Goal: Task Accomplishment & Management: Complete application form

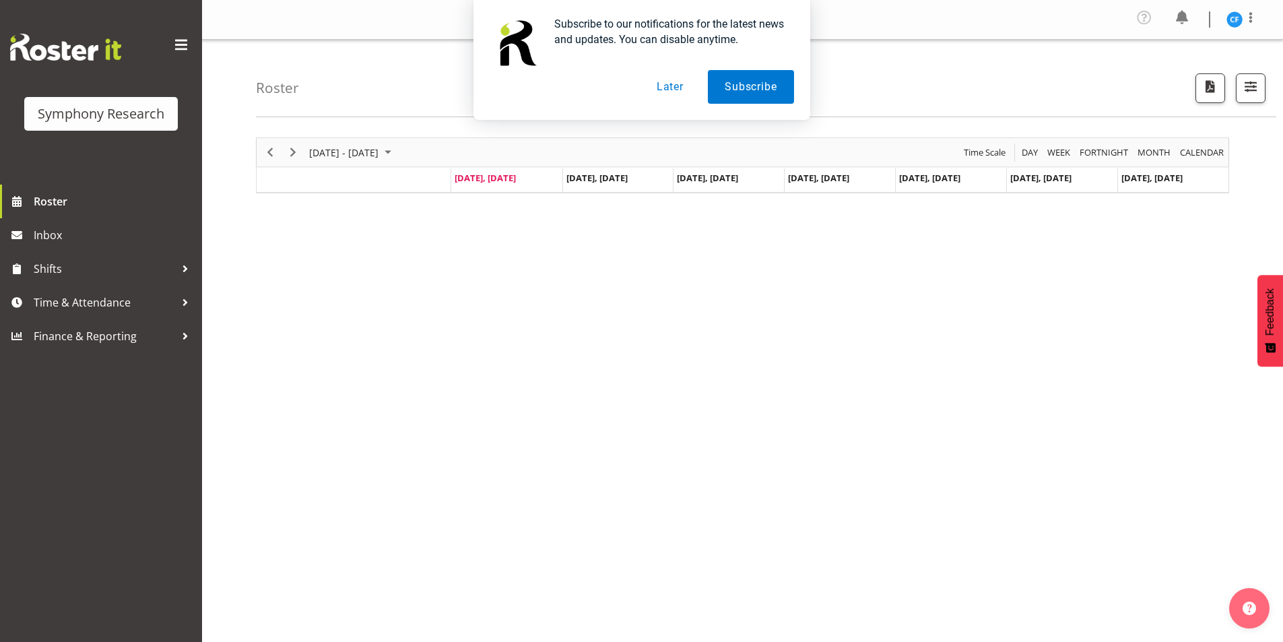
click at [657, 94] on button "Later" at bounding box center [670, 87] width 61 height 34
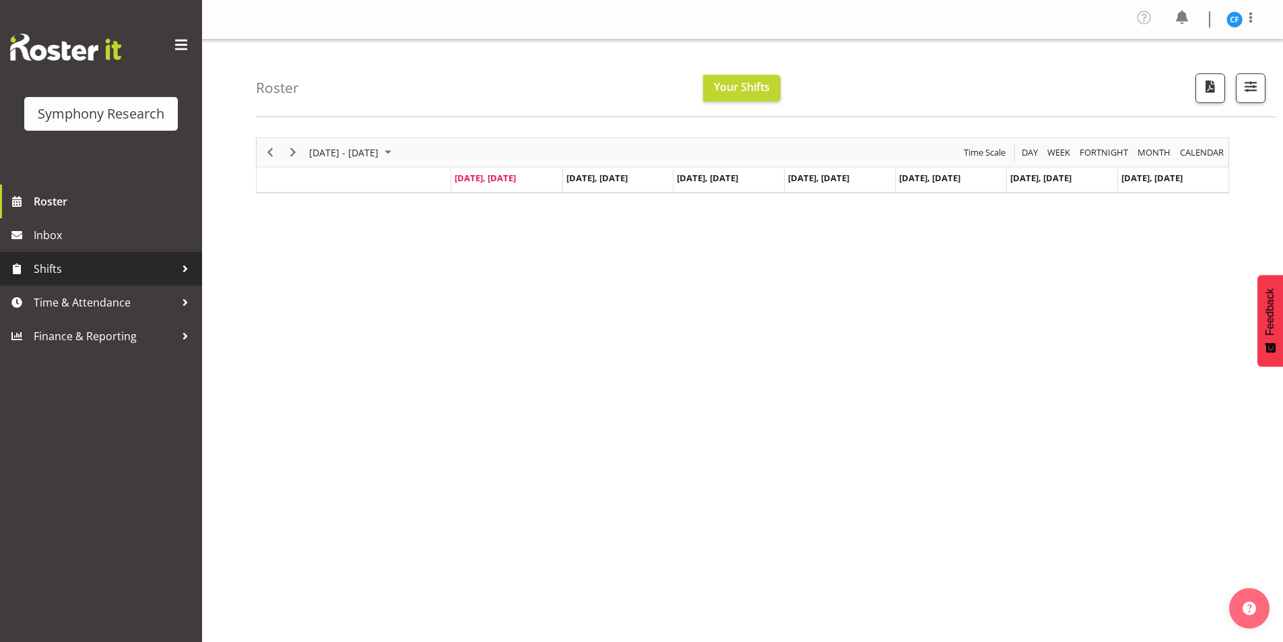
click at [83, 273] on span "Shifts" at bounding box center [104, 269] width 141 height 20
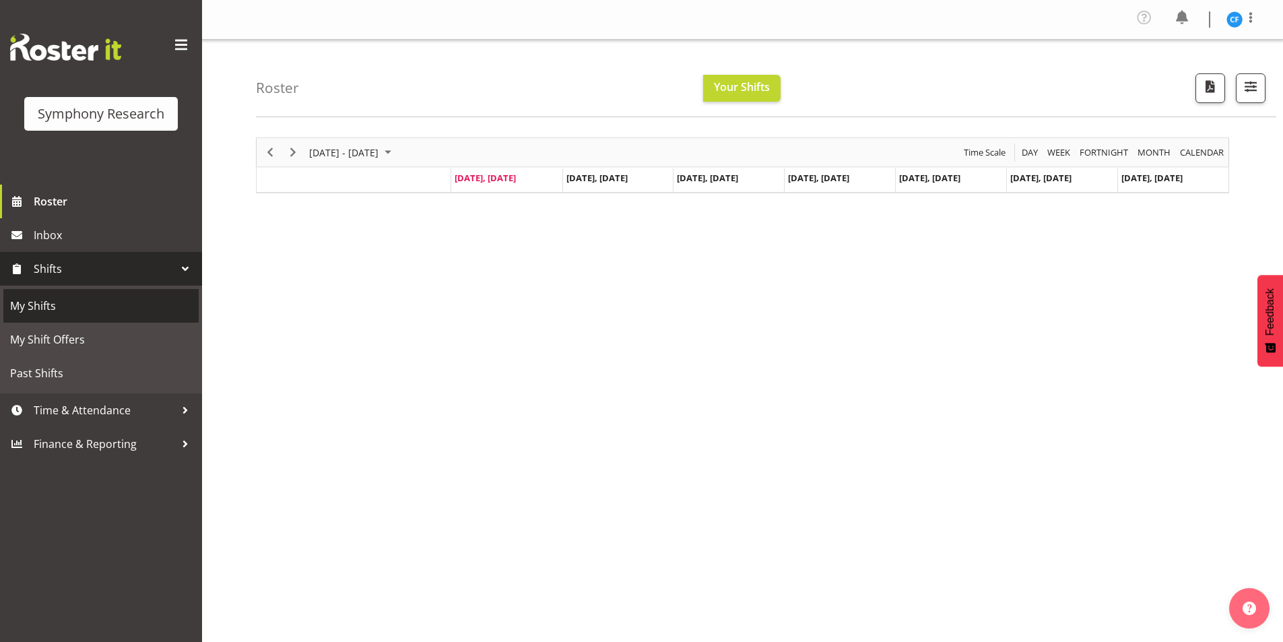
click at [63, 307] on span "My Shifts" at bounding box center [101, 306] width 182 height 20
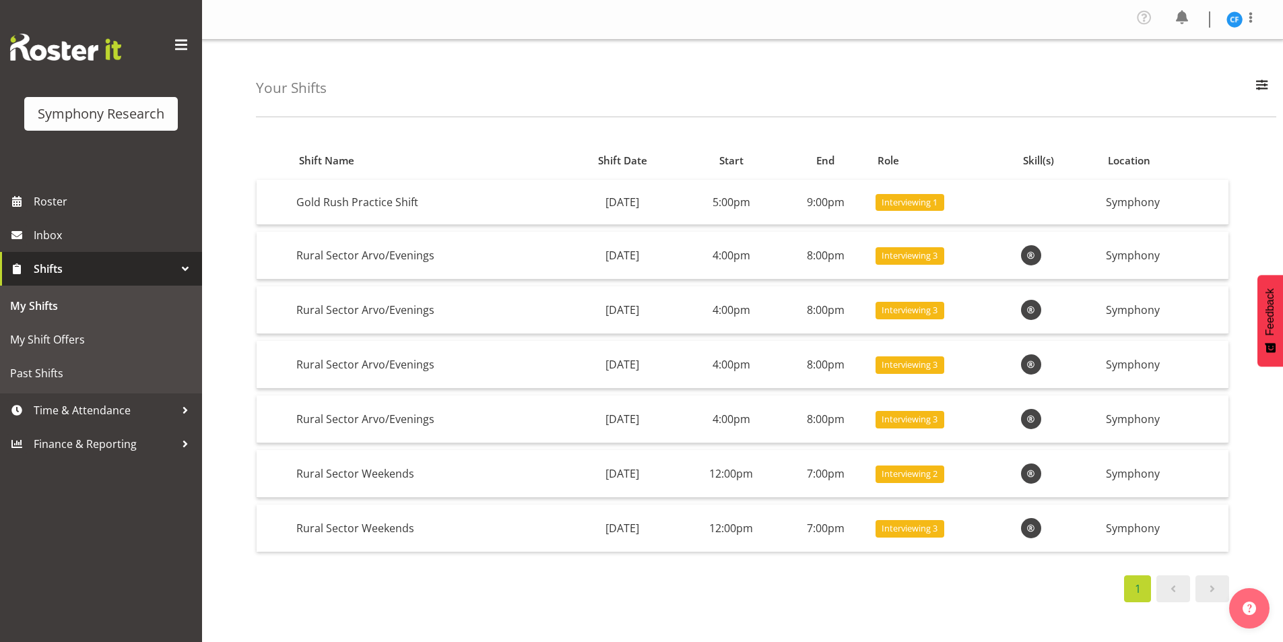
scroll to position [34, 0]
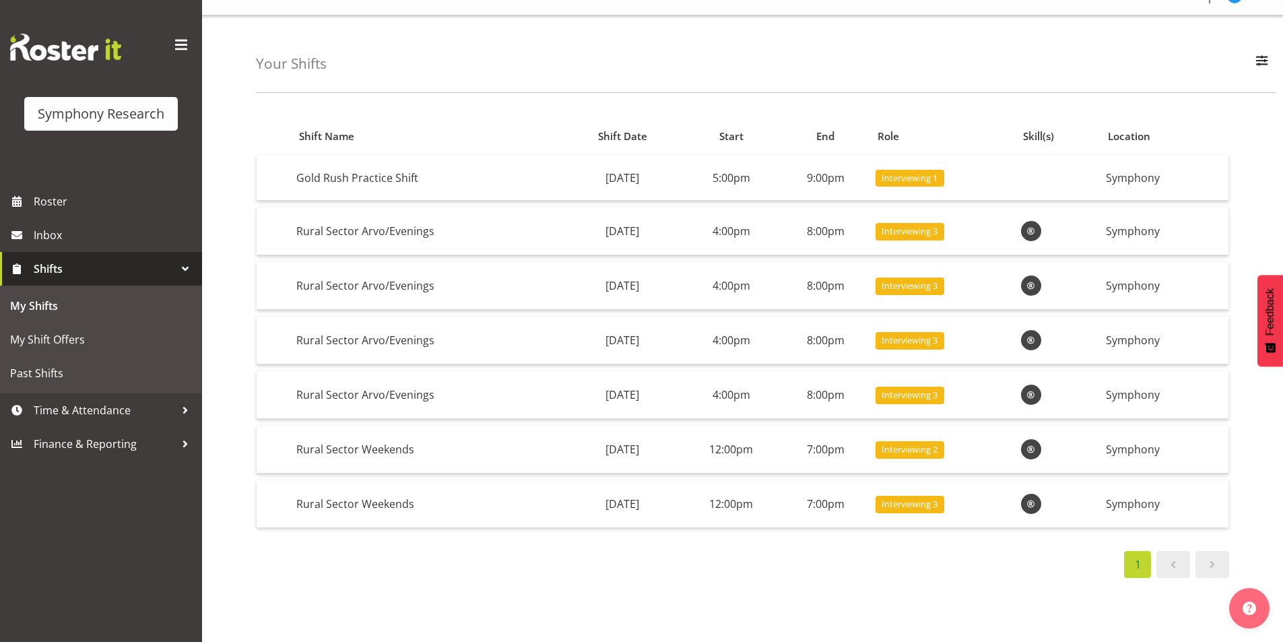
click at [230, 294] on div "Your Shifts All Locations Do Not Use MM Symphony Day Week Month All Apply Shift…" at bounding box center [742, 328] width 1081 height 626
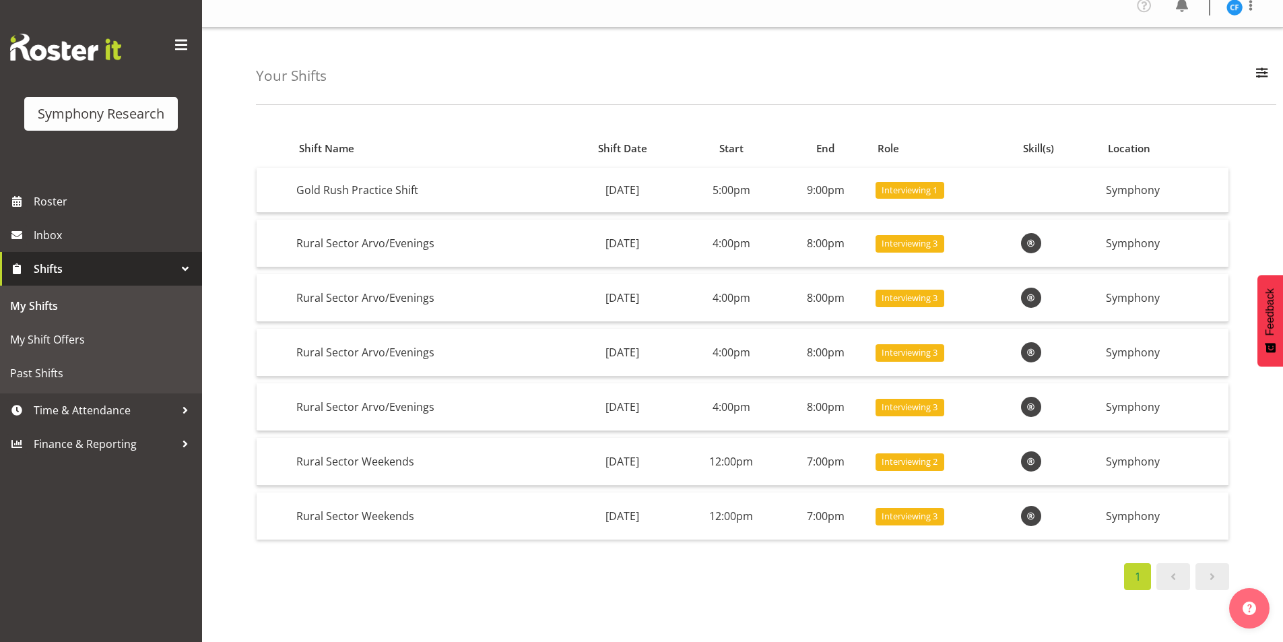
scroll to position [0, 0]
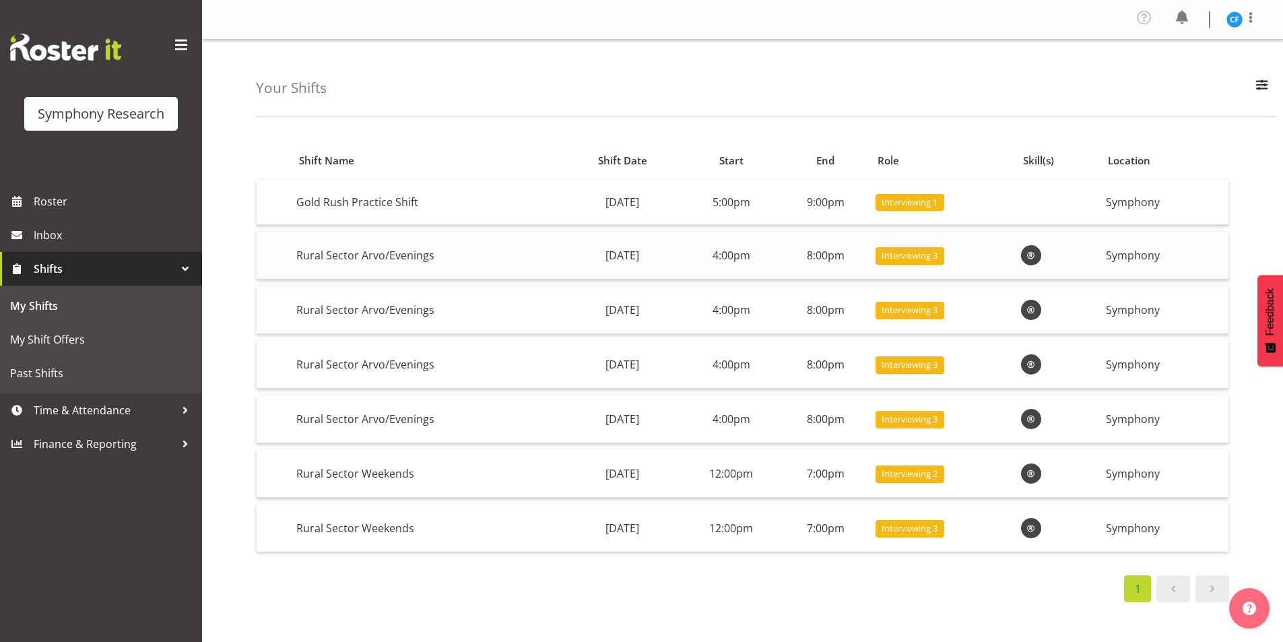
click at [406, 259] on td "Rural Sector Arvo/Evenings" at bounding box center [427, 256] width 272 height 48
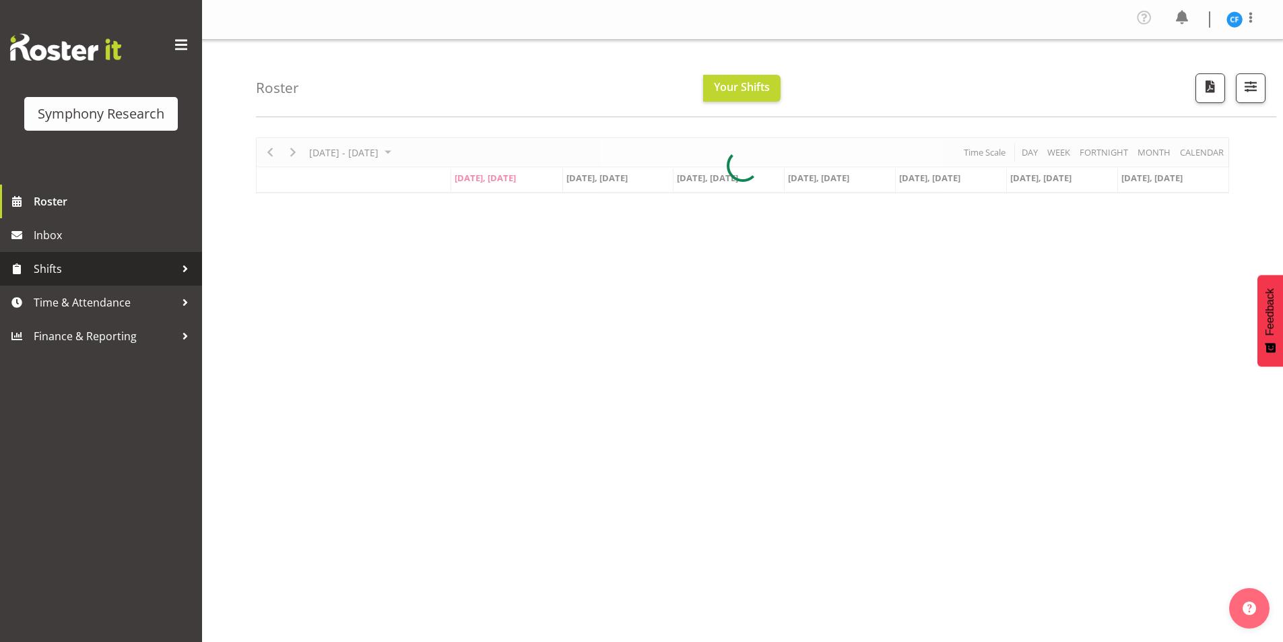
click at [113, 266] on span "Shifts" at bounding box center [104, 269] width 141 height 20
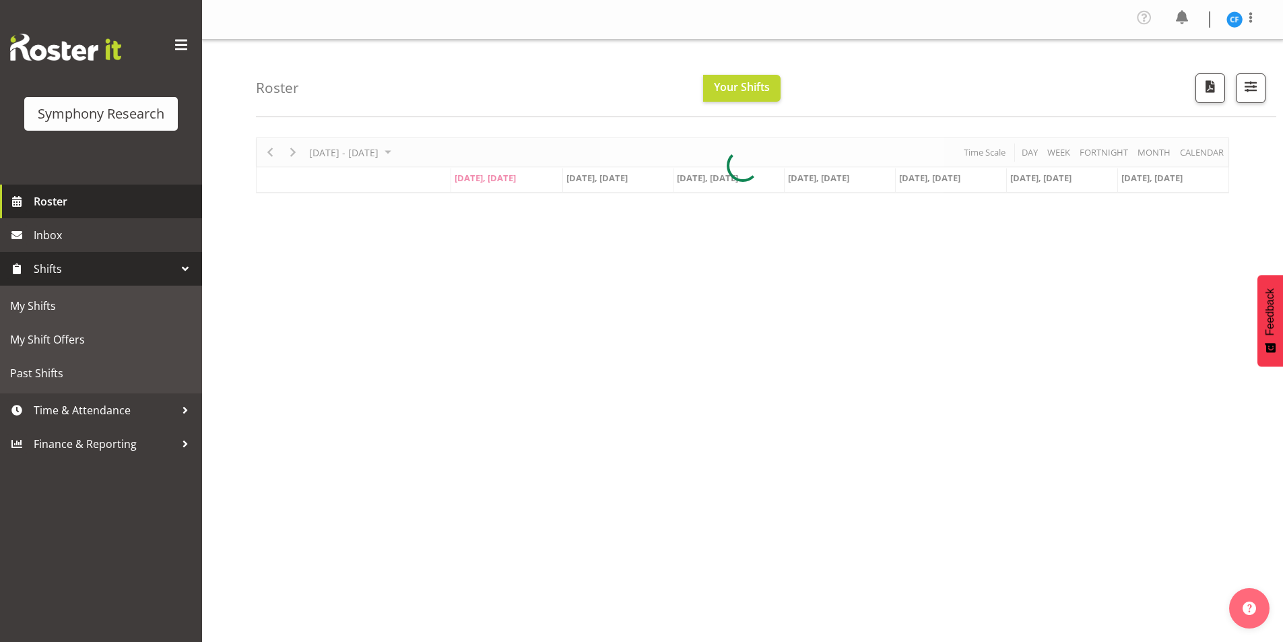
click at [96, 201] on span "Roster" at bounding box center [115, 201] width 162 height 20
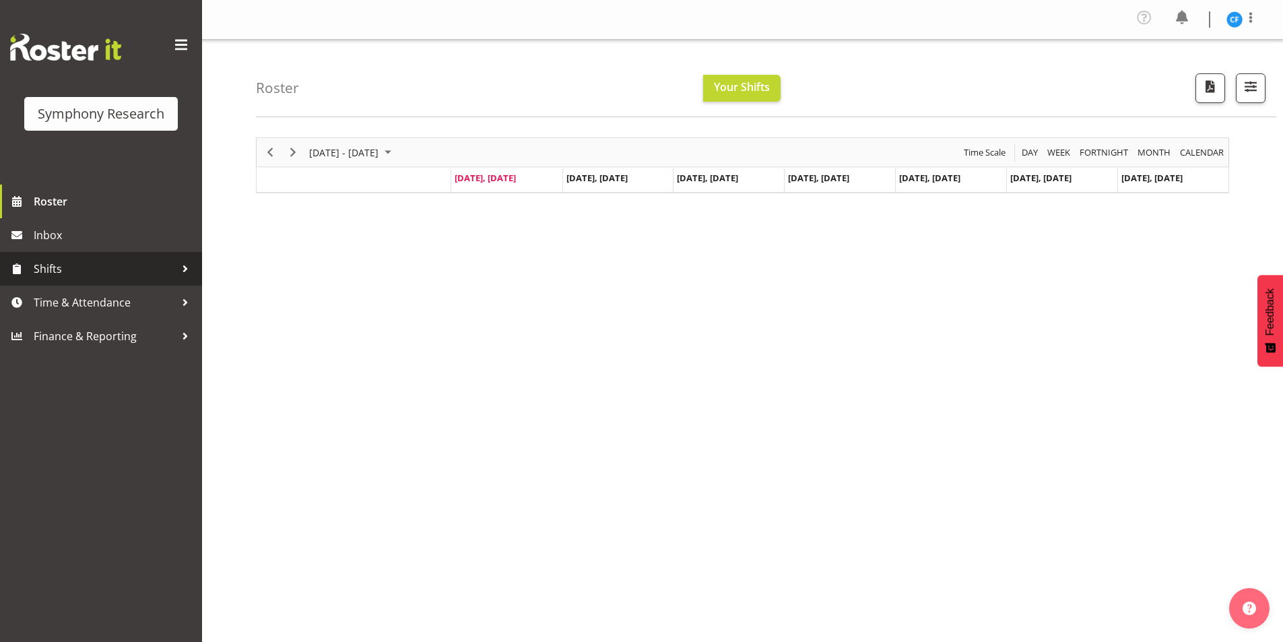
click at [80, 260] on span "Shifts" at bounding box center [104, 269] width 141 height 20
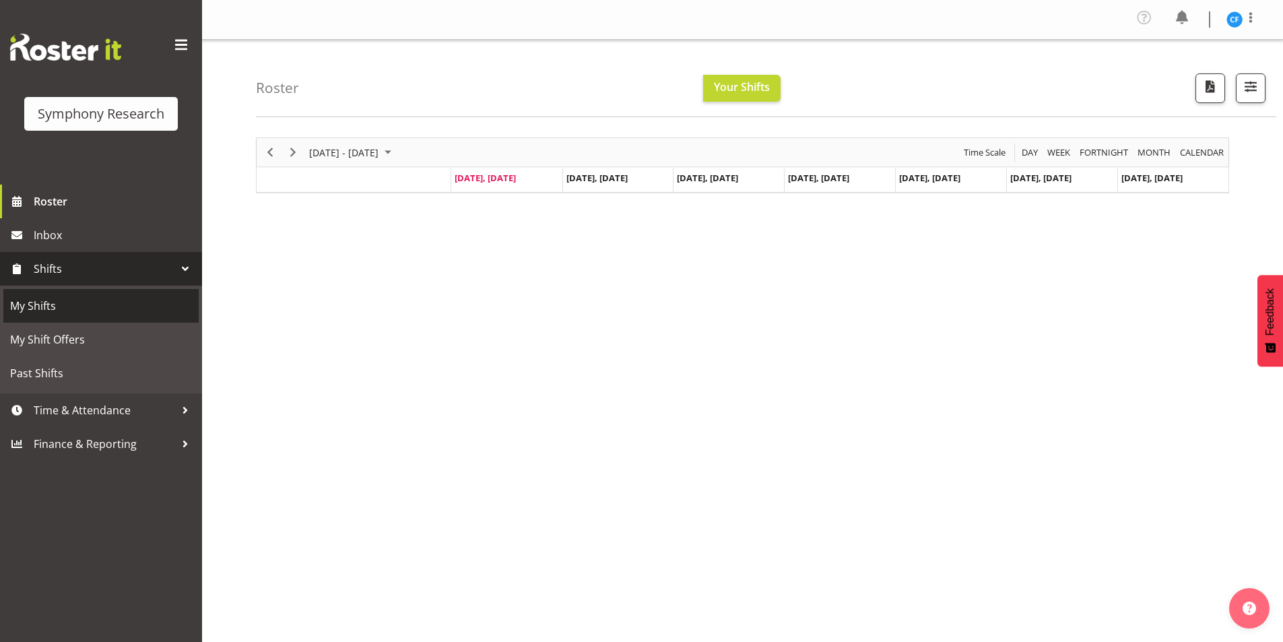
click at [112, 310] on span "My Shifts" at bounding box center [101, 306] width 182 height 20
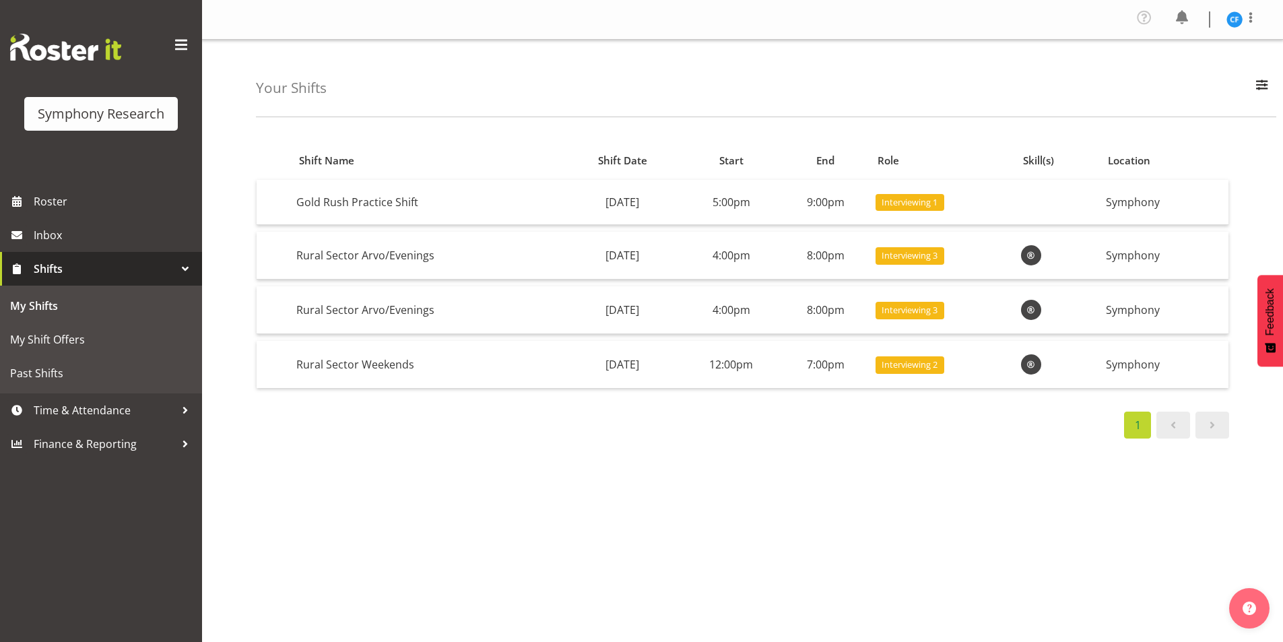
scroll to position [34, 0]
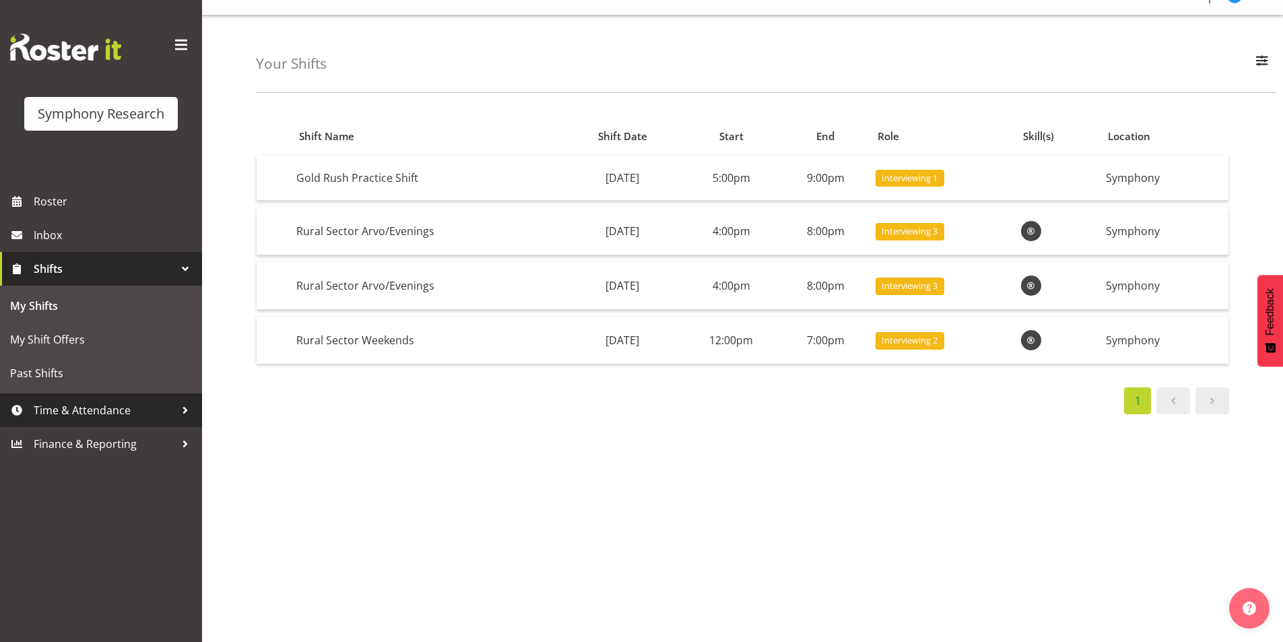
click at [117, 416] on span "Time & Attendance" at bounding box center [104, 410] width 141 height 20
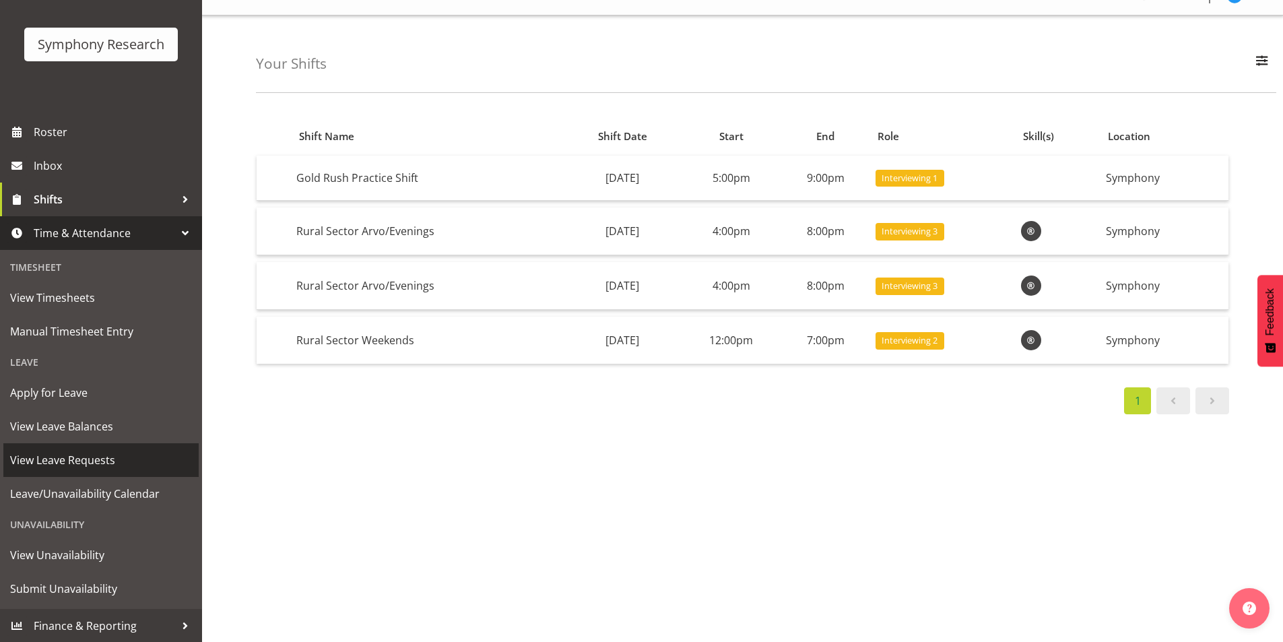
scroll to position [70, 0]
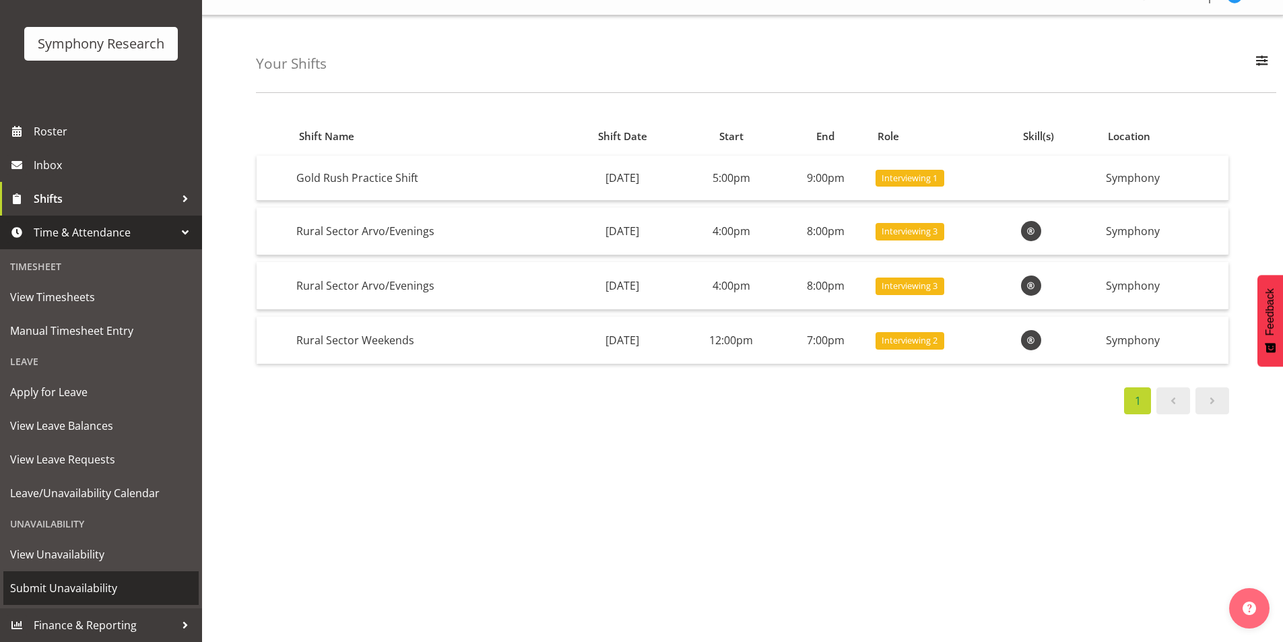
click at [86, 577] on link "Submit Unavailability" at bounding box center [100, 588] width 195 height 34
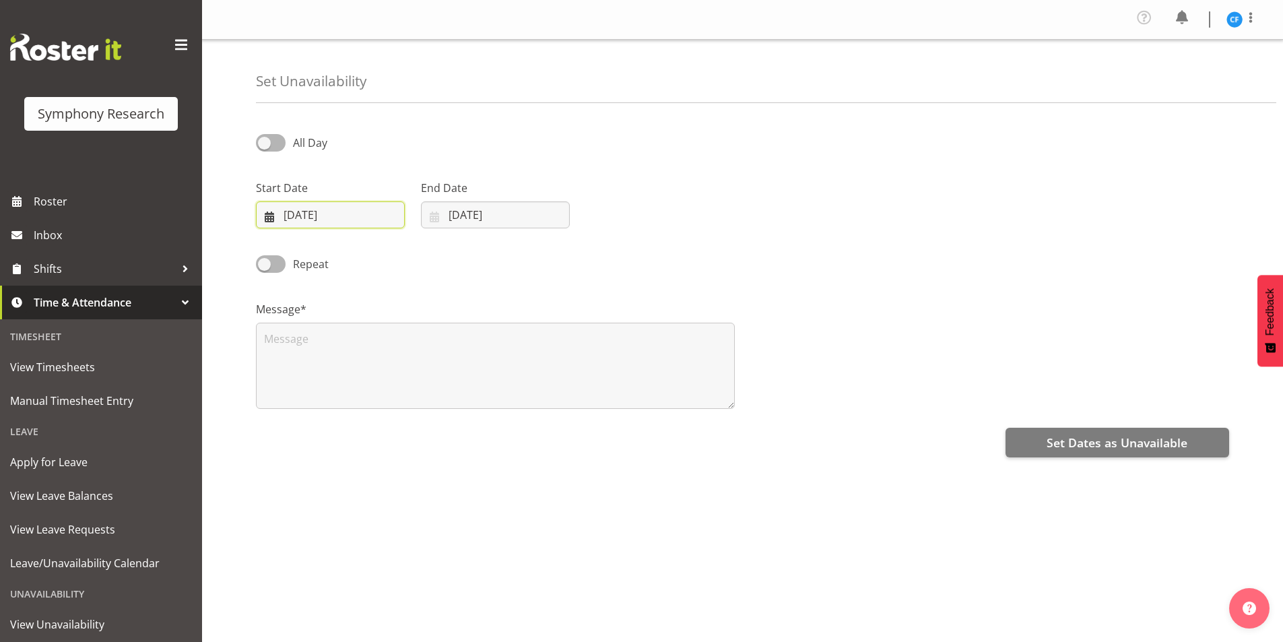
click at [275, 211] on input "[DATE]" at bounding box center [330, 214] width 149 height 27
click at [335, 321] on span "2" at bounding box center [336, 325] width 5 height 13
type input "02/09/2025"
drag, startPoint x: 494, startPoint y: 277, endPoint x: 337, endPoint y: 273, distance: 156.3
click at [494, 277] on div "Repeat" at bounding box center [371, 259] width 247 height 46
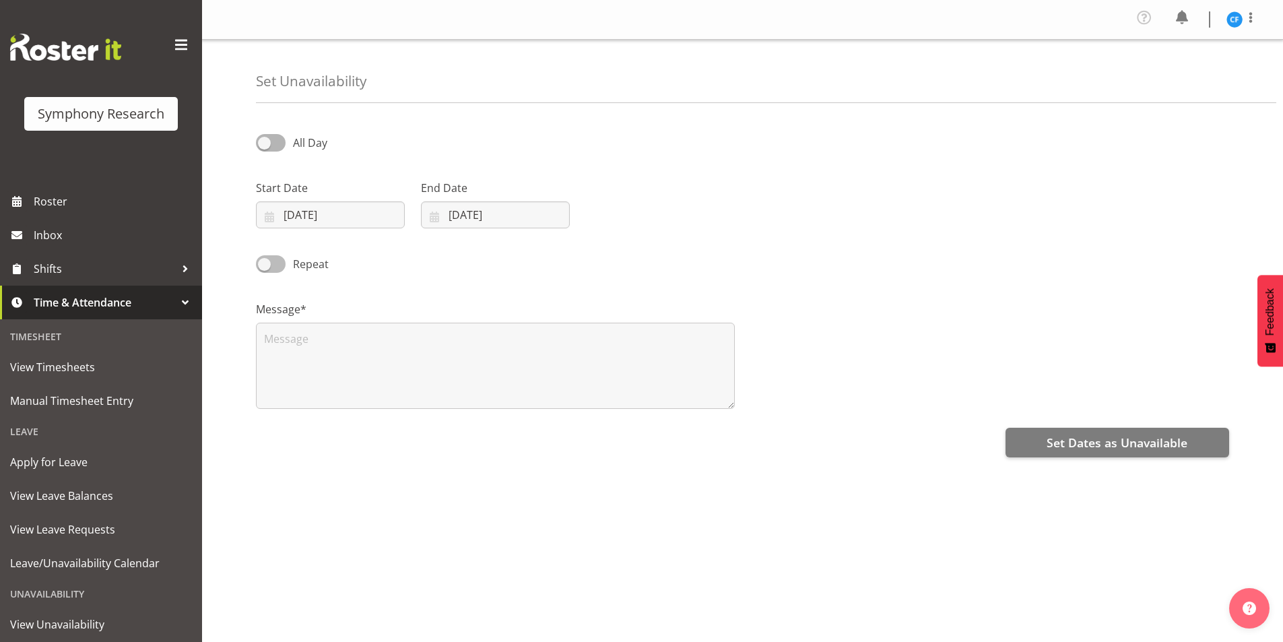
click at [284, 260] on span at bounding box center [271, 263] width 30 height 17
click at [265, 260] on input "Repeat" at bounding box center [260, 263] width 9 height 9
checkbox input "true"
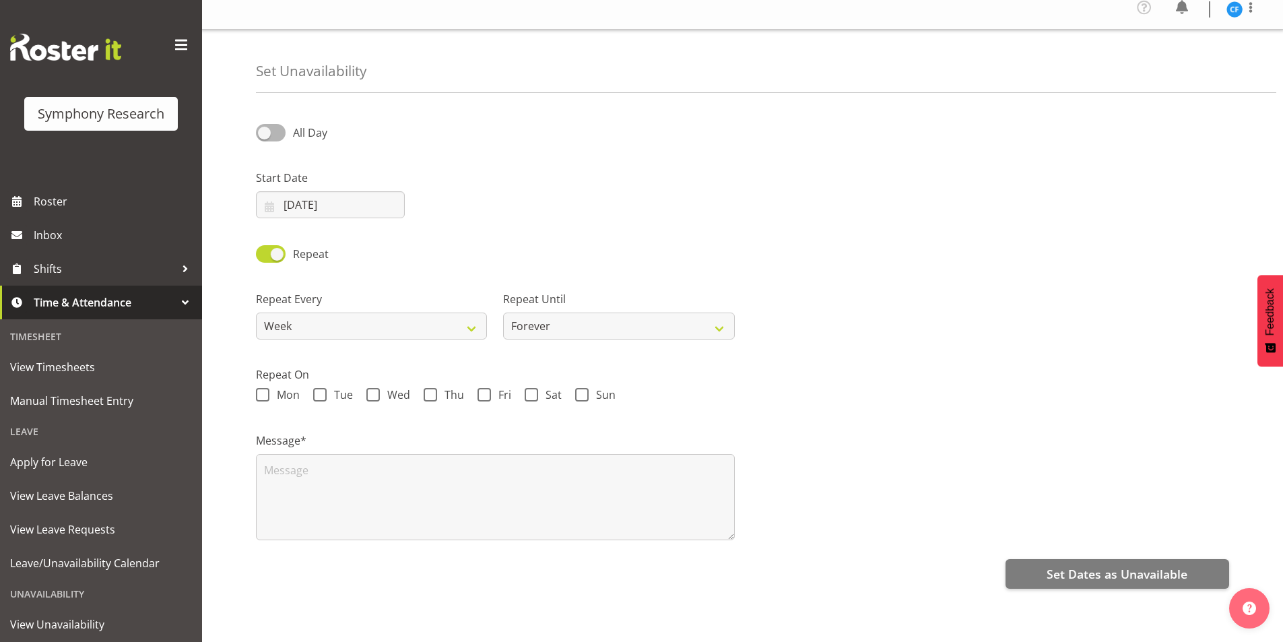
scroll to position [20, 0]
click at [898, 519] on div "Message*" at bounding box center [742, 481] width 989 height 135
click at [643, 348] on div "Repeat On Mon Tue Wed Thu Fri Sat Sun" at bounding box center [742, 381] width 989 height 66
click at [659, 319] on select "Forever On a date" at bounding box center [618, 326] width 231 height 27
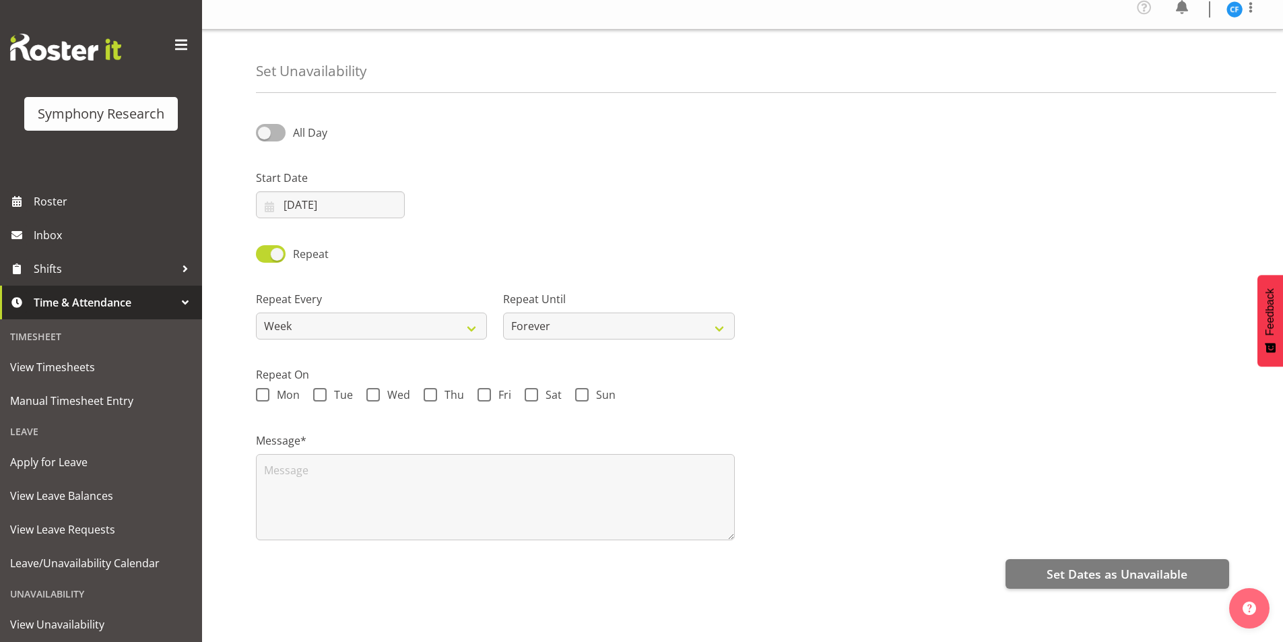
click at [828, 348] on div "Repeat On Mon Tue Wed Thu Fri Sat Sun" at bounding box center [742, 381] width 989 height 66
click at [582, 317] on select "Forever On a date" at bounding box center [618, 326] width 231 height 27
select select "date"
click at [503, 313] on select "Forever On a date" at bounding box center [618, 326] width 231 height 27
click at [772, 317] on input "01/09/2025" at bounding box center [866, 326] width 231 height 27
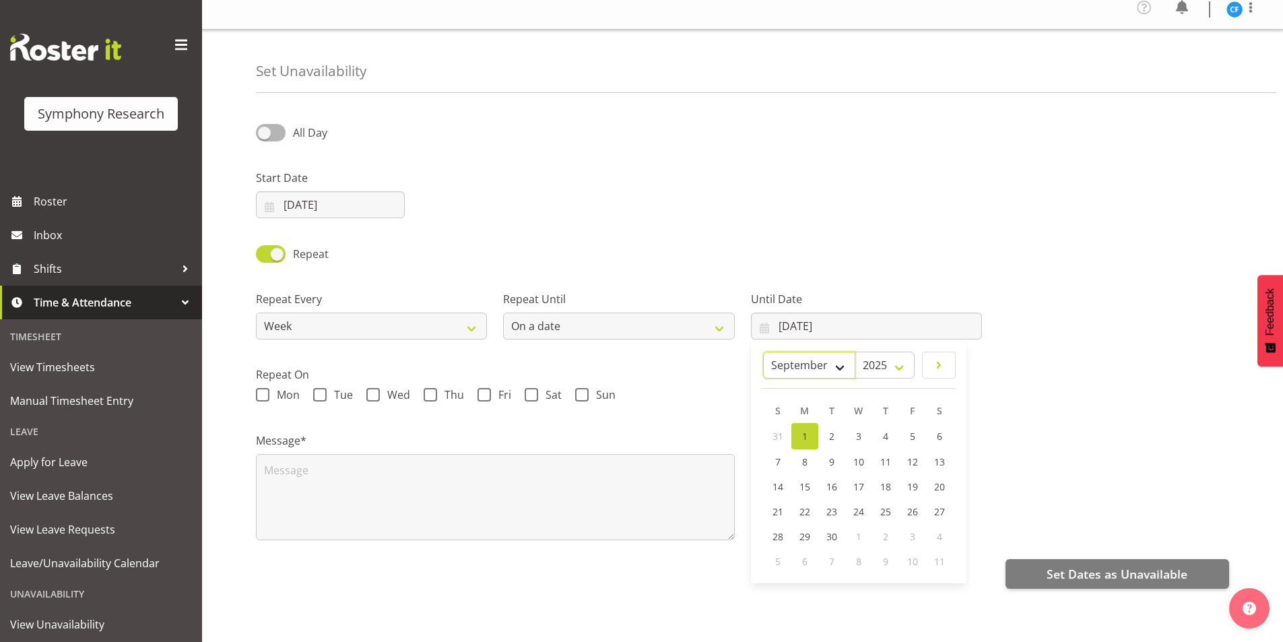
click at [835, 359] on select "January February March April May June July August September October November De…" at bounding box center [809, 365] width 92 height 27
click at [796, 352] on select "January February March April May June July August September October November De…" at bounding box center [809, 365] width 92 height 27
click at [777, 357] on span at bounding box center [777, 365] width 15 height 16
select select "10"
click at [834, 529] on span "25" at bounding box center [839, 535] width 11 height 13
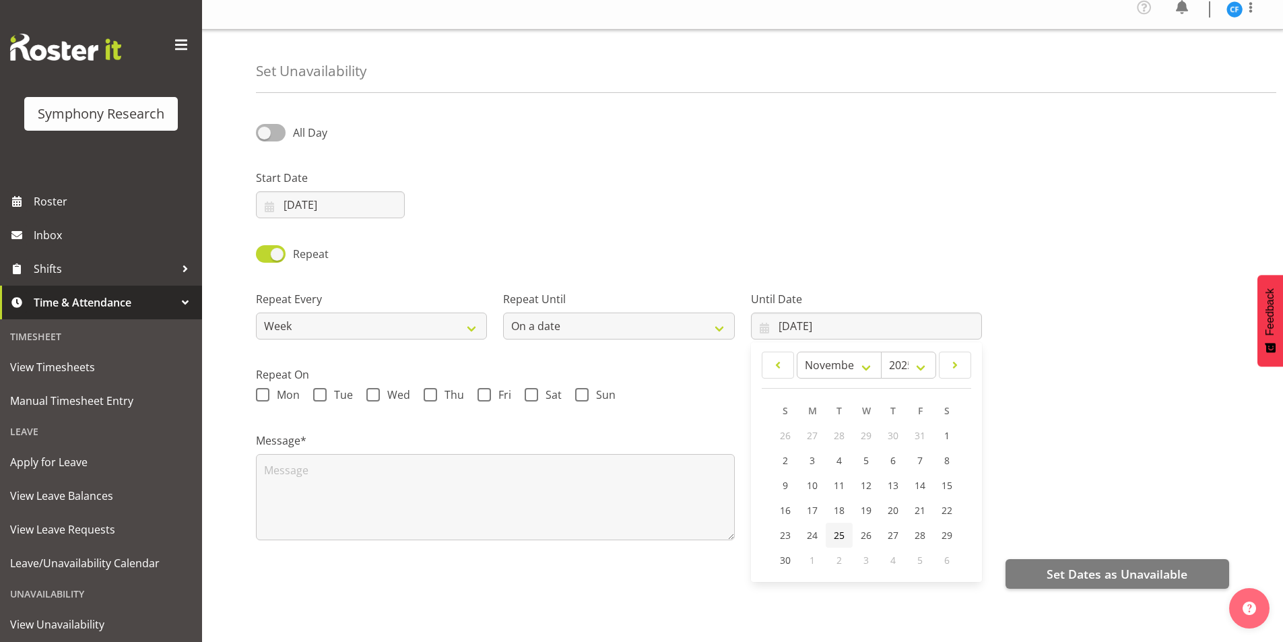
type input "25/11/2025"
click at [814, 426] on div "Message*" at bounding box center [742, 481] width 989 height 135
click at [322, 388] on span at bounding box center [319, 394] width 13 height 13
click at [322, 391] on input "Tue" at bounding box center [317, 395] width 9 height 9
checkbox input "true"
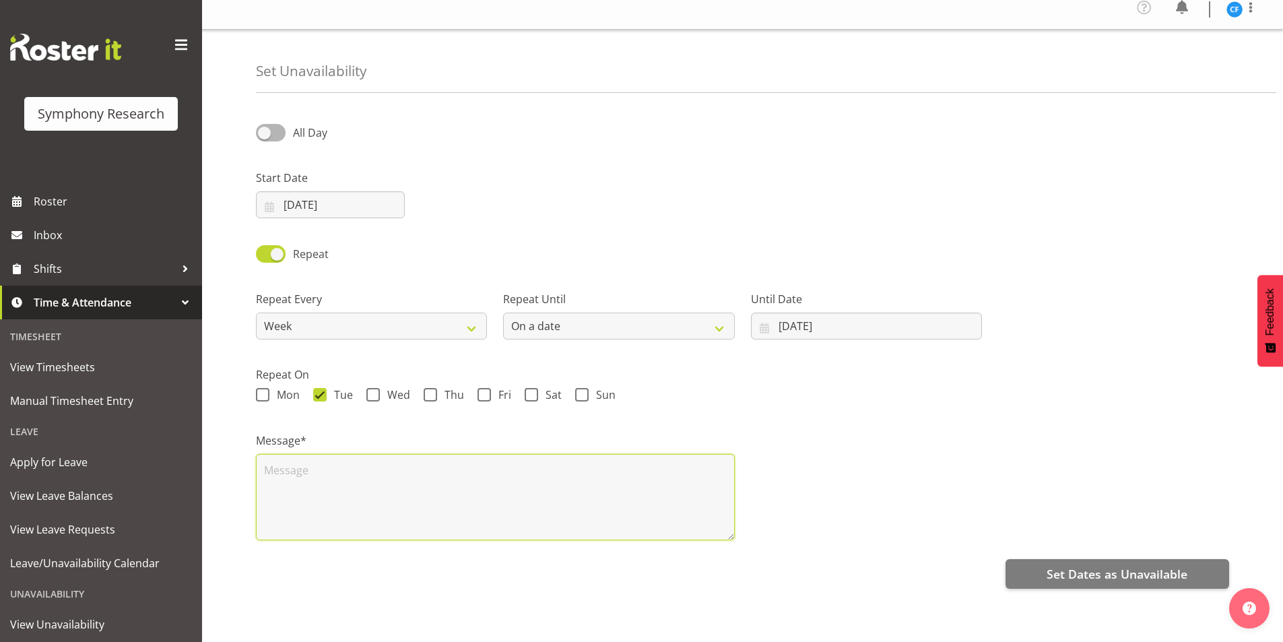
click at [403, 469] on textarea at bounding box center [495, 497] width 479 height 86
drag, startPoint x: 442, startPoint y: 460, endPoint x: 48, endPoint y: 438, distance: 393.9
click at [48, 438] on div "Symphony Research Roster Inbox Shifts Time & Attendance Timesheet View Timeshee…" at bounding box center [641, 316] width 1283 height 652
click at [440, 486] on textarea "off on tuesdays for school" at bounding box center [495, 497] width 479 height 86
drag, startPoint x: 453, startPoint y: 473, endPoint x: 216, endPoint y: 445, distance: 238.0
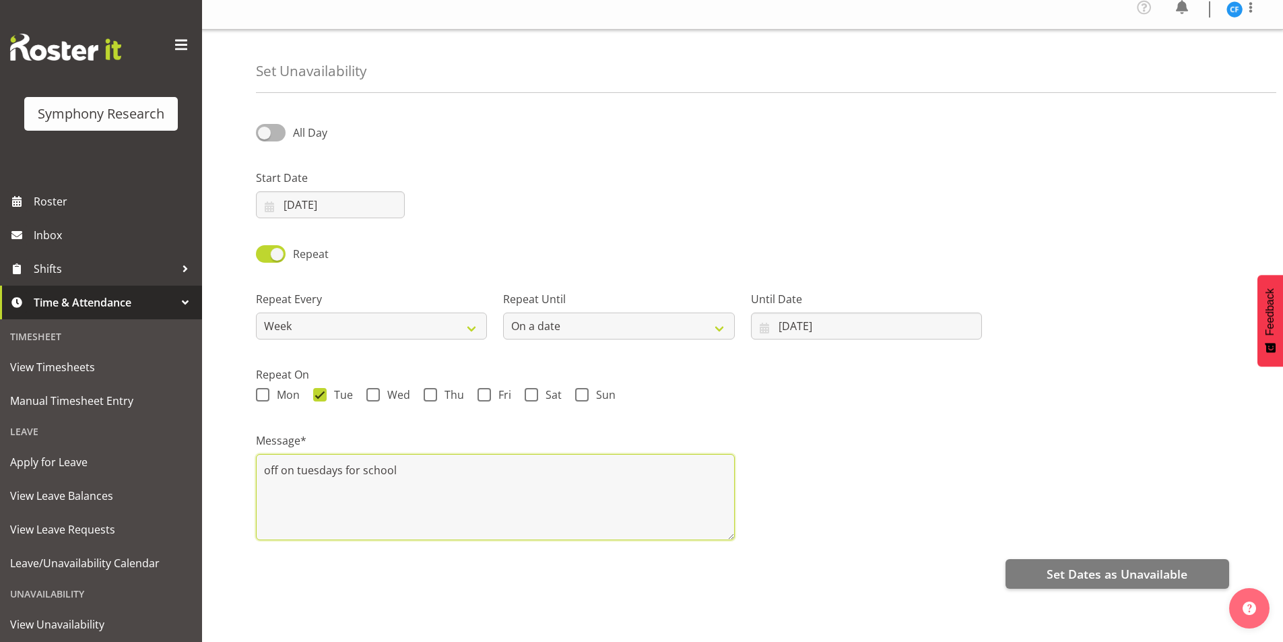
click at [216, 445] on div "Set Unavailability All Day Start Date 02/09/2025 January February March April M…" at bounding box center [742, 336] width 1081 height 612
click at [432, 467] on textarea "off on tuesdays for school" at bounding box center [495, 497] width 479 height 86
drag, startPoint x: 436, startPoint y: 463, endPoint x: 193, endPoint y: 431, distance: 244.5
click at [193, 431] on div "Symphony Research Roster Inbox Shifts Time & Attendance Timesheet View Timeshee…" at bounding box center [641, 316] width 1283 height 652
click at [442, 464] on textarea "off on tuesdays for school" at bounding box center [495, 497] width 479 height 86
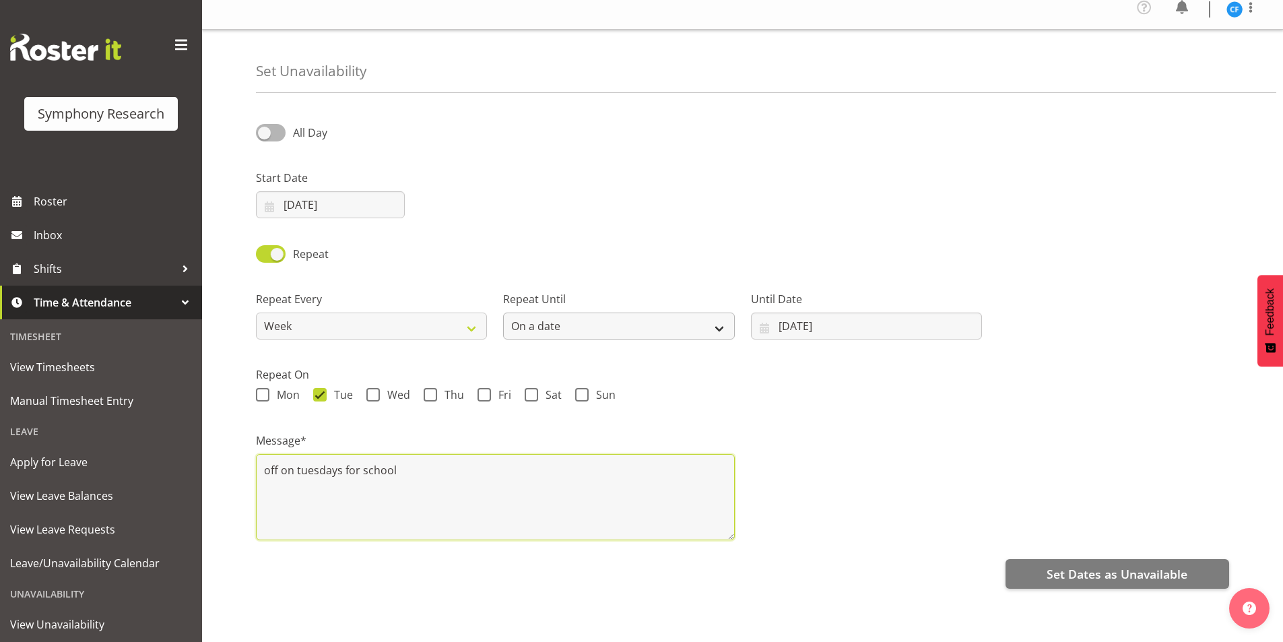
type textarea "off on tuesdays for school"
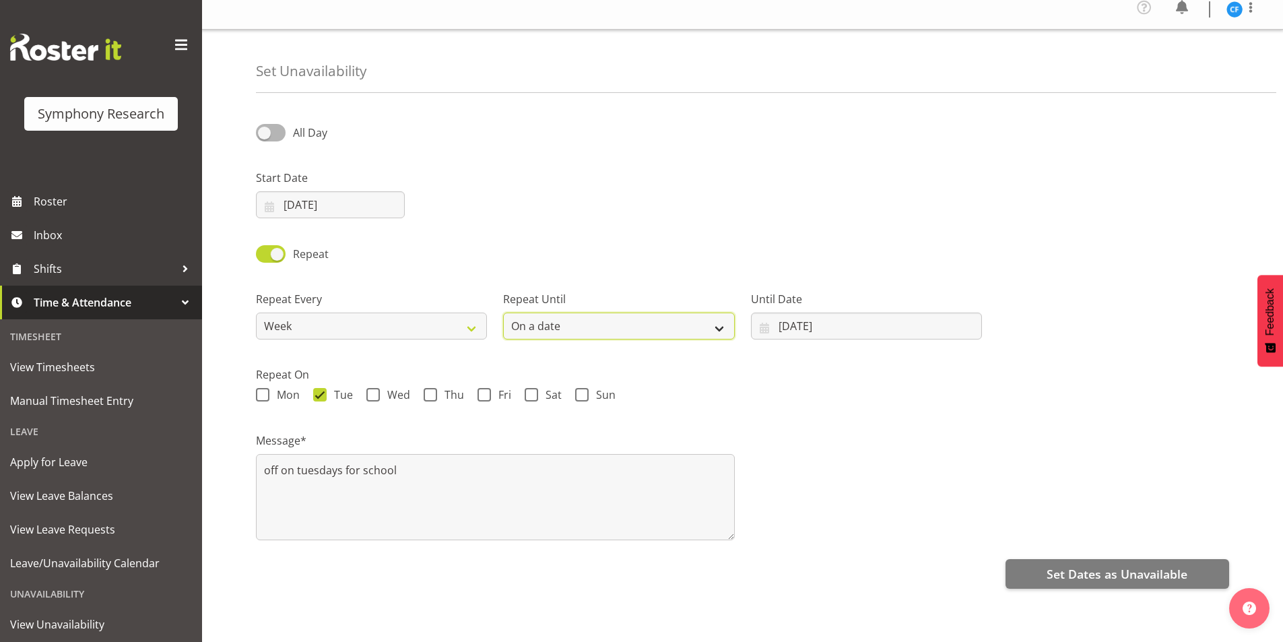
click at [716, 313] on select "Forever On a date" at bounding box center [618, 326] width 231 height 27
click at [698, 189] on div "Start Date 02/09/2025 January February March April May June July August Septemb…" at bounding box center [742, 188] width 989 height 75
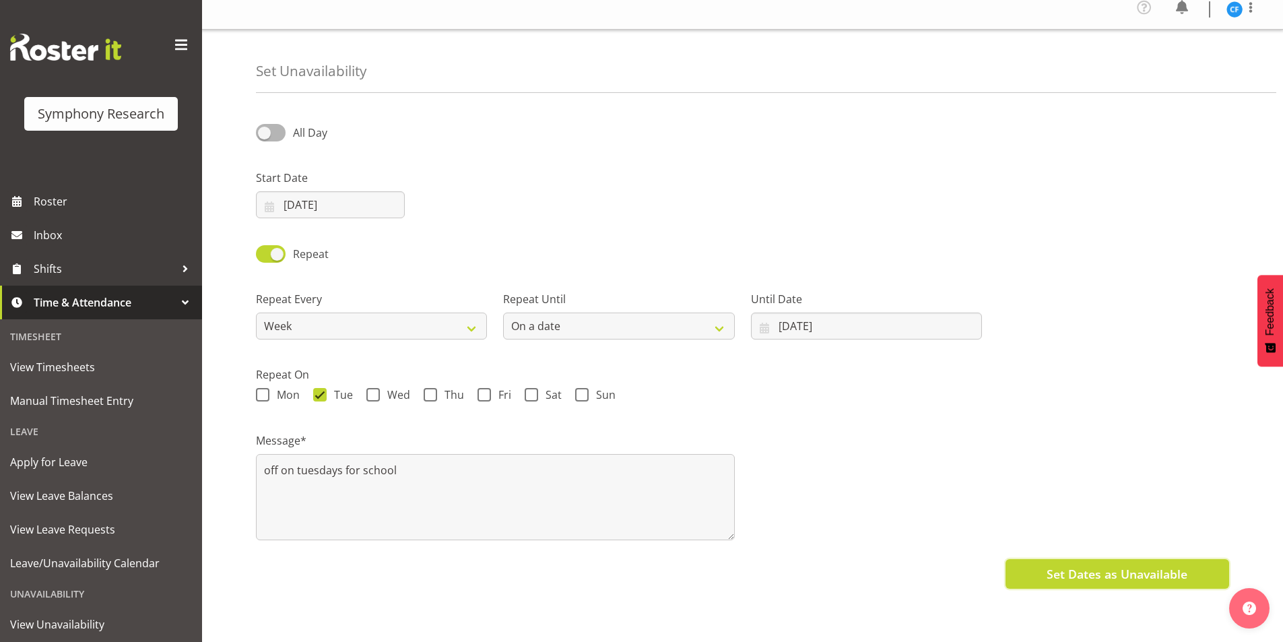
click at [1152, 567] on span "Set Dates as Unavailable" at bounding box center [1117, 574] width 141 height 18
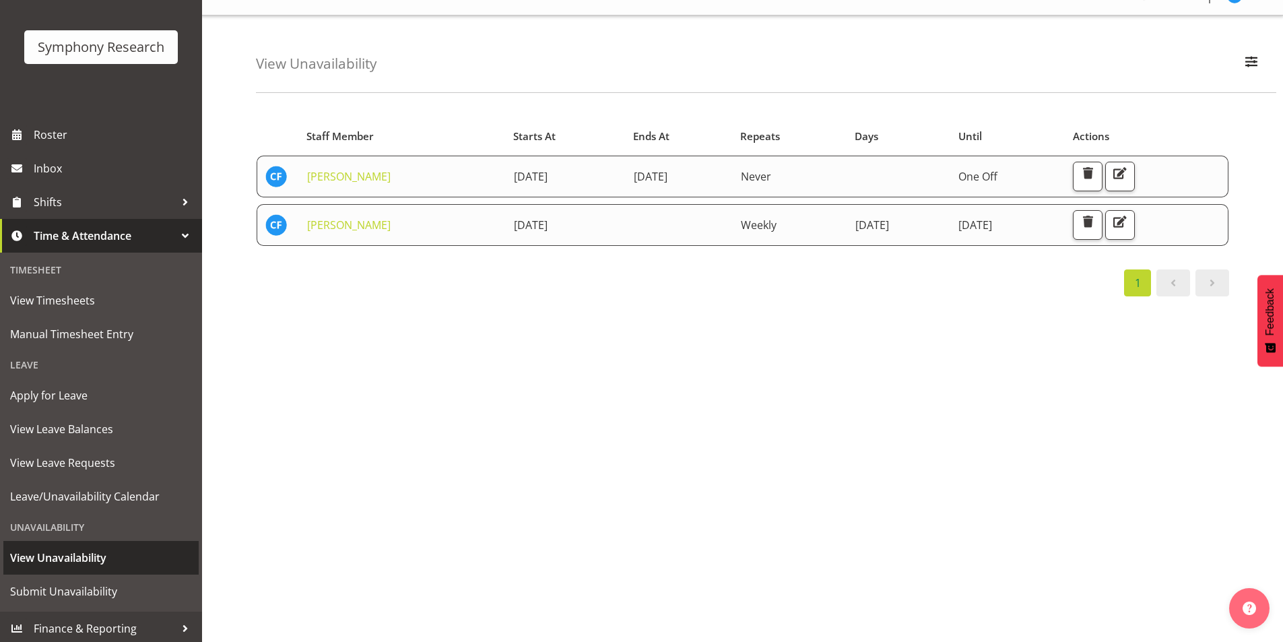
scroll to position [67, 0]
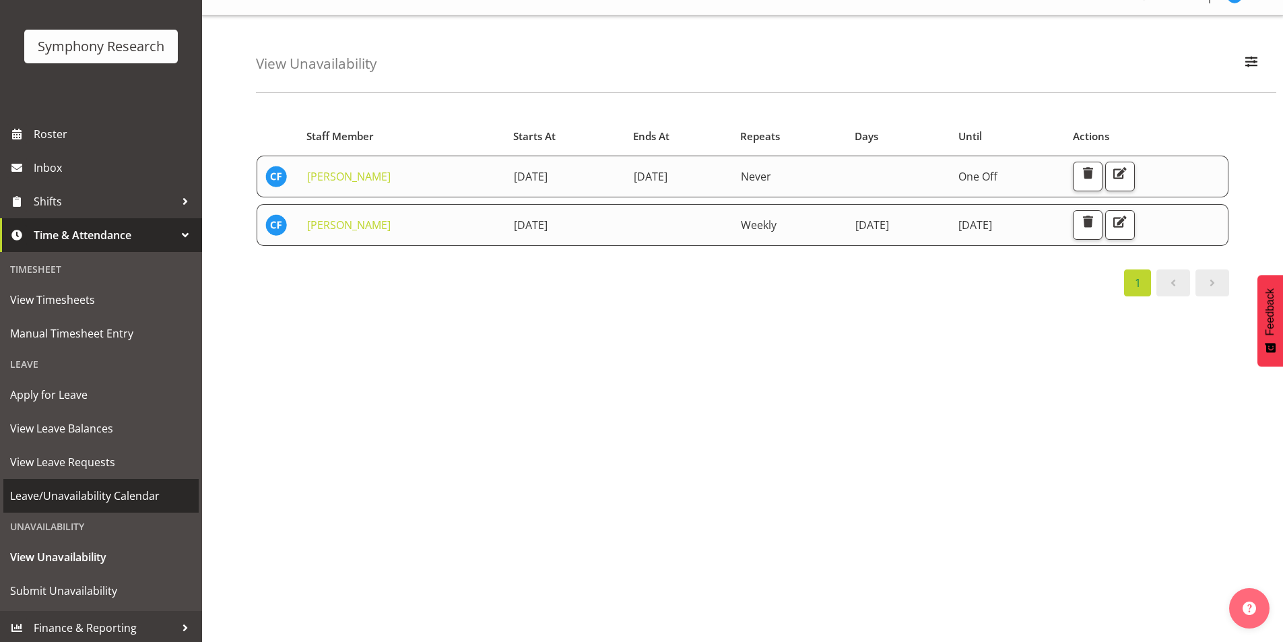
click at [122, 492] on span "Leave/Unavailability Calendar" at bounding box center [101, 496] width 182 height 20
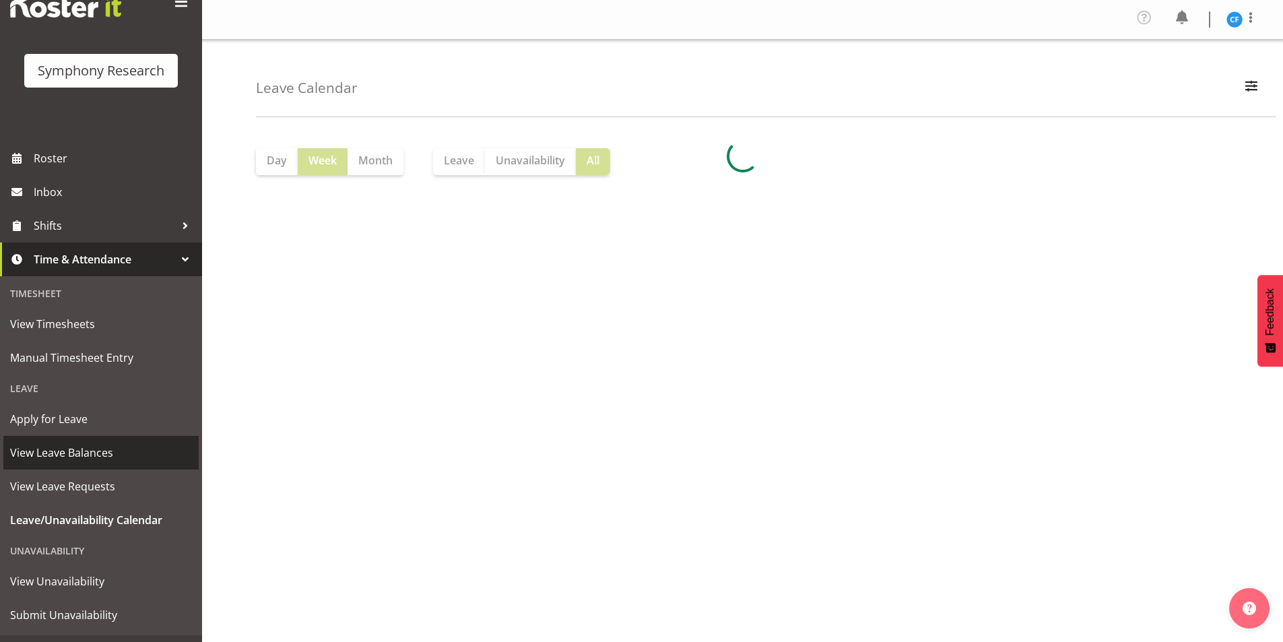
scroll to position [70, 0]
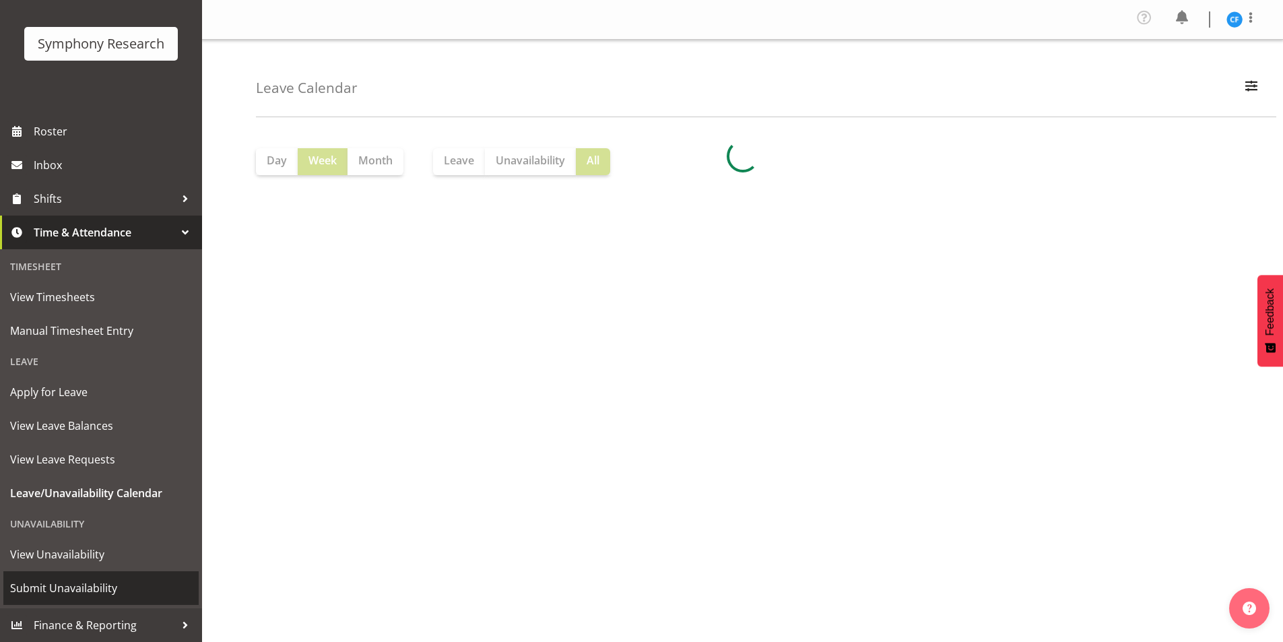
click at [86, 581] on span "Submit Unavailability" at bounding box center [101, 588] width 182 height 20
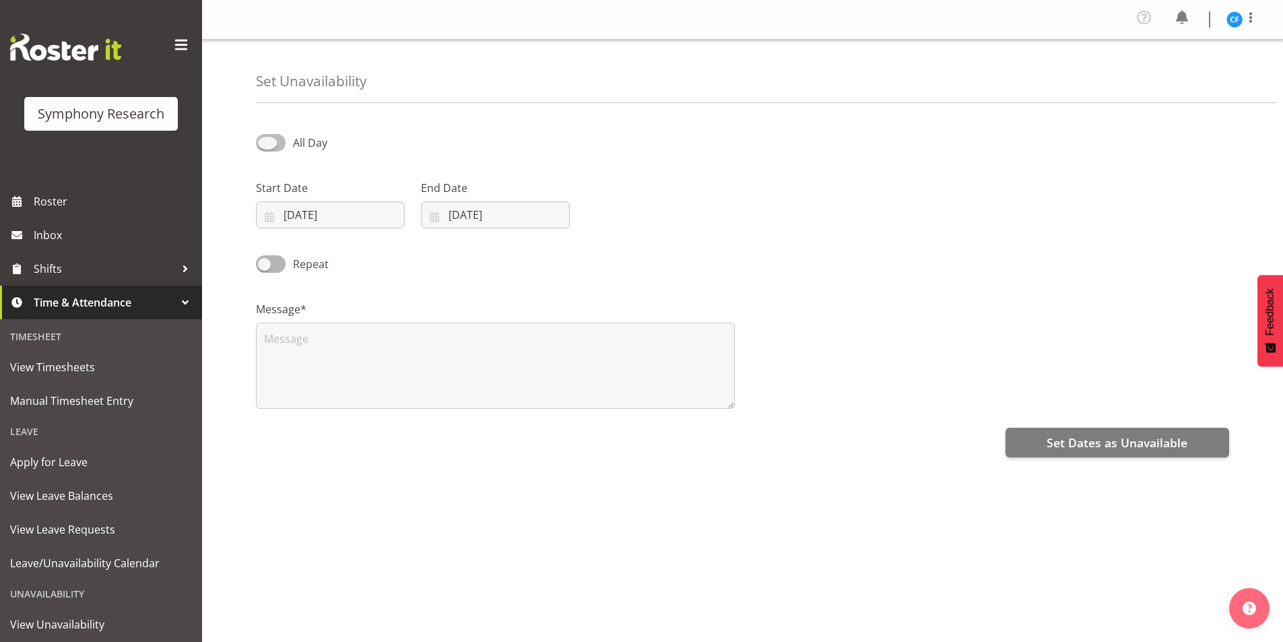
click at [279, 147] on span at bounding box center [271, 142] width 30 height 17
click at [265, 147] on input "All Day" at bounding box center [260, 142] width 9 height 9
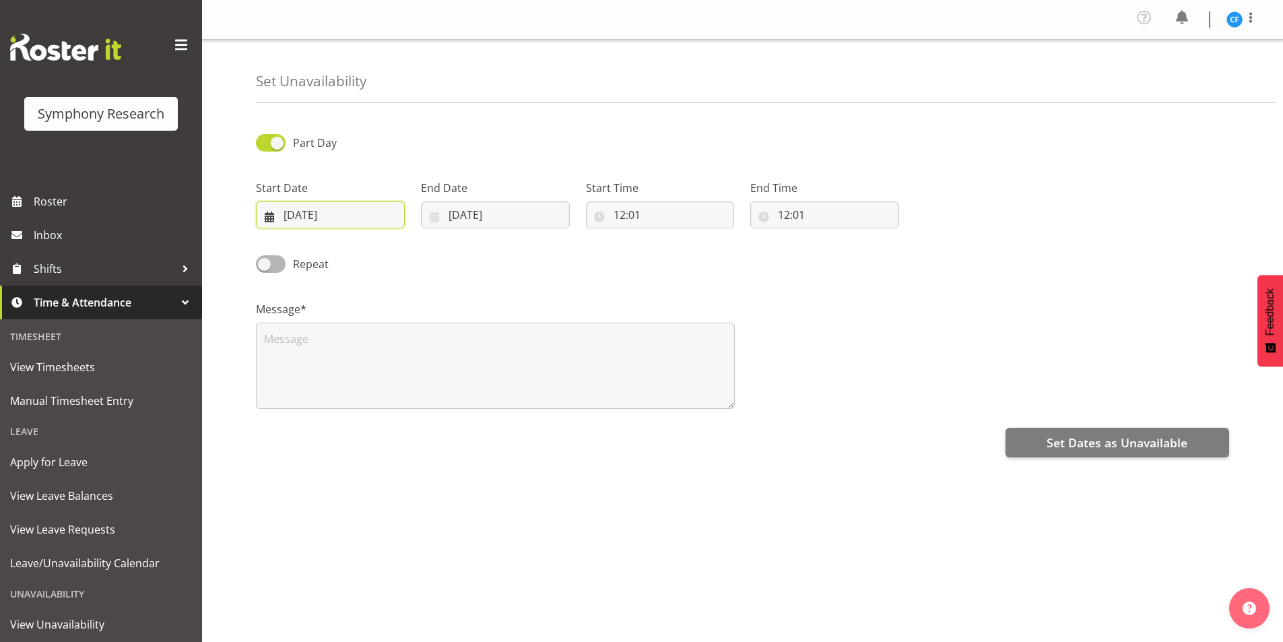
click at [275, 222] on input "01/09/2025" at bounding box center [330, 214] width 149 height 27
click at [639, 257] on div "Repeat" at bounding box center [742, 259] width 989 height 46
click at [282, 147] on span at bounding box center [271, 142] width 30 height 17
click at [265, 147] on input "Part Day" at bounding box center [260, 142] width 9 height 9
checkbox input "false"
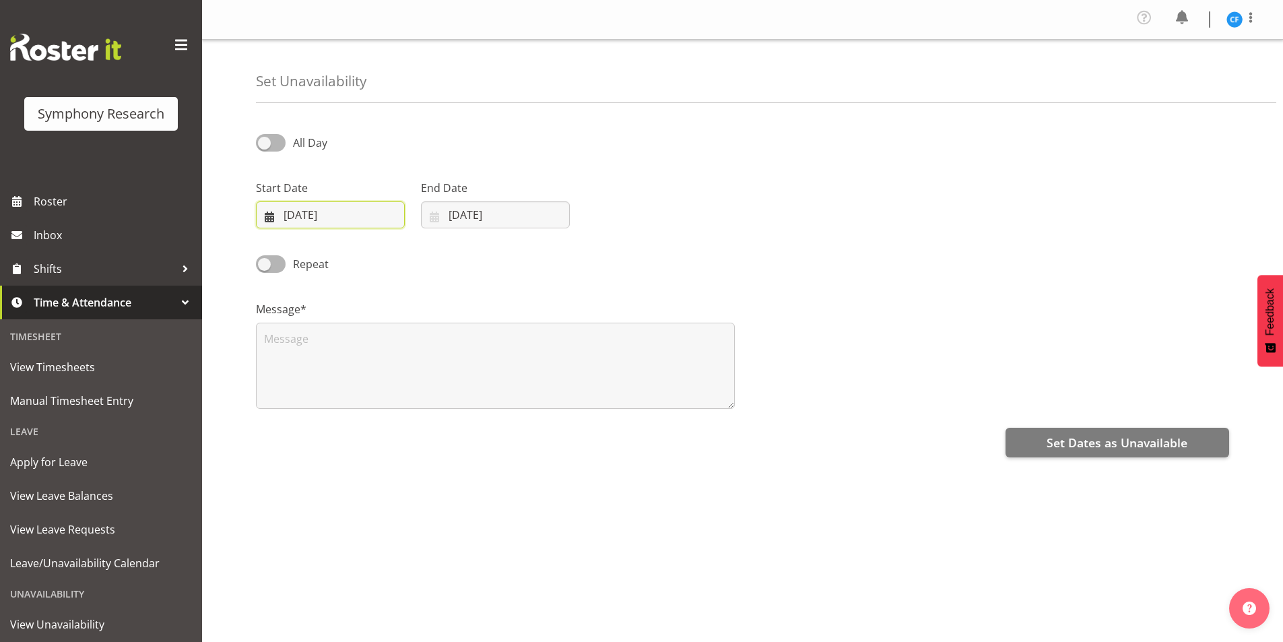
click at [280, 222] on input "01/09/2025" at bounding box center [330, 214] width 149 height 27
click at [436, 257] on link at bounding box center [445, 253] width 31 height 27
click at [280, 253] on span at bounding box center [281, 254] width 13 height 16
select select "8"
click at [282, 348] on span "7" at bounding box center [282, 350] width 5 height 13
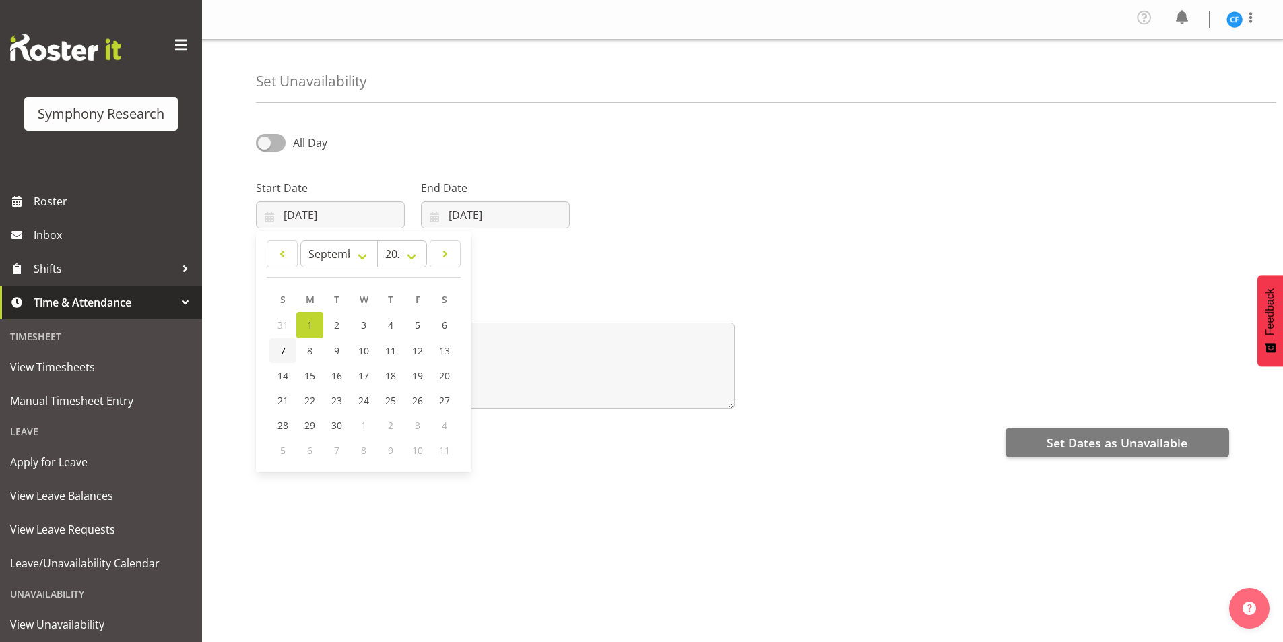
type input "07/09/2025"
click at [365, 284] on div "Message*" at bounding box center [495, 349] width 495 height 135
click at [273, 269] on span at bounding box center [271, 263] width 30 height 17
click at [265, 268] on input "Repeat" at bounding box center [260, 263] width 9 height 9
checkbox input "true"
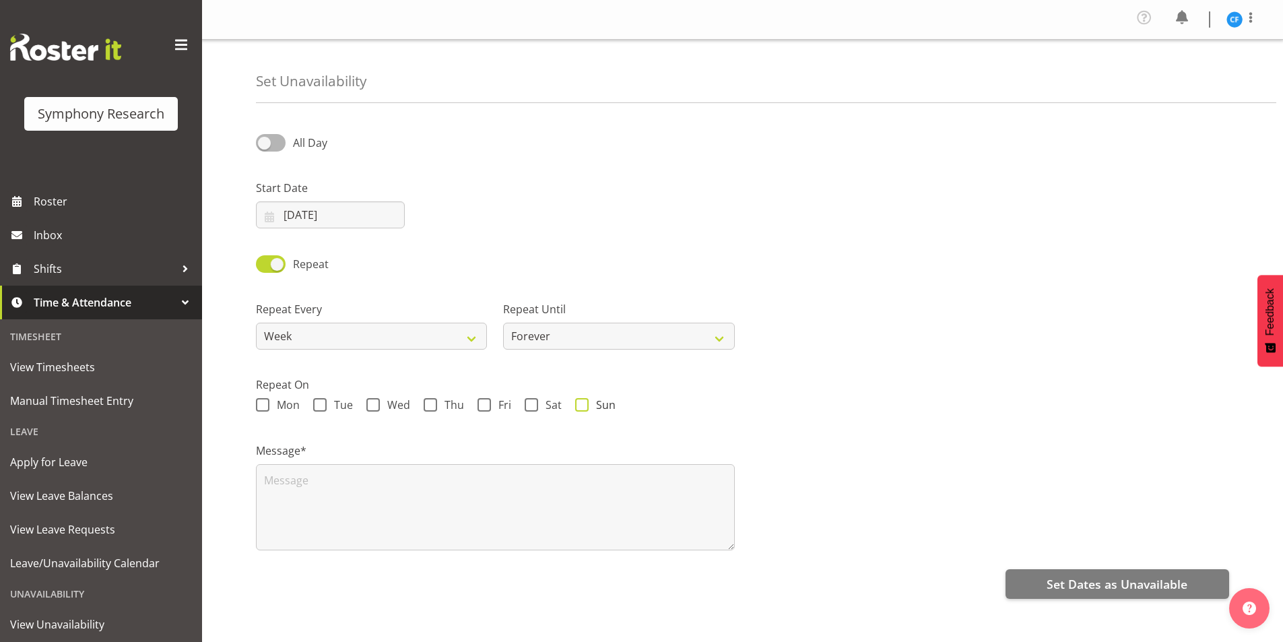
click at [580, 403] on span at bounding box center [581, 404] width 13 height 13
click at [580, 403] on input "Sun" at bounding box center [579, 405] width 9 height 9
checkbox input "true"
click at [547, 484] on textarea at bounding box center [495, 507] width 479 height 86
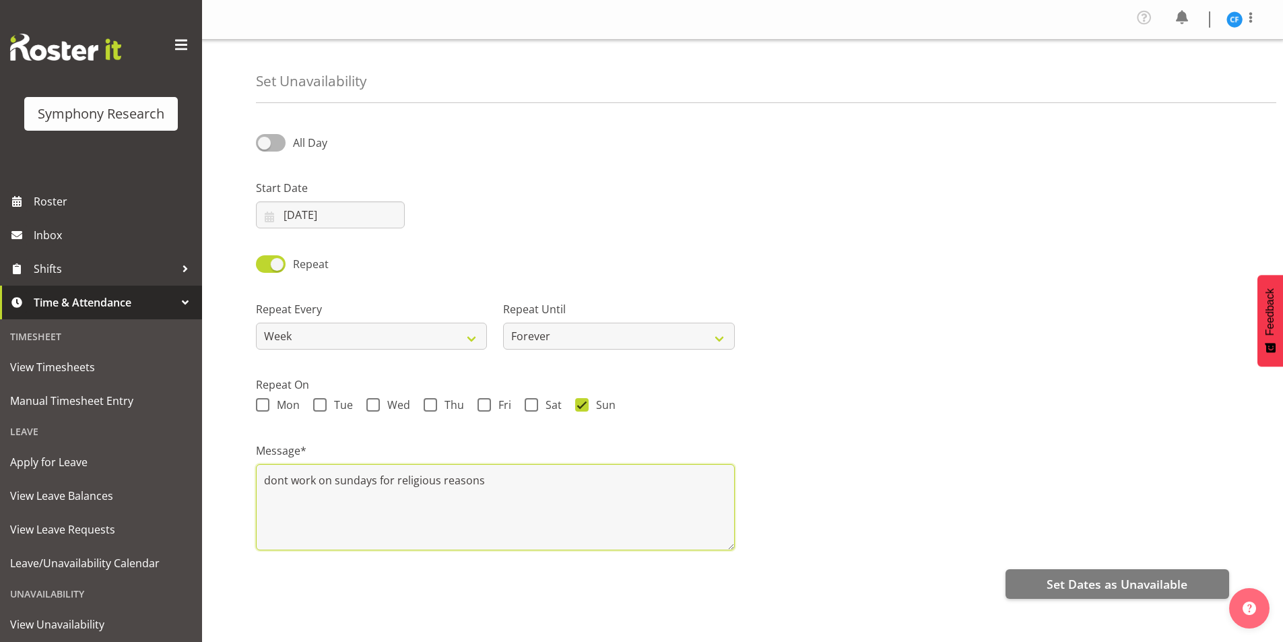
type textarea "dont work on sundays for religious reasons"
click at [758, 409] on div "Mon Tue Wed Thu Fri Sat Sun" at bounding box center [742, 407] width 973 height 18
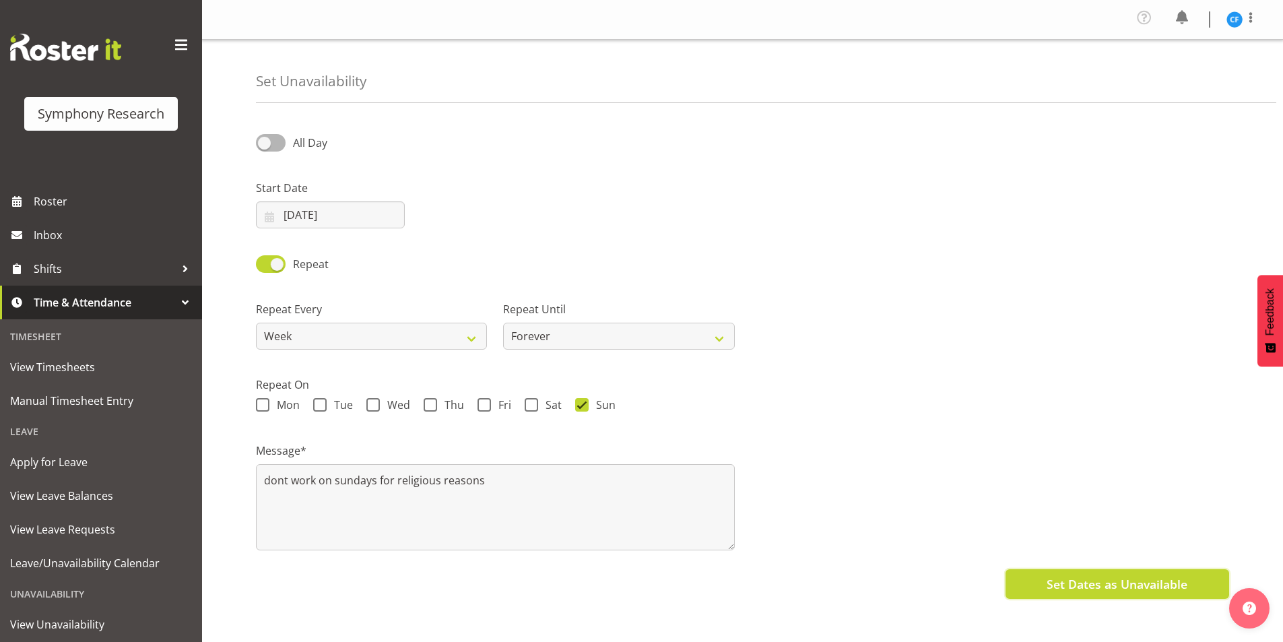
click at [1079, 581] on span "Set Dates as Unavailable" at bounding box center [1117, 584] width 141 height 18
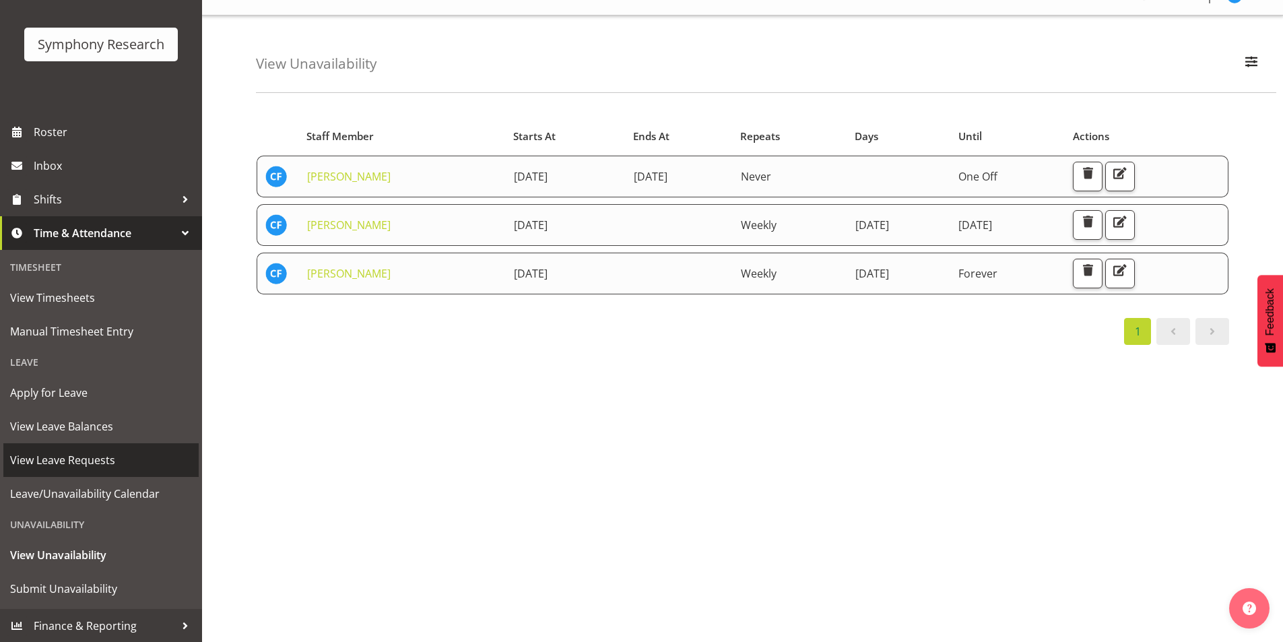
scroll to position [70, 0]
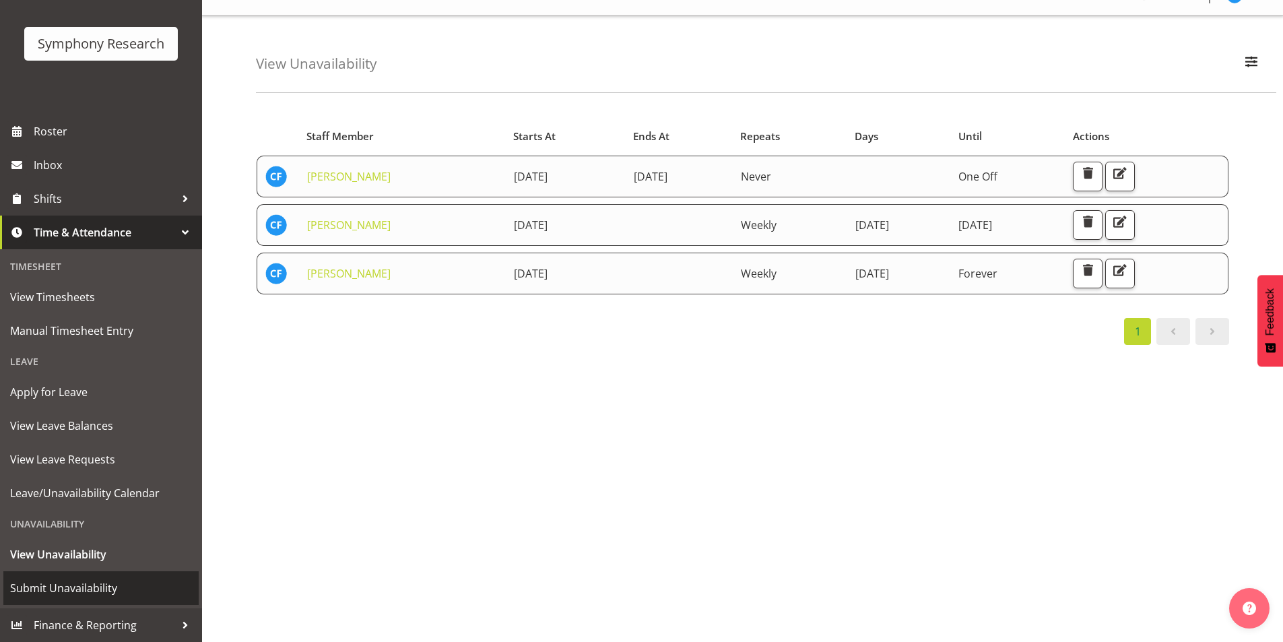
click at [56, 597] on span "Submit Unavailability" at bounding box center [101, 588] width 182 height 20
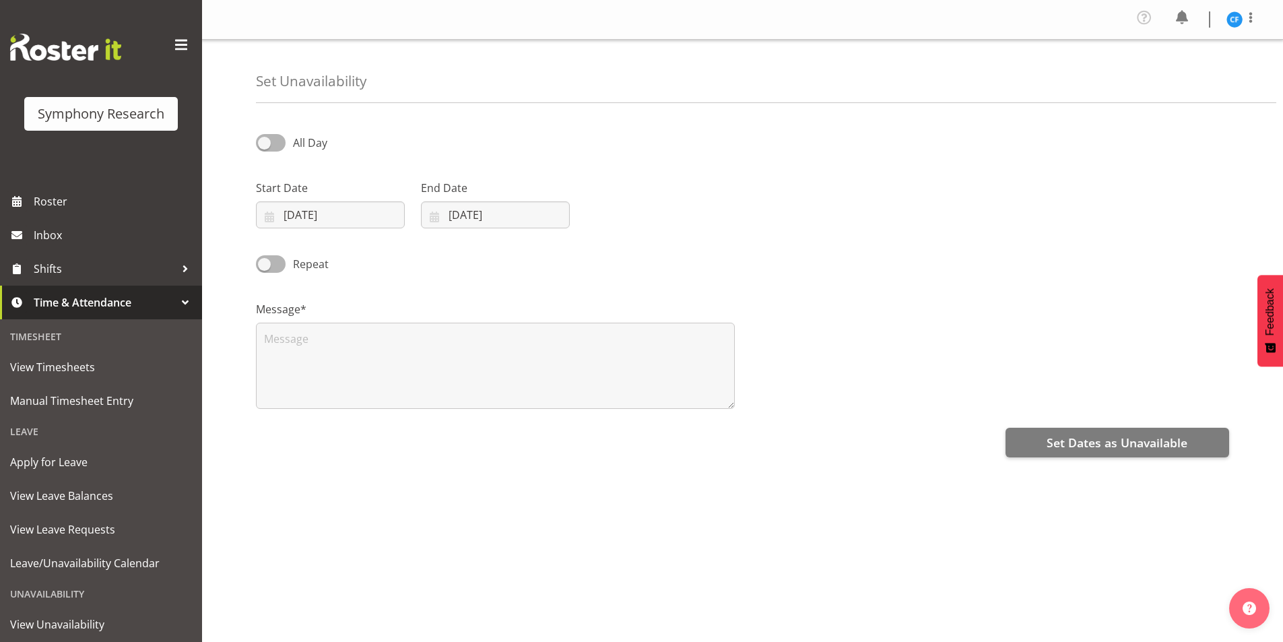
select select "8"
select select "2025"
click at [282, 217] on input "[DATE]" at bounding box center [330, 214] width 149 height 27
click at [358, 325] on link "3" at bounding box center [363, 325] width 27 height 26
type input "03/09/2025"
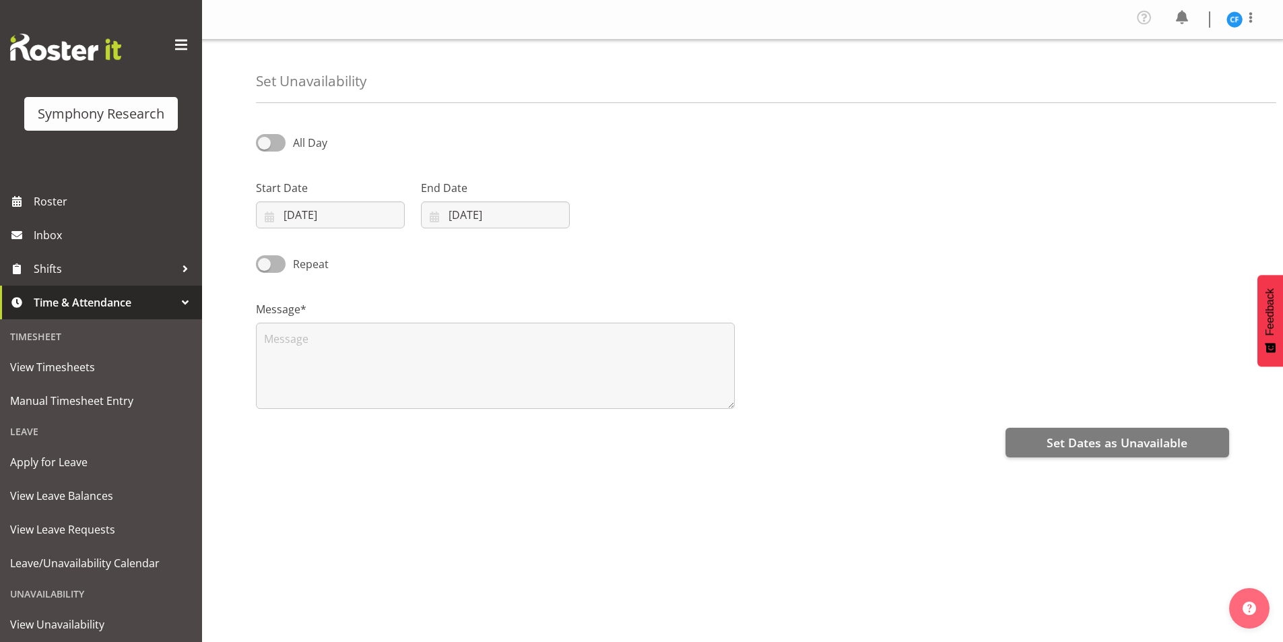
click at [489, 286] on div "Message*" at bounding box center [495, 349] width 495 height 135
click at [432, 214] on input "[DATE]" at bounding box center [495, 214] width 149 height 27
click at [522, 329] on link "3" at bounding box center [528, 325] width 27 height 26
type input "03/09/2025"
click at [465, 296] on div "Message*" at bounding box center [495, 349] width 495 height 135
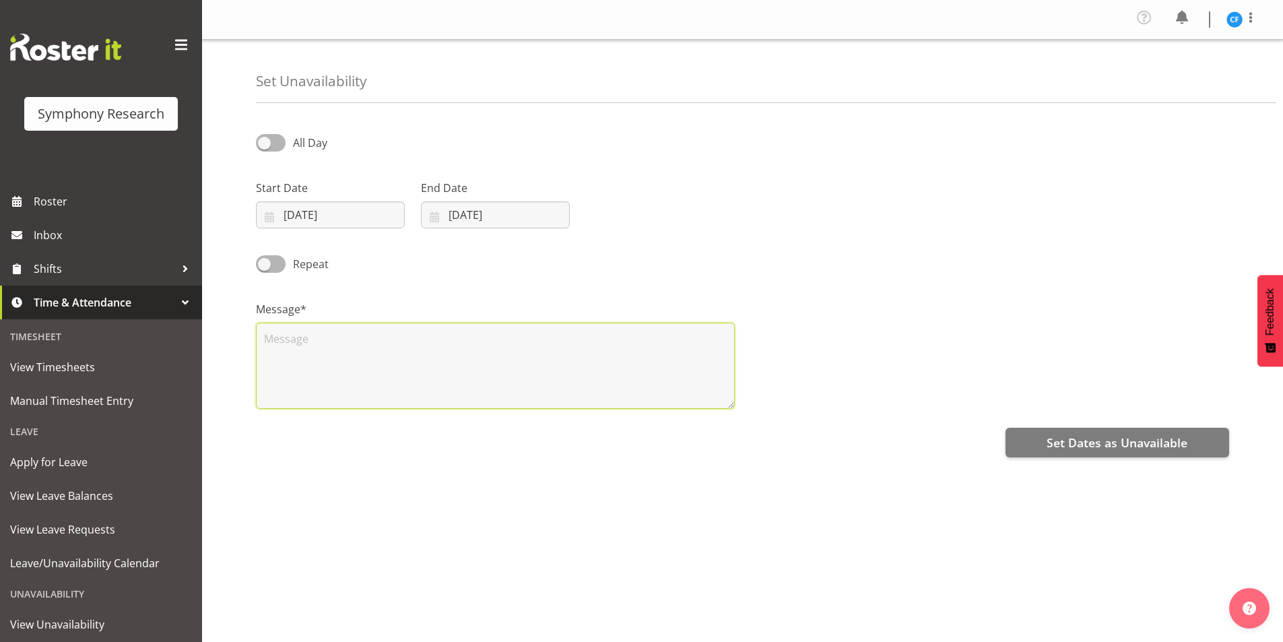
click at [323, 360] on textarea at bounding box center [495, 366] width 479 height 86
type textarea "have an appointment to attend"
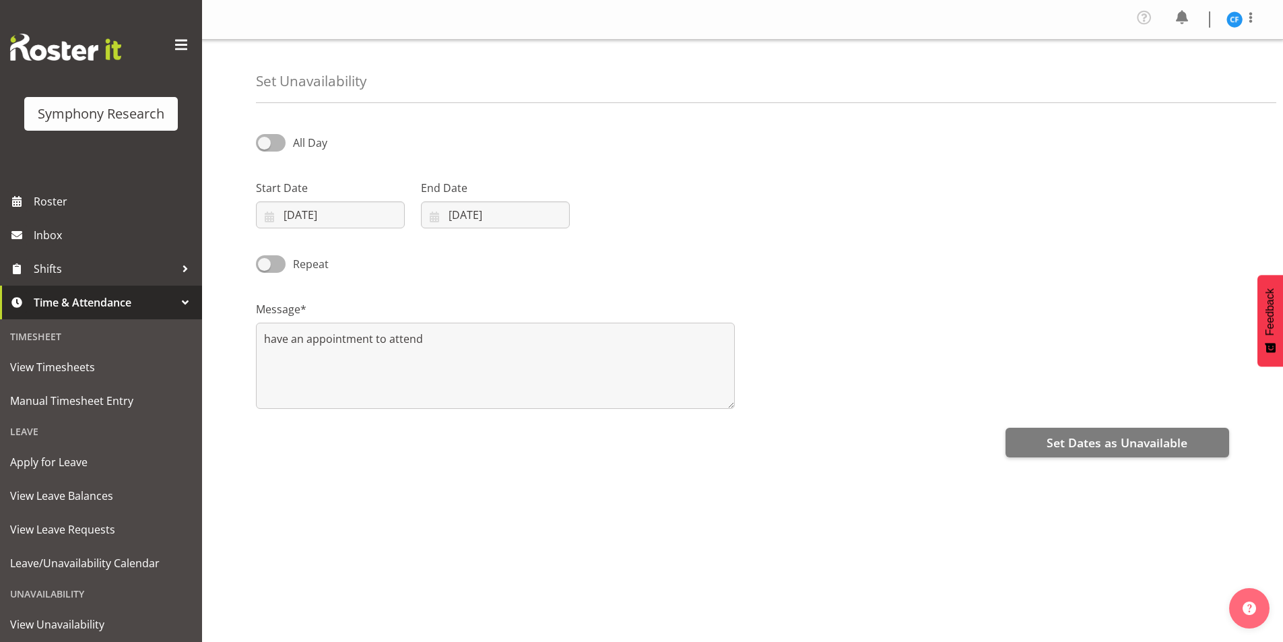
click at [954, 565] on div "All Day Start Date 03/09/2025 January February March April May June July August…" at bounding box center [769, 382] width 1027 height 539
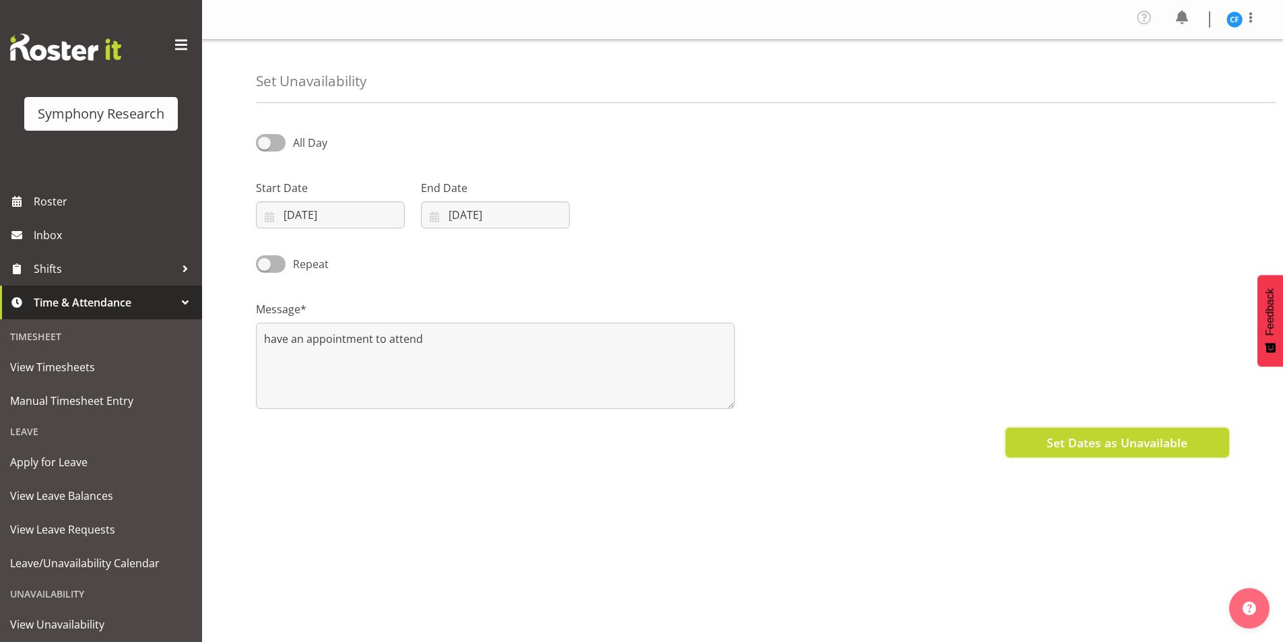
click at [1063, 454] on button "Set Dates as Unavailable" at bounding box center [1118, 443] width 224 height 30
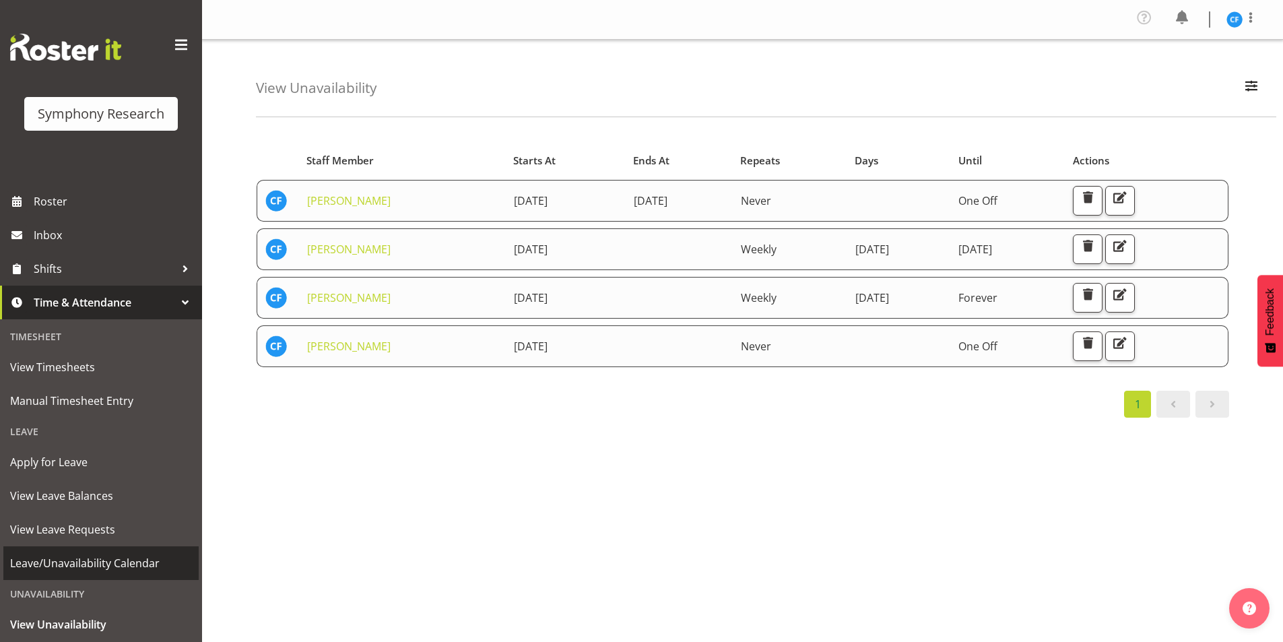
scroll to position [70, 0]
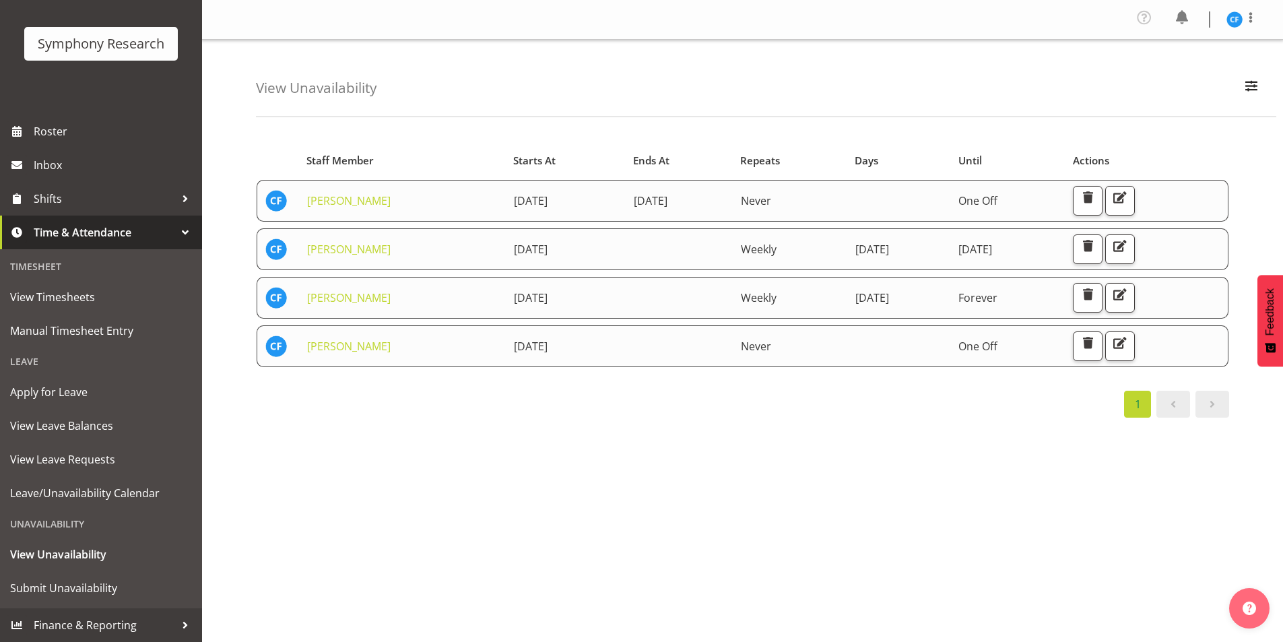
click at [465, 515] on div "Starts At Staff Member Starts At Ends At Repeats Days Until Actions [PERSON_NAM…" at bounding box center [769, 396] width 1027 height 539
click at [125, 585] on span "Submit Unavailability" at bounding box center [101, 588] width 182 height 20
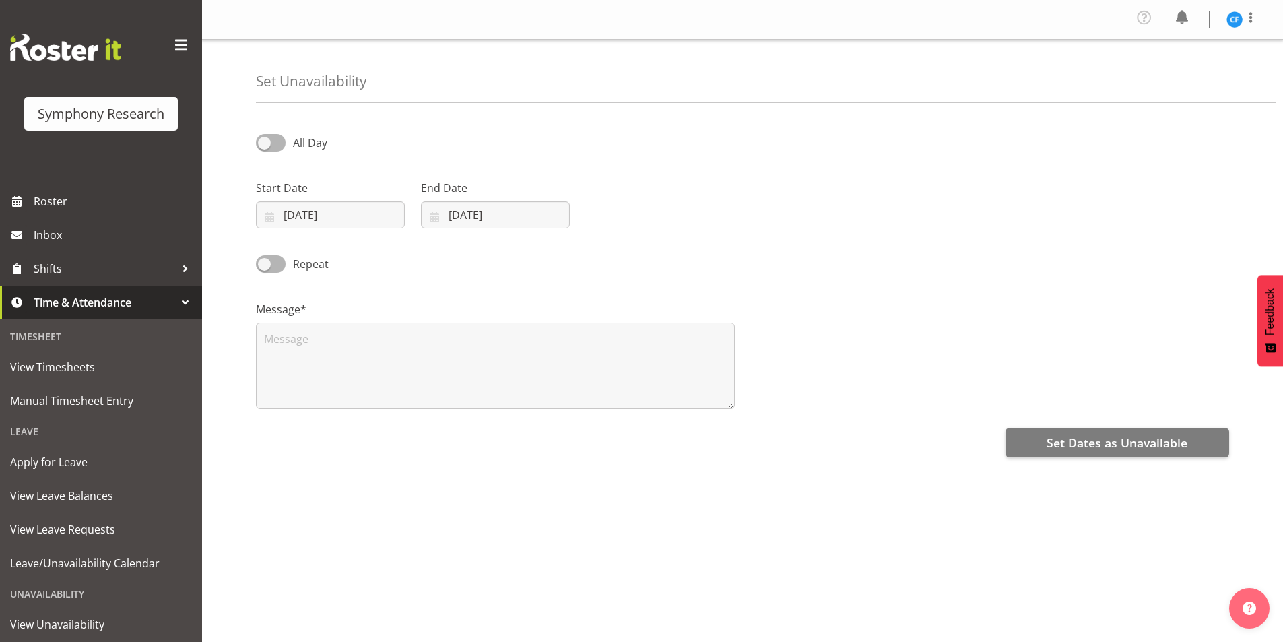
select select "8"
select select "2025"
click at [265, 216] on input "[DATE]" at bounding box center [330, 214] width 149 height 27
click at [593, 255] on div "Repeat" at bounding box center [742, 259] width 989 height 46
click at [267, 211] on input "[DATE]" at bounding box center [330, 214] width 149 height 27
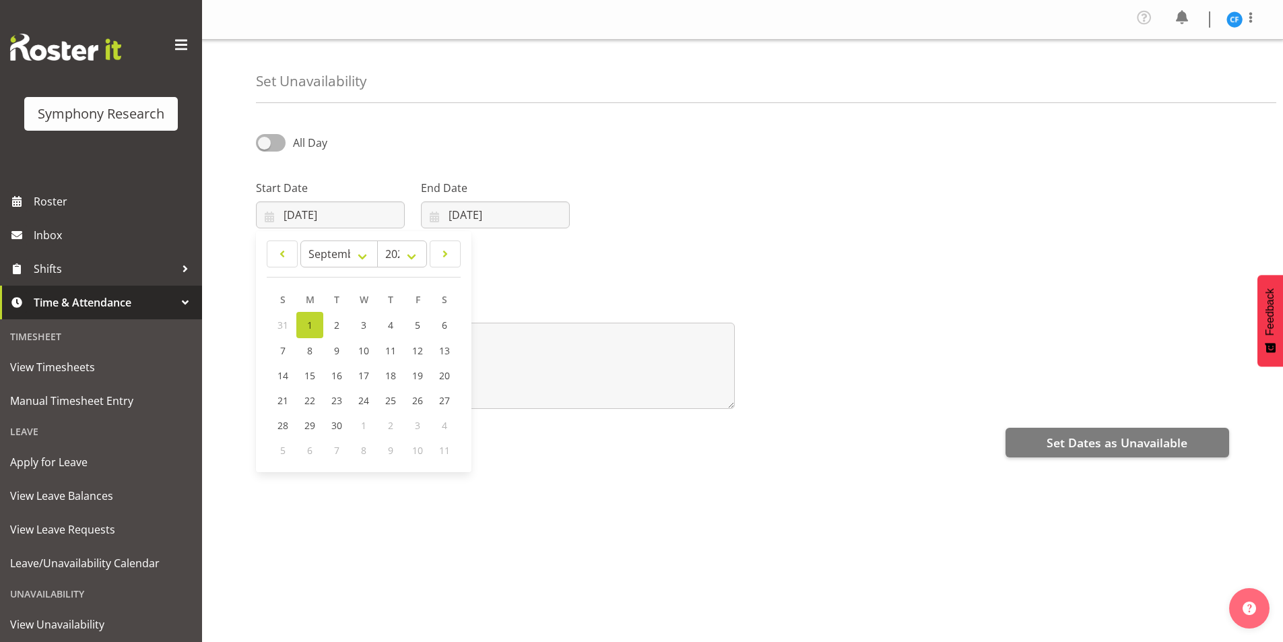
click at [715, 240] on div "Repeat" at bounding box center [742, 259] width 989 height 46
click at [845, 327] on div "Message*" at bounding box center [742, 349] width 989 height 135
click at [271, 218] on input "[DATE]" at bounding box center [330, 214] width 149 height 27
click at [305, 355] on link "8" at bounding box center [309, 350] width 27 height 25
type input "[DATE]"
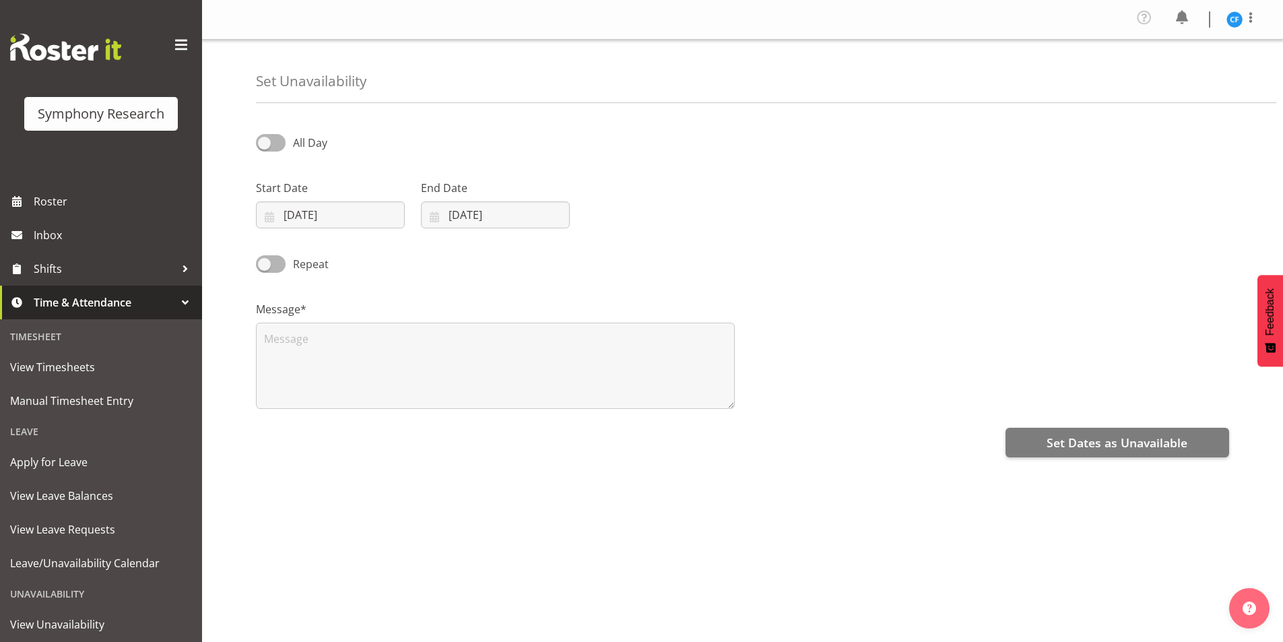
click at [614, 242] on div "Repeat" at bounding box center [742, 259] width 989 height 46
click at [280, 263] on span at bounding box center [271, 263] width 30 height 17
click at [265, 263] on input "Repeat" at bounding box center [260, 263] width 9 height 9
checkbox input "true"
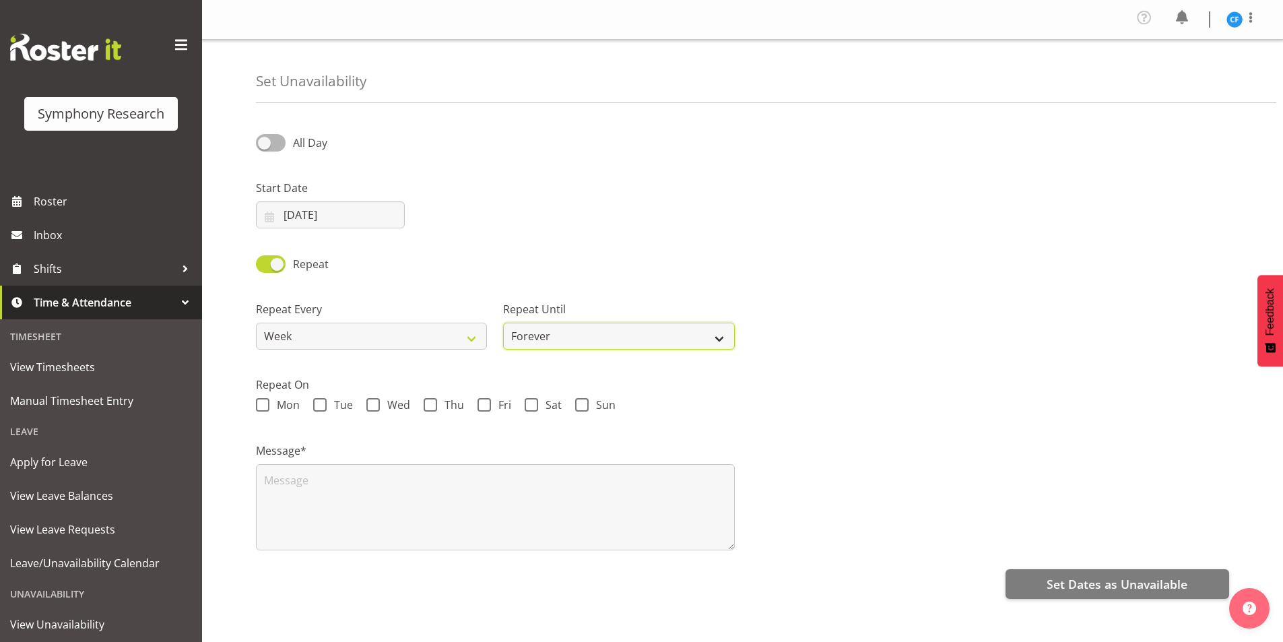
click at [566, 338] on select "Forever On a date" at bounding box center [618, 336] width 231 height 27
select select "date"
click at [503, 323] on select "Forever On a date" at bounding box center [618, 336] width 231 height 27
select select "8"
select select "2025"
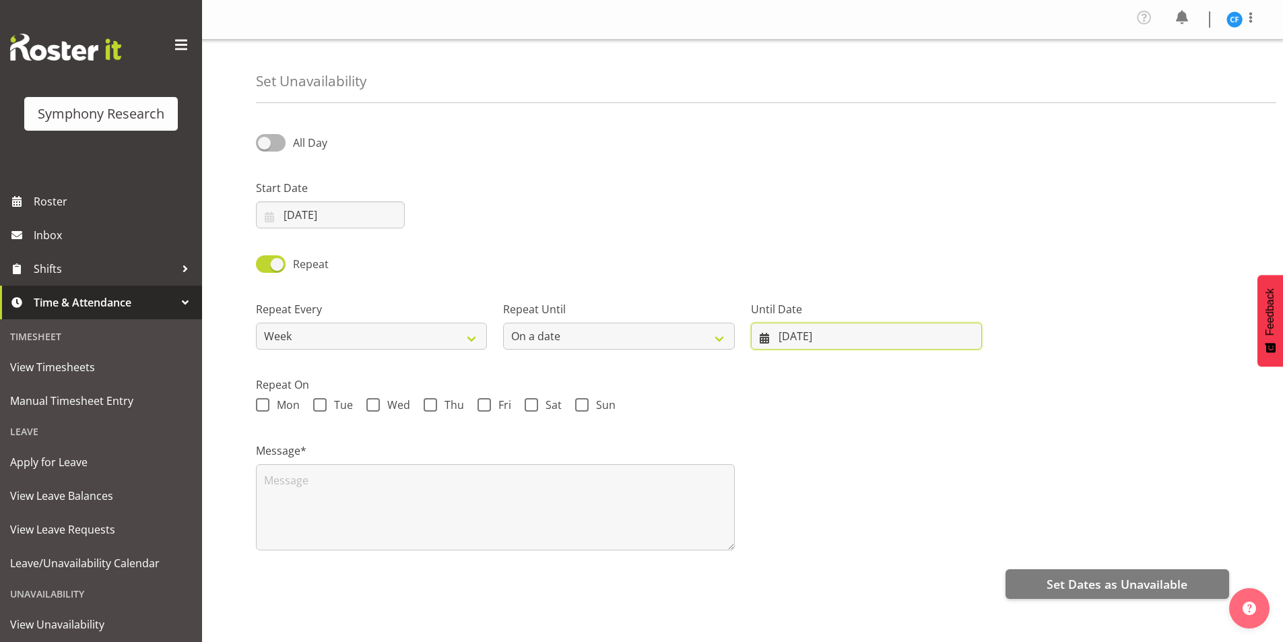
click at [755, 348] on input "01/09/2025" at bounding box center [866, 336] width 231 height 27
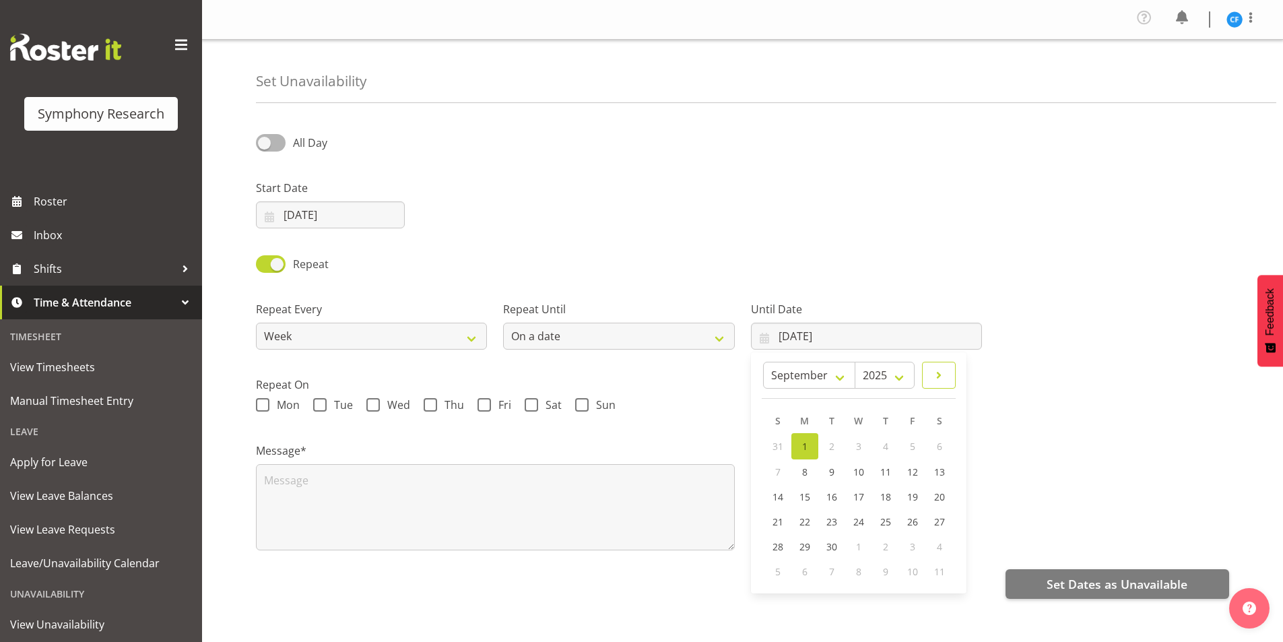
click at [934, 373] on span at bounding box center [939, 375] width 16 height 16
click at [956, 375] on span at bounding box center [955, 375] width 15 height 16
select select "10"
click at [820, 545] on link "24" at bounding box center [812, 545] width 27 height 25
type input "24/11/2025"
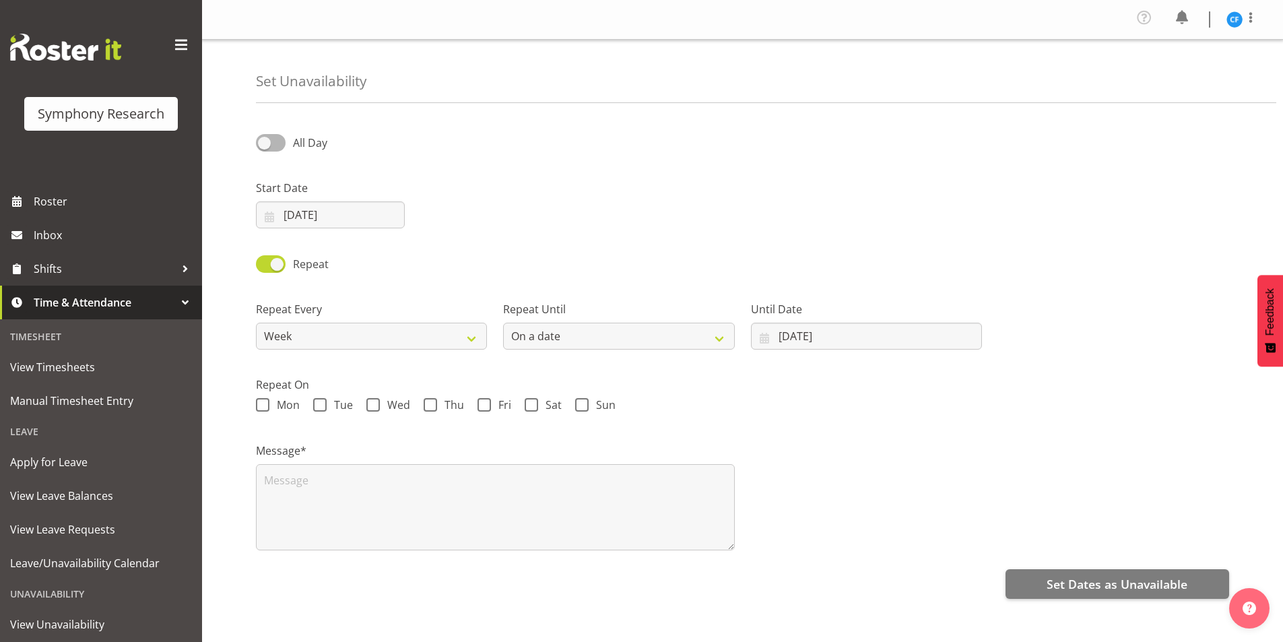
click at [843, 478] on div "Message*" at bounding box center [742, 491] width 989 height 135
click at [259, 404] on span at bounding box center [262, 404] width 13 height 13
click at [259, 404] on input "Mon" at bounding box center [260, 405] width 9 height 9
checkbox input "true"
click at [646, 500] on textarea at bounding box center [495, 507] width 479 height 86
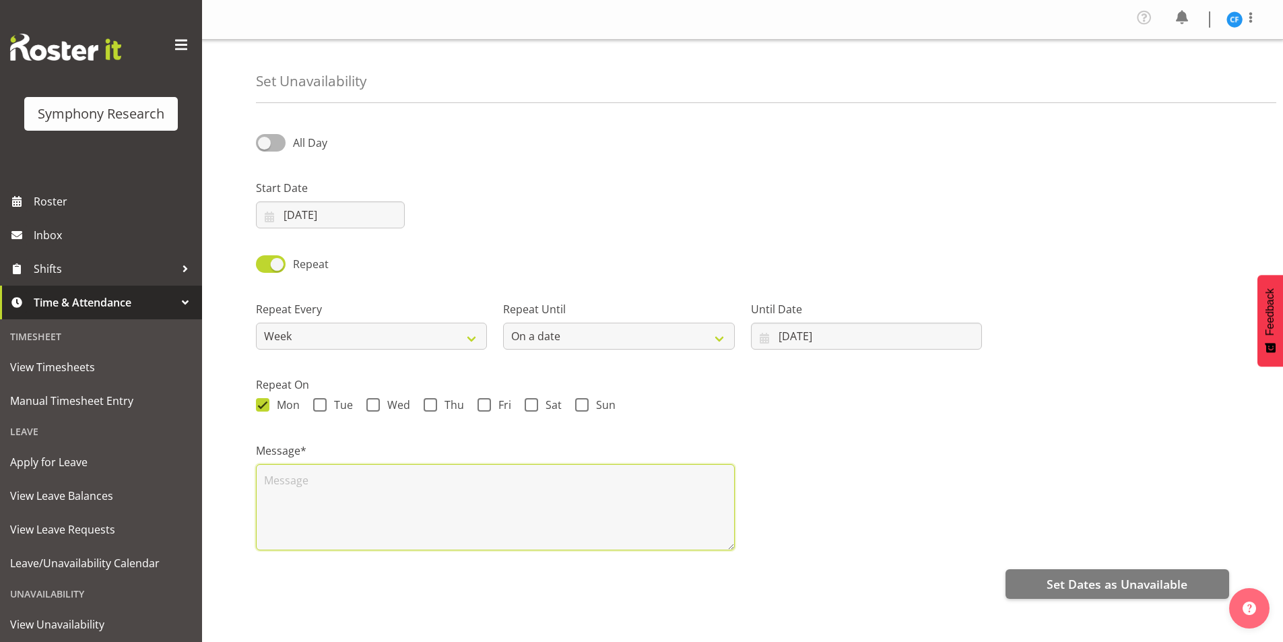
paste textarea "off on tuesdays for school"
click at [323, 480] on textarea "off on tuesdays for school" at bounding box center [495, 507] width 479 height 86
type textarea "off on mondays for school"
click at [887, 446] on div "Message* off on mondays for school" at bounding box center [742, 491] width 989 height 135
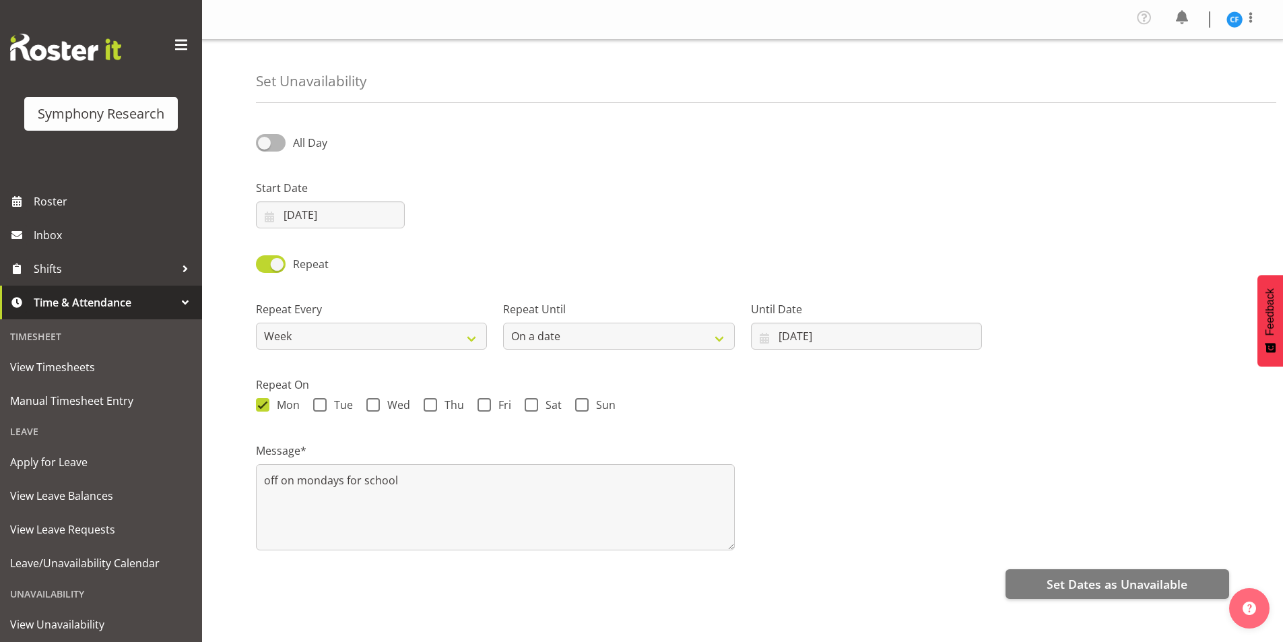
scroll to position [20, 0]
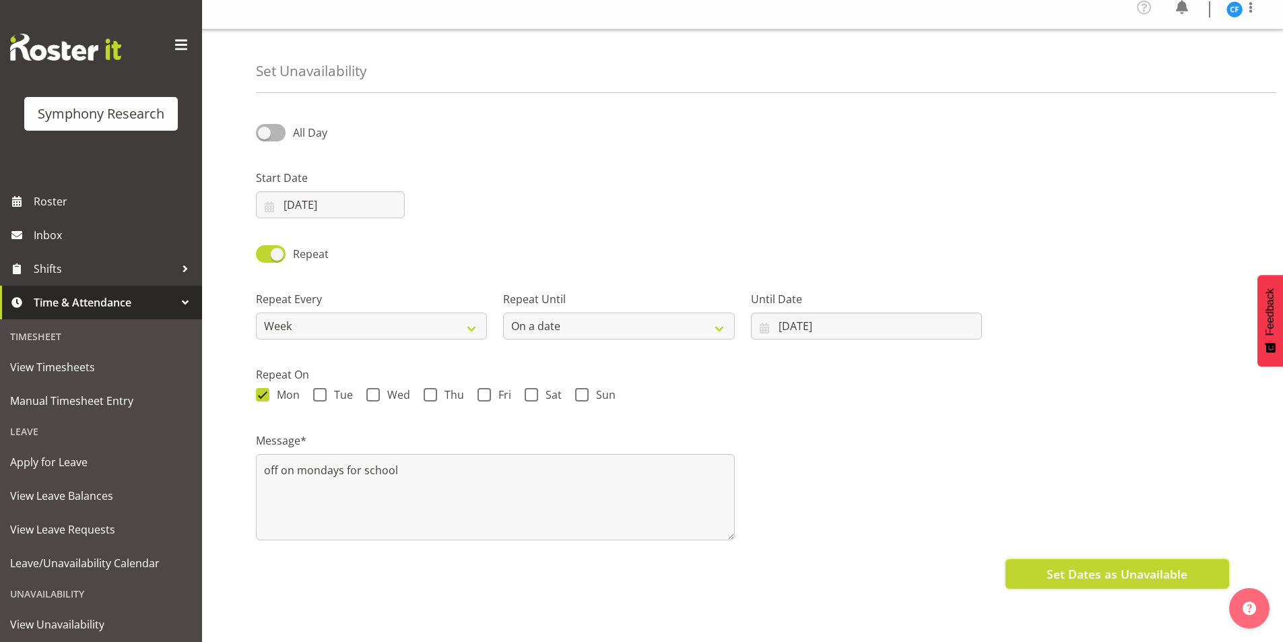
click at [1098, 567] on span "Set Dates as Unavailable" at bounding box center [1117, 574] width 141 height 18
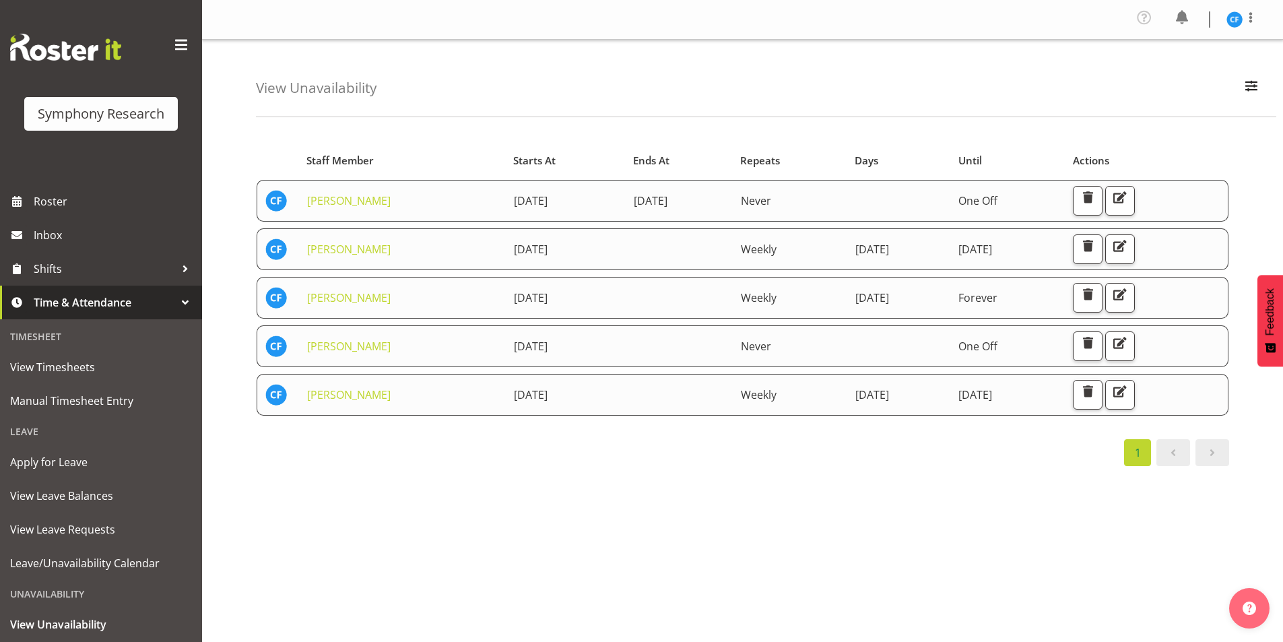
click at [787, 124] on div "View Unavailability Search Search for a particular employee Showing current una…" at bounding box center [742, 353] width 1081 height 626
click at [1129, 395] on span "button" at bounding box center [1120, 392] width 18 height 18
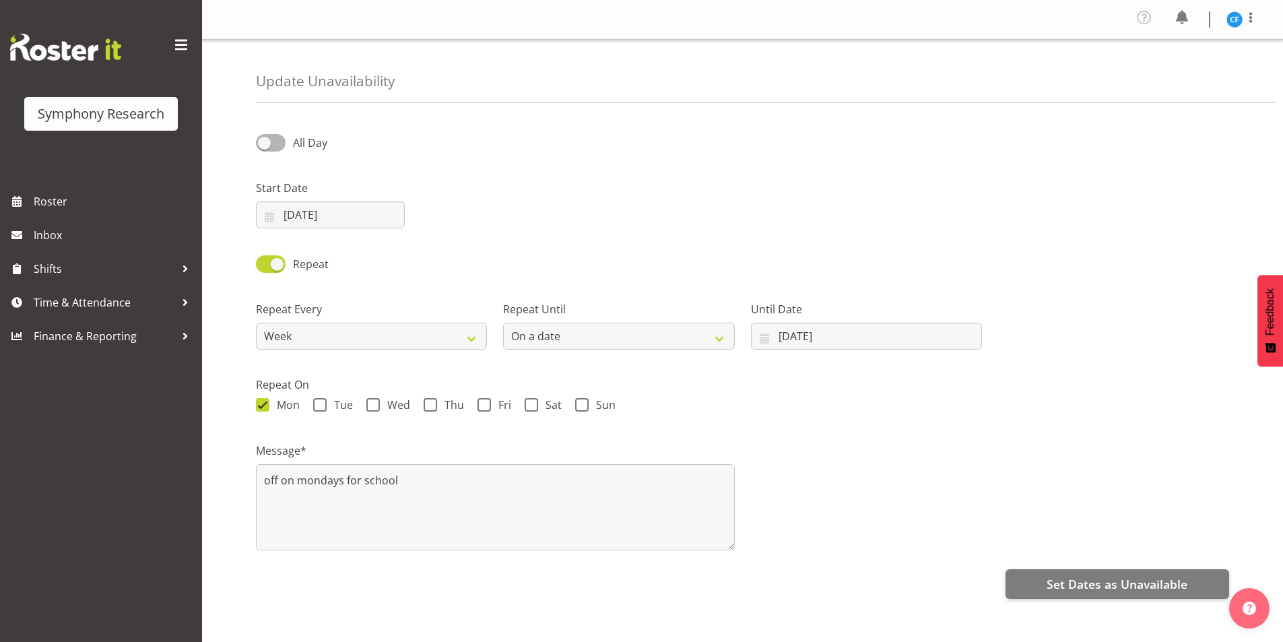
select select "8"
select select "2025"
select select "date"
click at [261, 212] on input "[DATE]" at bounding box center [330, 214] width 149 height 27
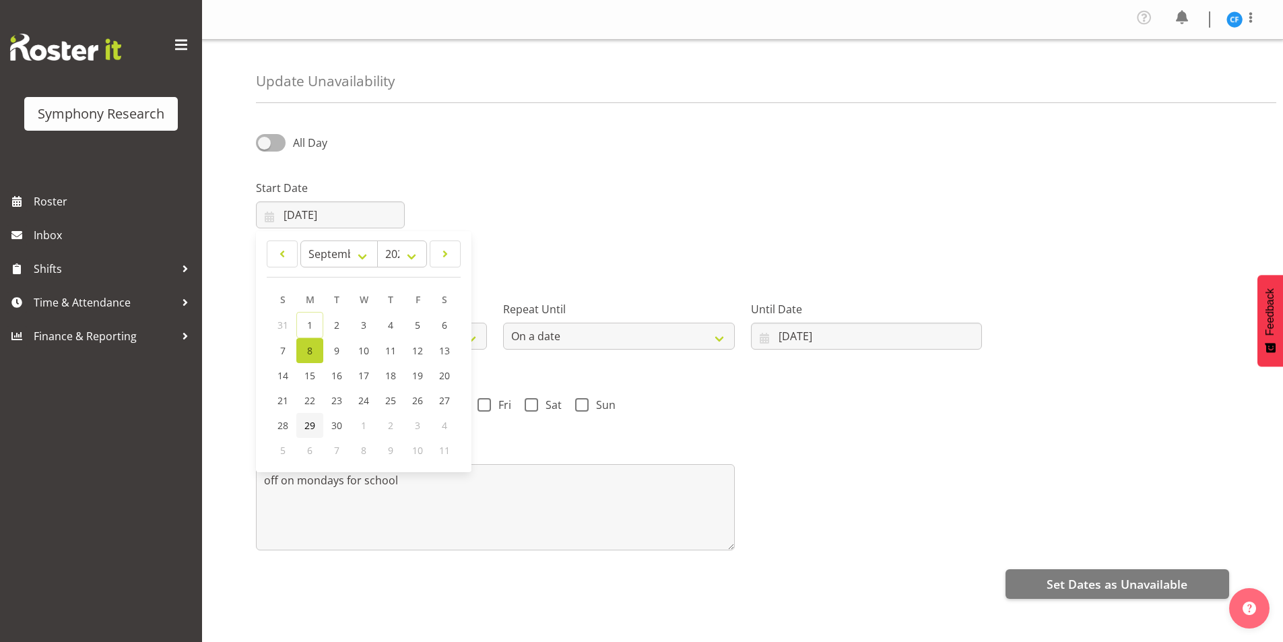
click at [311, 424] on span "29" at bounding box center [309, 425] width 11 height 13
type input "29/09/2025"
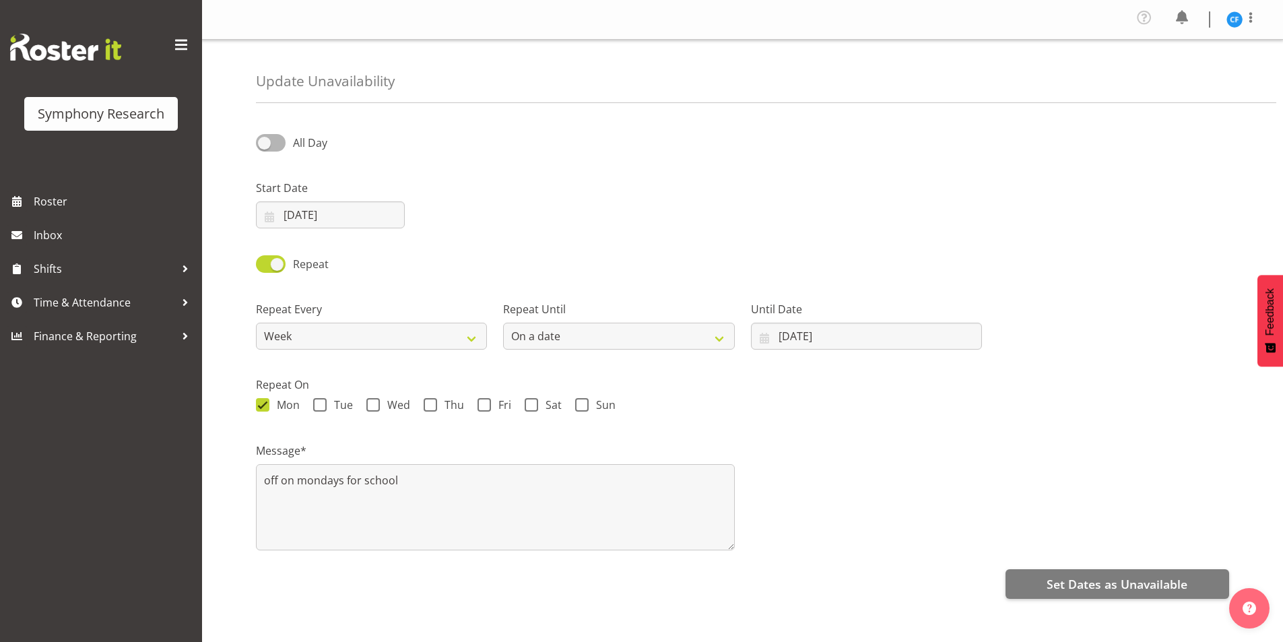
click at [583, 220] on div "Start Date 29/09/2025 January February March April May June July August Septemb…" at bounding box center [742, 198] width 989 height 75
click at [1137, 585] on span "Set Dates as Unavailable" at bounding box center [1117, 584] width 141 height 18
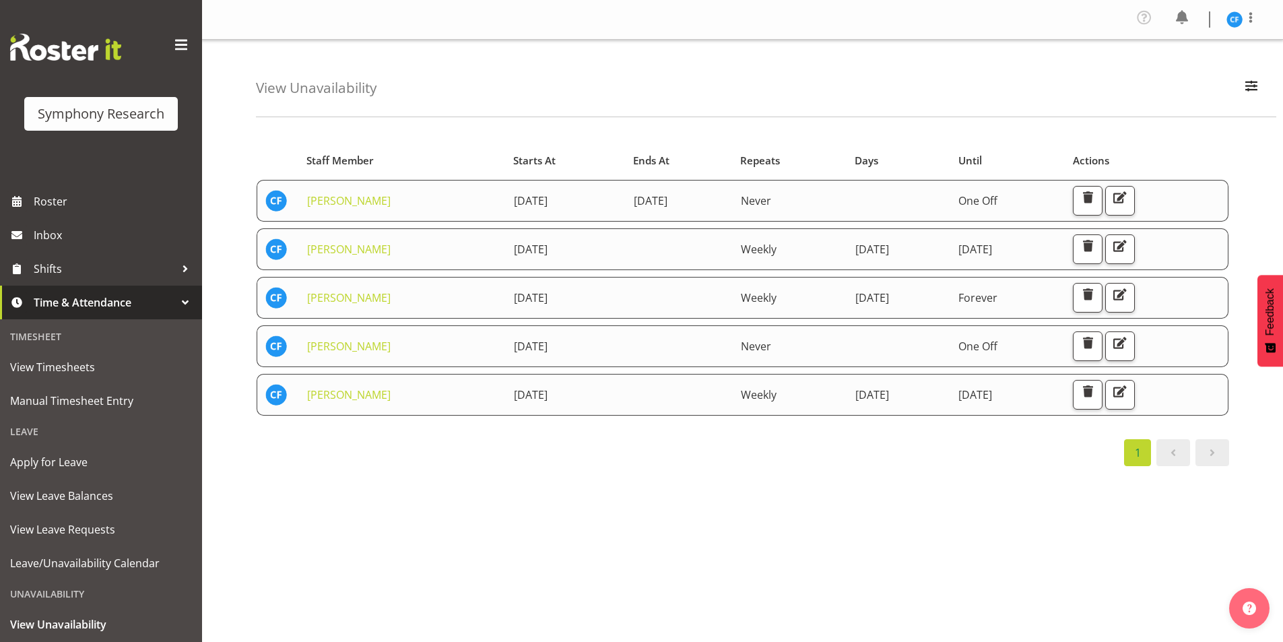
click at [892, 547] on div "Starts At Staff Member Starts At Ends At Repeats Days Until Actions [PERSON_NAM…" at bounding box center [769, 396] width 1027 height 539
click at [883, 478] on div "Starts At Staff Member Starts At Ends At Repeats Days Until Actions [PERSON_NAM…" at bounding box center [769, 396] width 1027 height 539
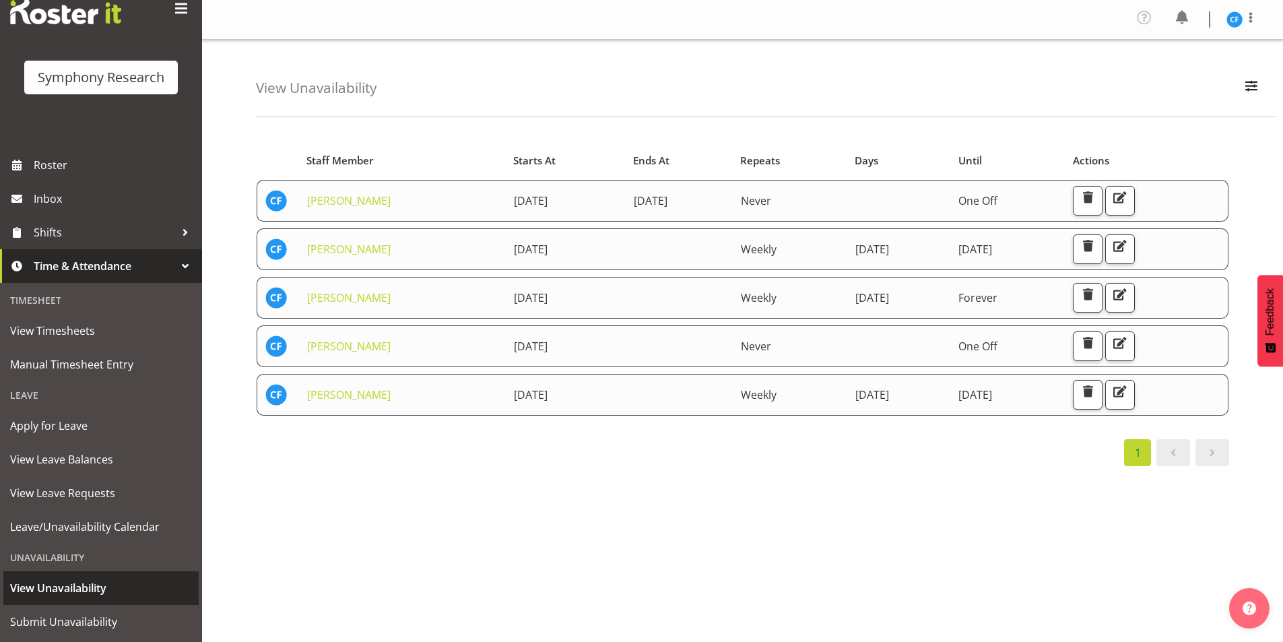
scroll to position [70, 0]
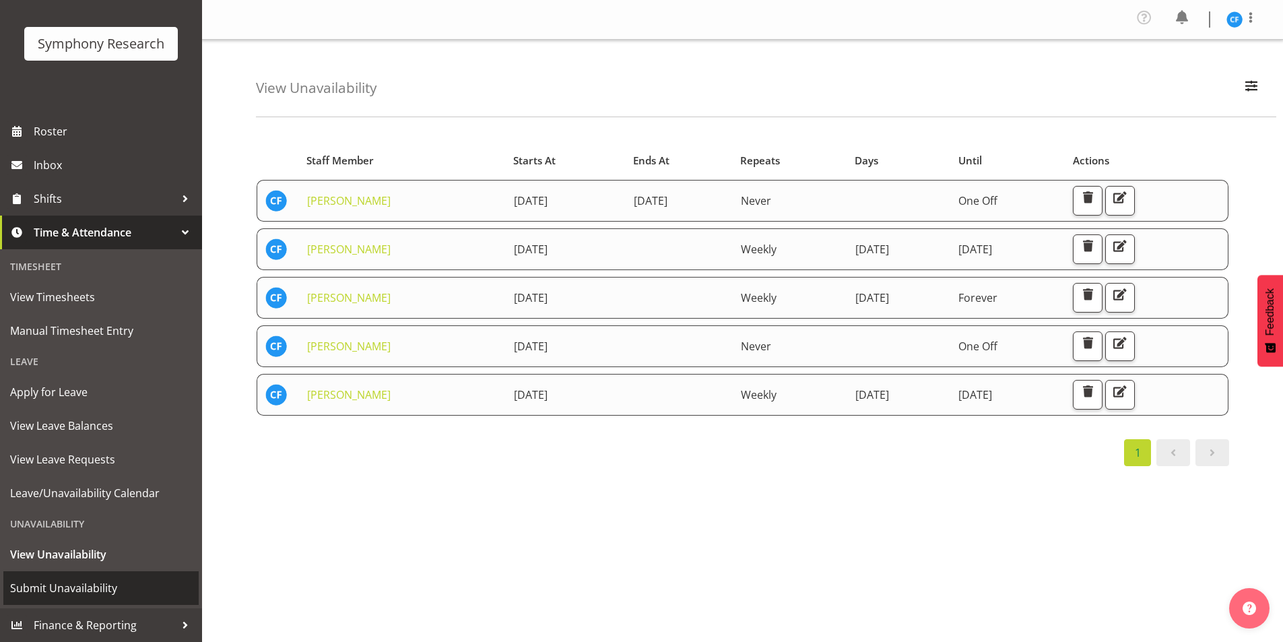
click at [116, 589] on span "Submit Unavailability" at bounding box center [101, 588] width 182 height 20
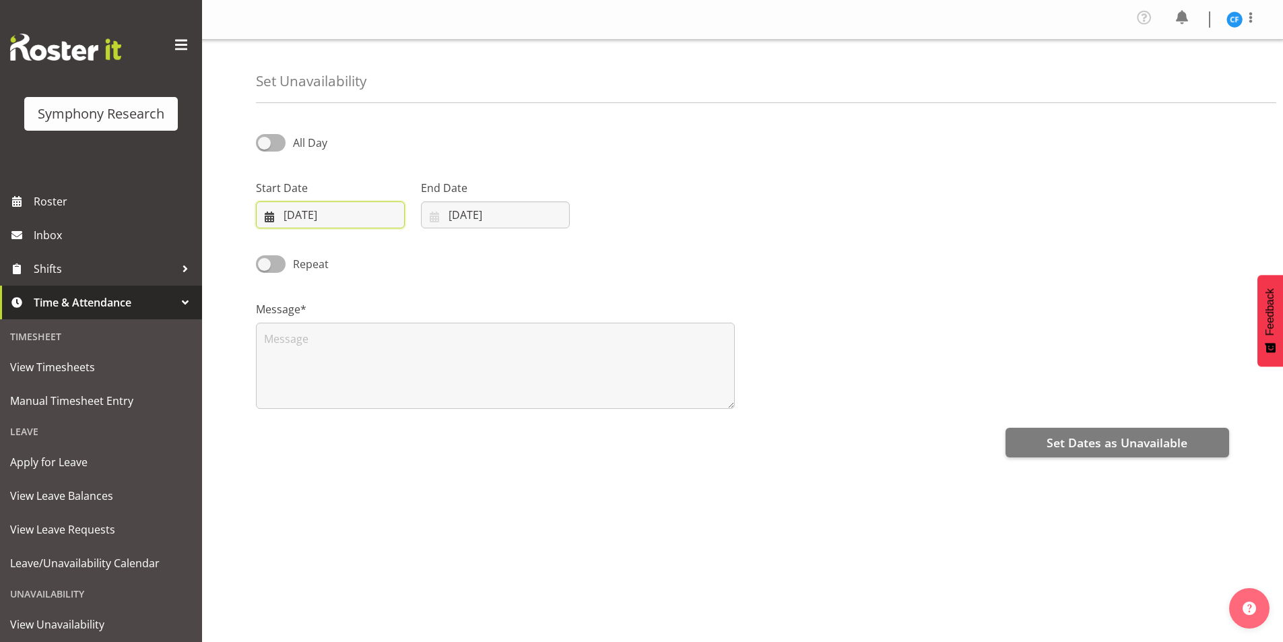
click at [269, 211] on input "[DATE]" at bounding box center [330, 214] width 149 height 27
click at [310, 352] on span "8" at bounding box center [309, 350] width 5 height 13
type input "[DATE]"
click at [1002, 271] on div "Repeat" at bounding box center [742, 259] width 989 height 46
click at [439, 211] on input "01/09/2025" at bounding box center [495, 214] width 149 height 27
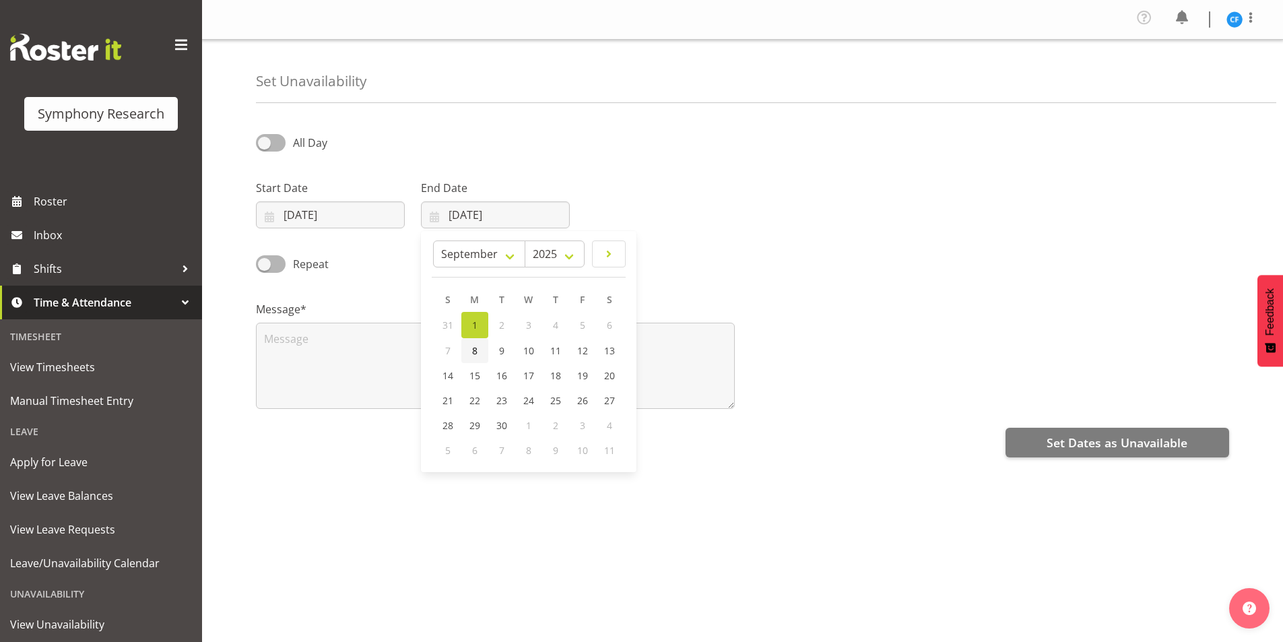
click at [477, 352] on span "8" at bounding box center [474, 350] width 5 height 13
type input "08/09/2025"
click at [980, 206] on div "Start Date 08/09/2025 January February March April May June July August Septemb…" at bounding box center [742, 198] width 989 height 75
click at [544, 255] on div "Repeat" at bounding box center [742, 259] width 989 height 46
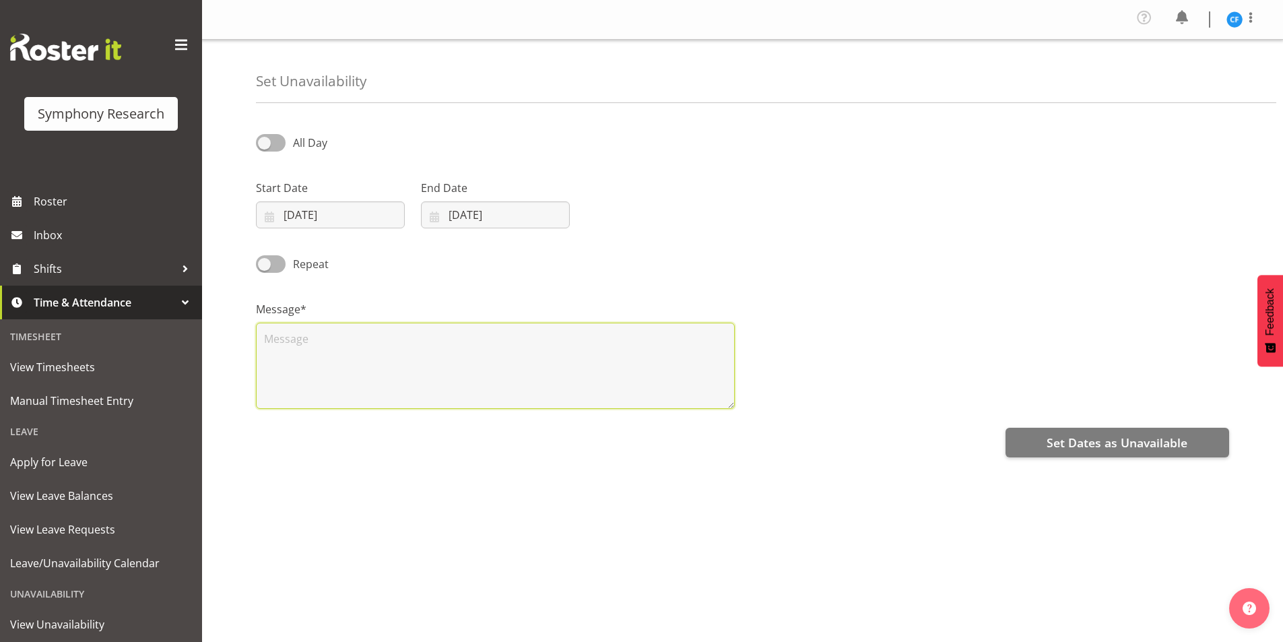
click at [513, 362] on textarea at bounding box center [495, 366] width 479 height 86
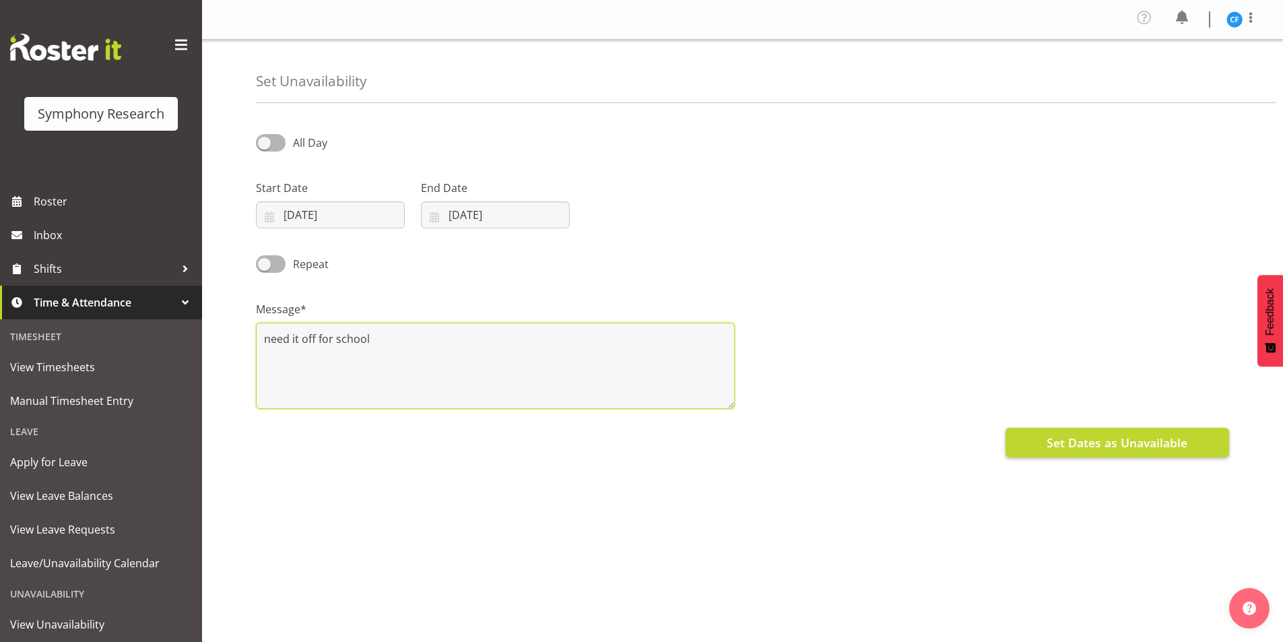
type textarea "need it off for school"
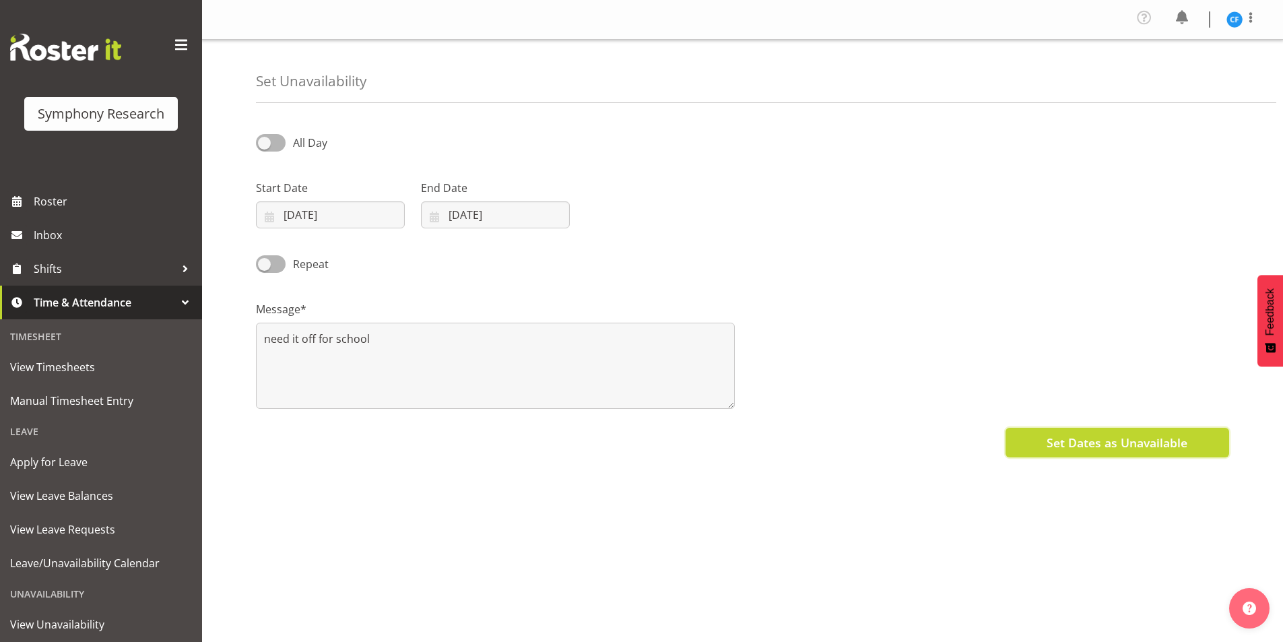
click at [1146, 434] on span "Set Dates as Unavailable" at bounding box center [1117, 443] width 141 height 18
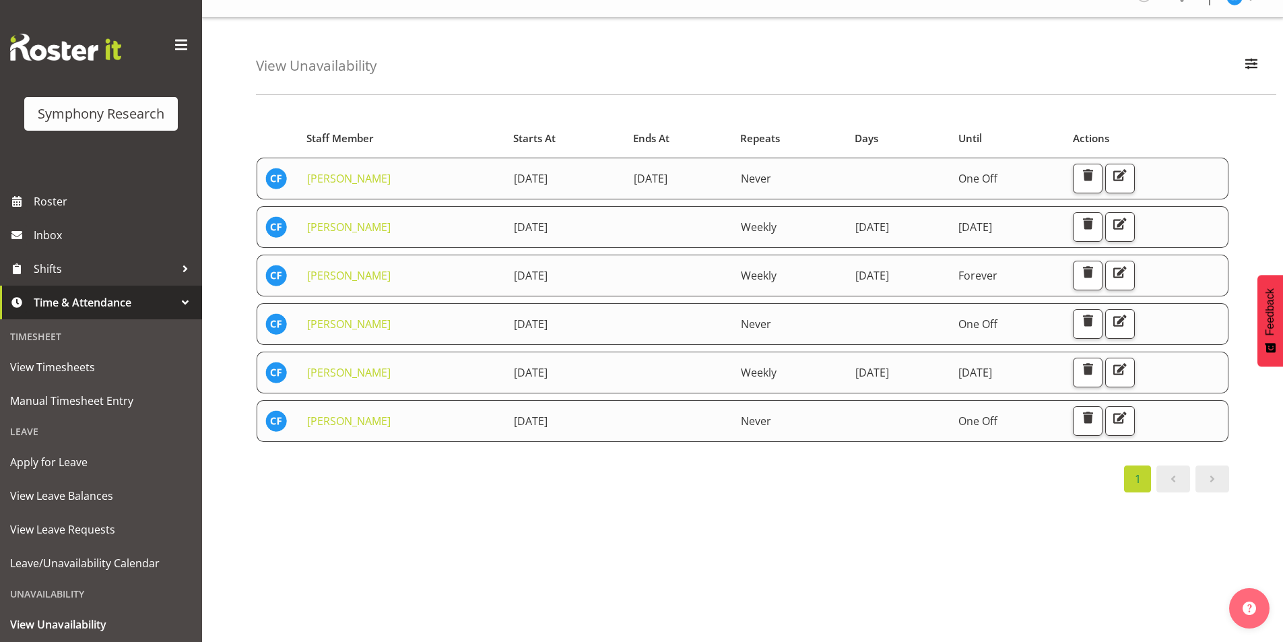
scroll to position [34, 0]
drag, startPoint x: 940, startPoint y: 600, endPoint x: 787, endPoint y: 574, distance: 155.7
click at [940, 600] on div "Starts At Staff Member Starts At Ends At Repeats Days Until Actions [PERSON_NAM…" at bounding box center [769, 372] width 1027 height 539
click at [929, 555] on div "Starts At Staff Member Starts At Ends At Repeats Days Until Actions [PERSON_NAM…" at bounding box center [769, 372] width 1027 height 539
click at [929, 555] on div "Starts At Staff Member Starts At Ends At Repeats Days Until Actions Casey Faumu…" at bounding box center [769, 372] width 1027 height 539
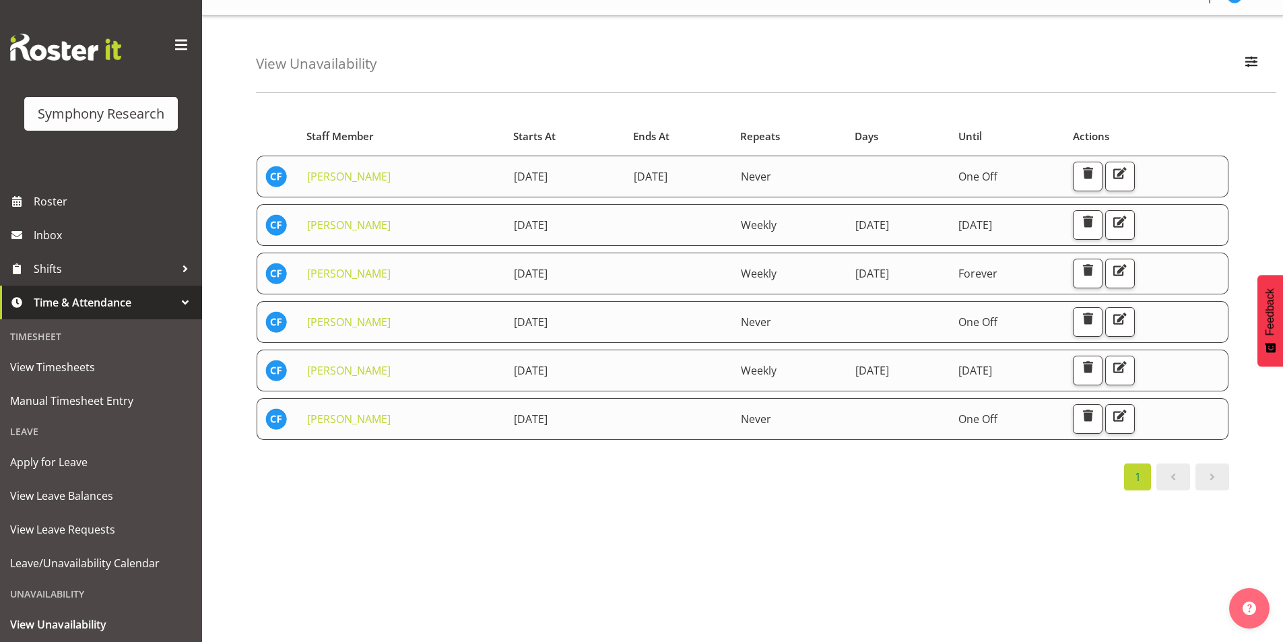
click at [929, 555] on div "Starts At Staff Member Starts At Ends At Repeats Days Until Actions Casey Faumu…" at bounding box center [769, 372] width 1027 height 539
click at [556, 502] on div "Starts At Staff Member Starts At Ends At Repeats Days Until Actions Casey Faumu…" at bounding box center [769, 372] width 1027 height 539
click at [1135, 213] on button "button" at bounding box center [1120, 225] width 30 height 30
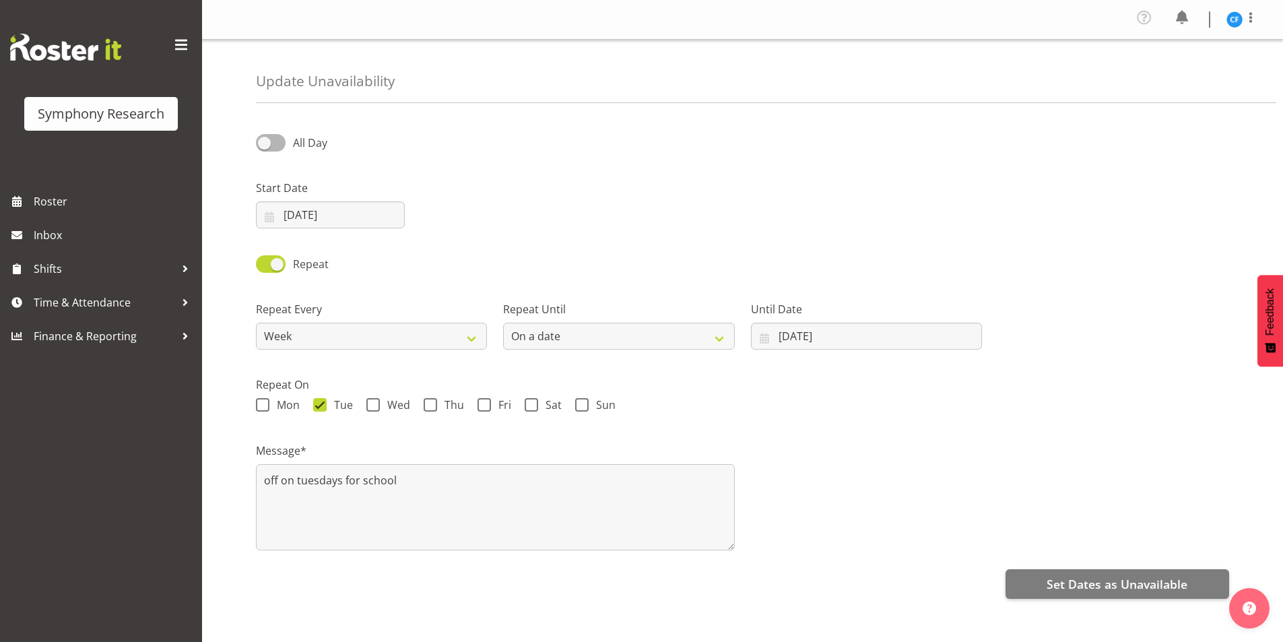
select select "8"
select select "2025"
select select "date"
click at [324, 218] on input "[DATE]" at bounding box center [330, 214] width 149 height 27
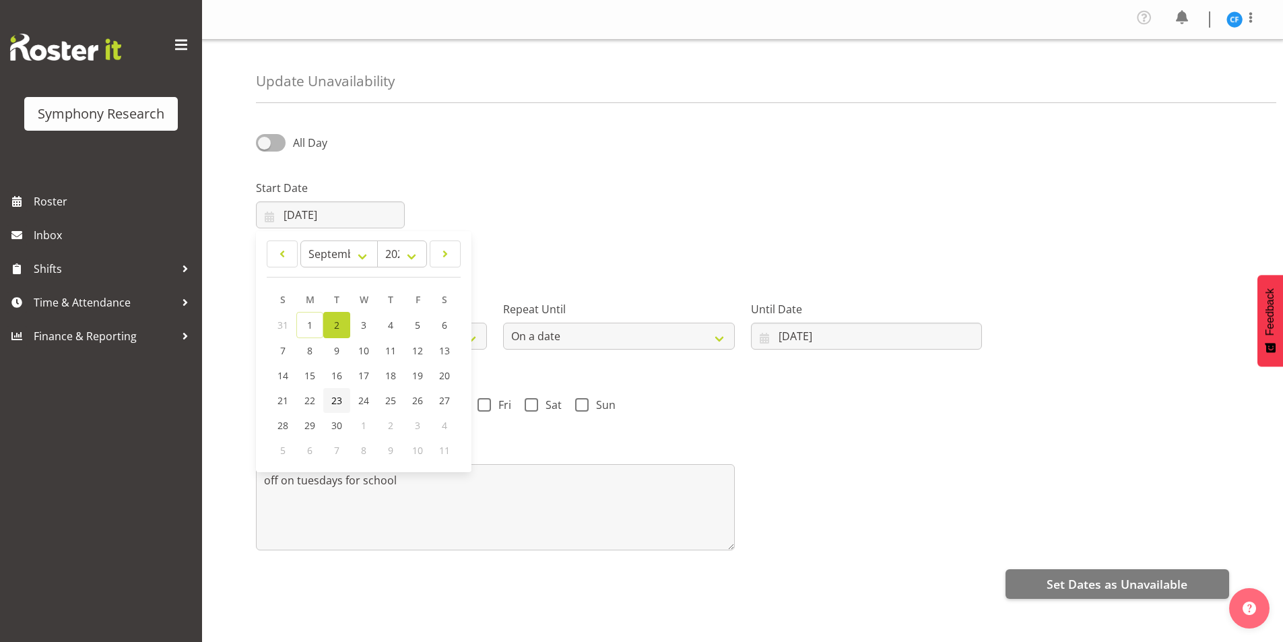
click at [334, 397] on span "23" at bounding box center [336, 400] width 11 height 13
type input "[DATE]"
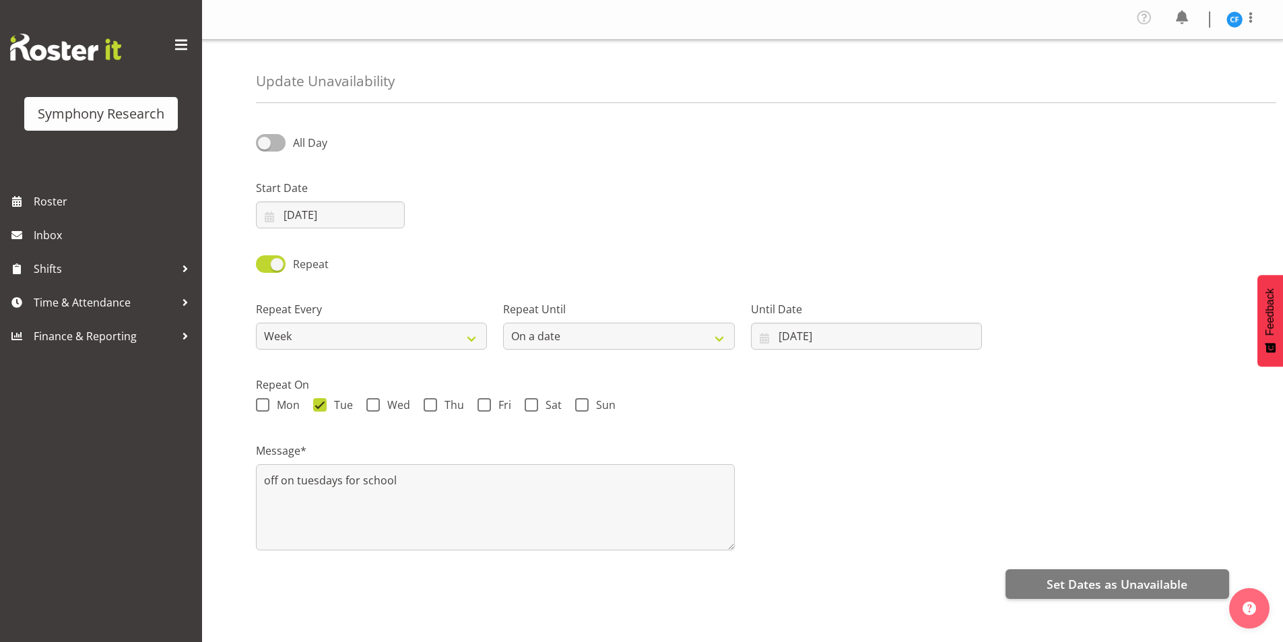
click at [563, 235] on div at bounding box center [495, 198] width 165 height 75
click at [1097, 593] on button "Set Dates as Unavailable" at bounding box center [1118, 584] width 224 height 30
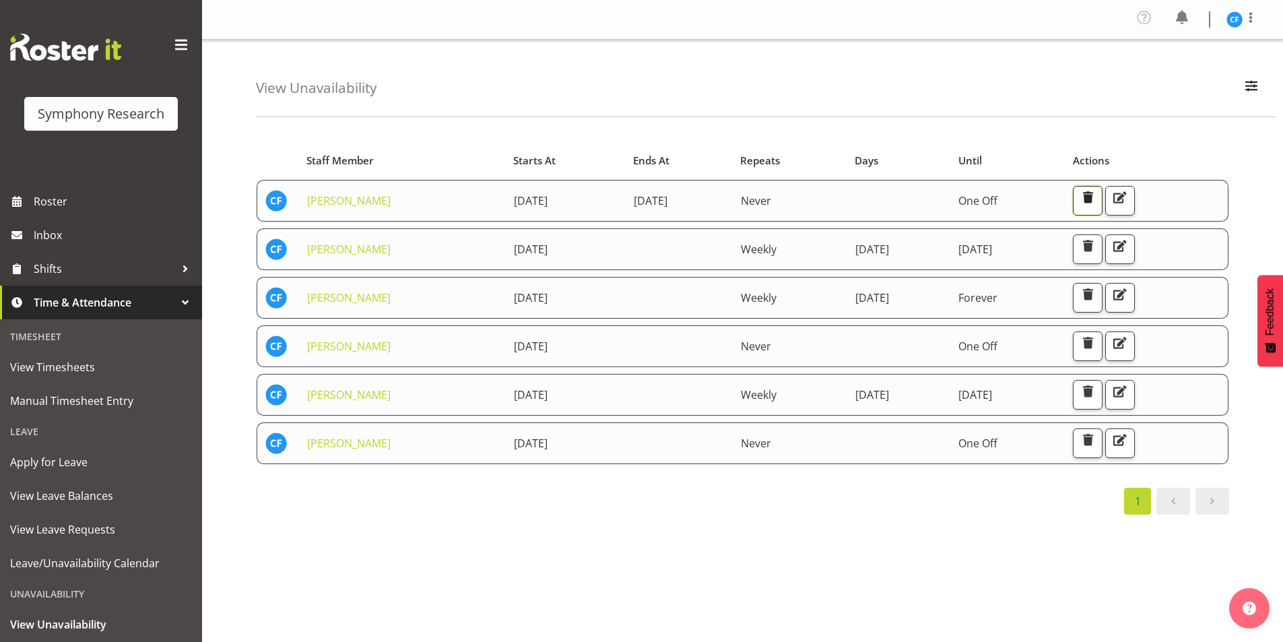
click at [1096, 198] on span "button" at bounding box center [1088, 198] width 18 height 18
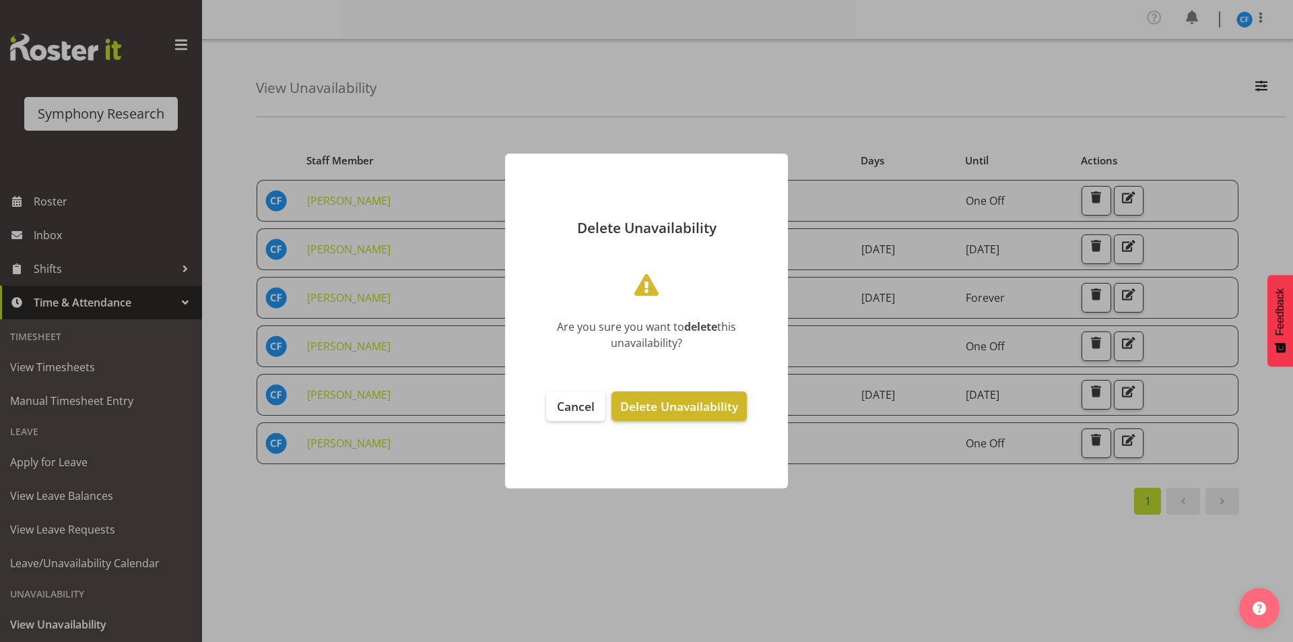
click at [719, 406] on span "Delete Unavailability" at bounding box center [679, 406] width 118 height 16
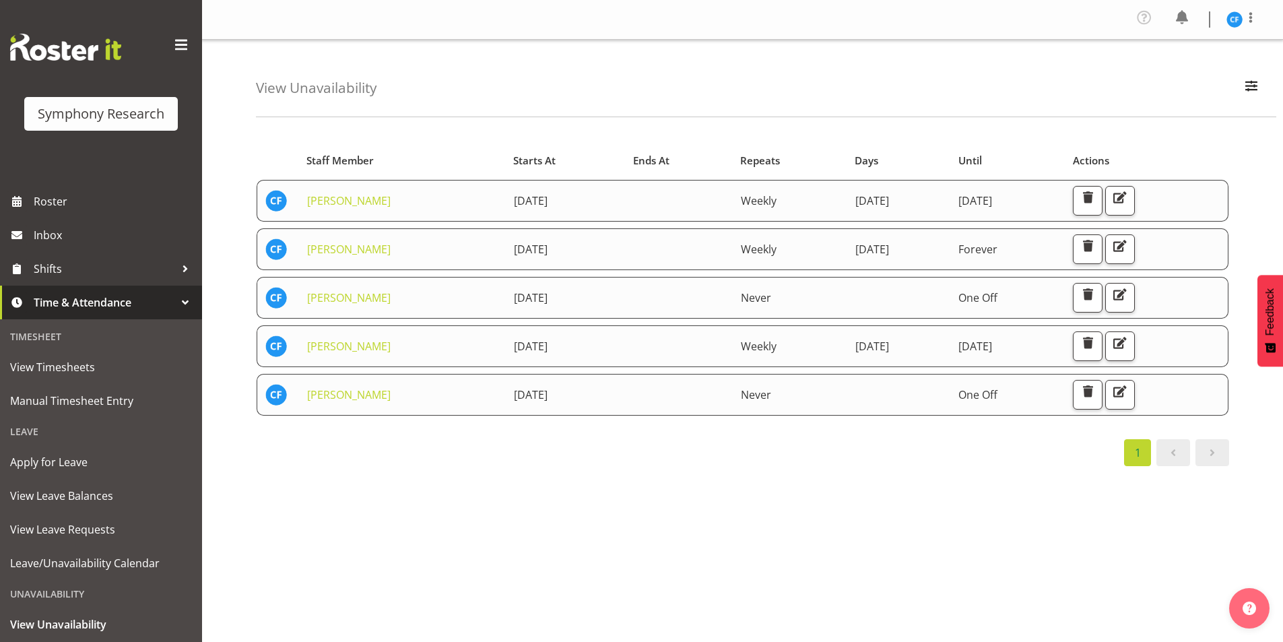
click at [1009, 148] on th "Until" at bounding box center [1007, 160] width 114 height 26
click at [810, 494] on div "Starts At Staff Member Starts At Ends At Repeats Days Until Actions Casey Faumu…" at bounding box center [769, 396] width 1027 height 539
click at [903, 146] on table "Staff Member Starts At Ends At Repeats Days Until Actions Casey Faumuina 23rd S…" at bounding box center [742, 281] width 973 height 283
click at [564, 534] on div "Starts At Staff Member Starts At Ends At Repeats Days Until Actions Casey Faumu…" at bounding box center [769, 396] width 1027 height 539
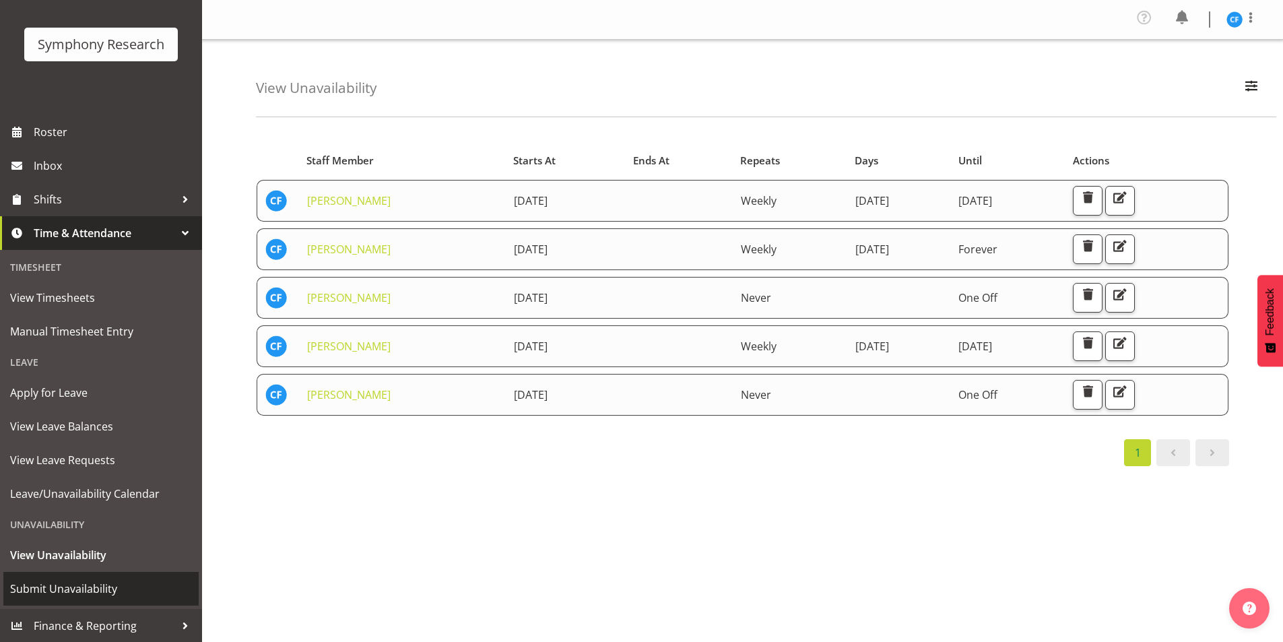
scroll to position [70, 0]
click at [79, 579] on span "Submit Unavailability" at bounding box center [101, 588] width 182 height 20
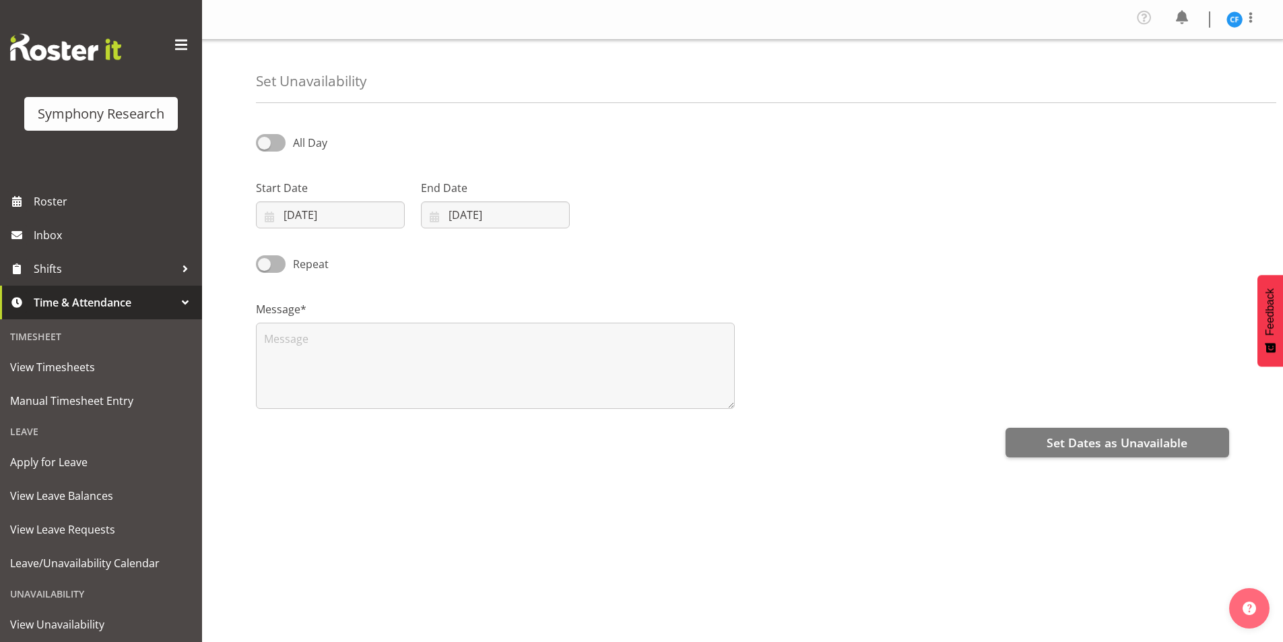
select select "8"
select select "2025"
click at [267, 225] on input "[DATE]" at bounding box center [330, 214] width 149 height 27
click at [366, 401] on span "24" at bounding box center [363, 400] width 11 height 13
type input "24/09/2025"
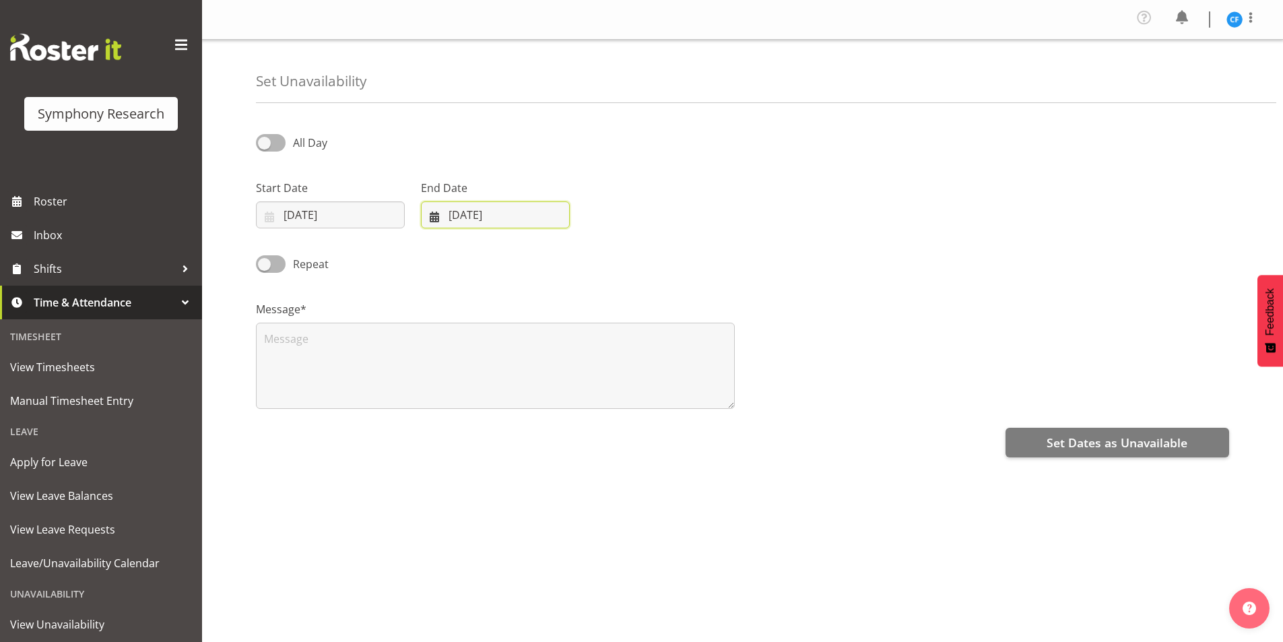
click at [434, 219] on input "01/09/2025" at bounding box center [495, 214] width 149 height 27
click at [551, 409] on link "25" at bounding box center [555, 400] width 27 height 25
type input "25/09/2025"
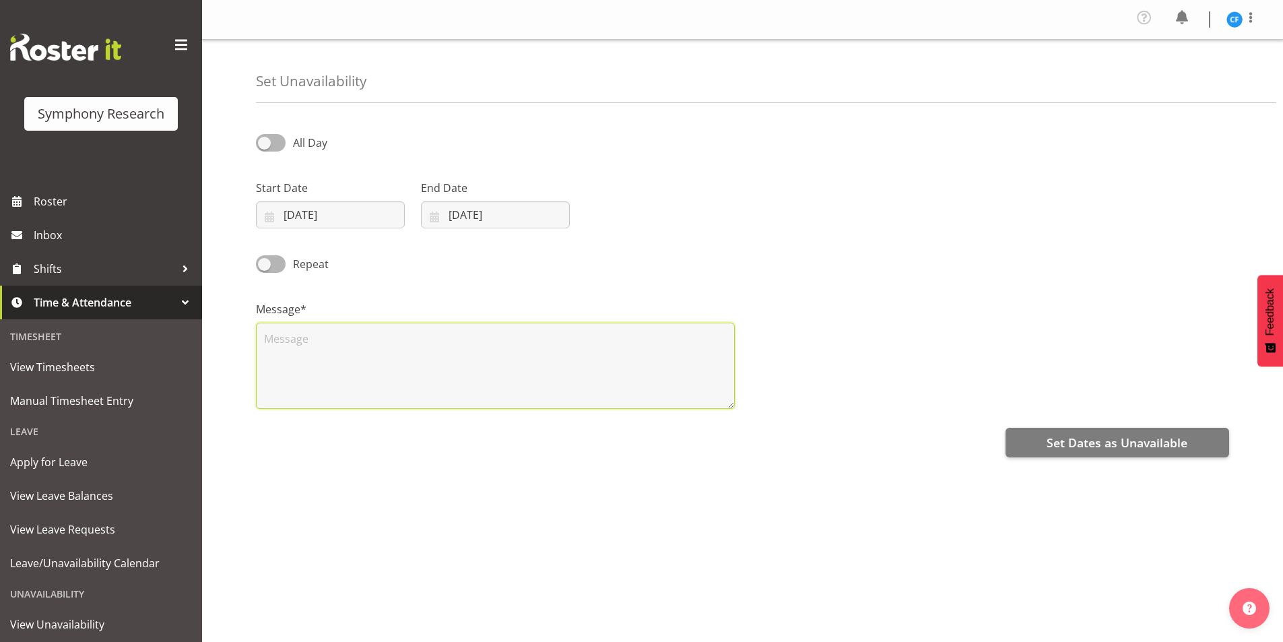
click at [523, 389] on textarea at bounding box center [495, 366] width 479 height 86
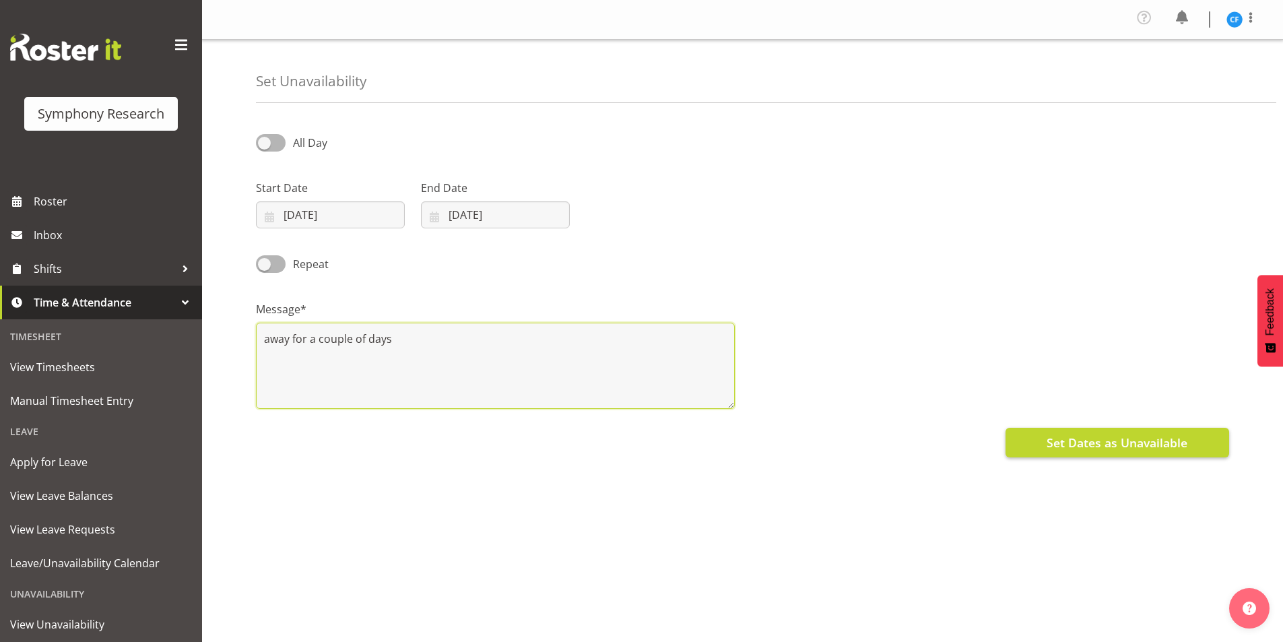
type textarea "away for a couple of days"
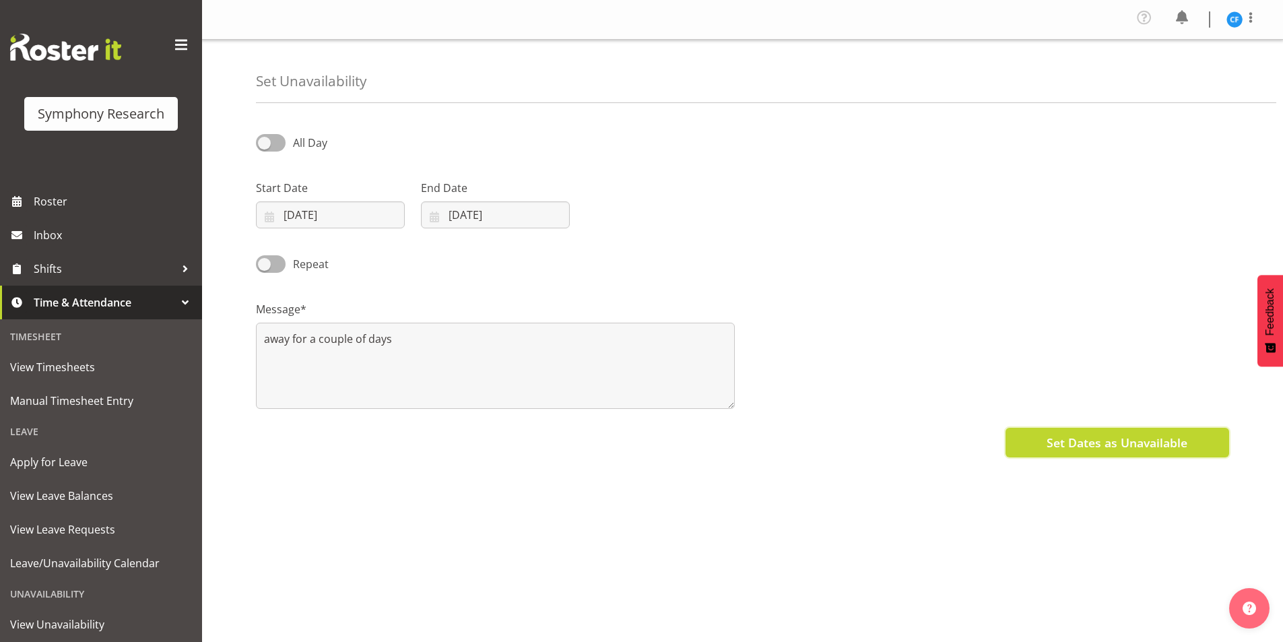
click at [1077, 432] on button "Set Dates as Unavailable" at bounding box center [1118, 443] width 224 height 30
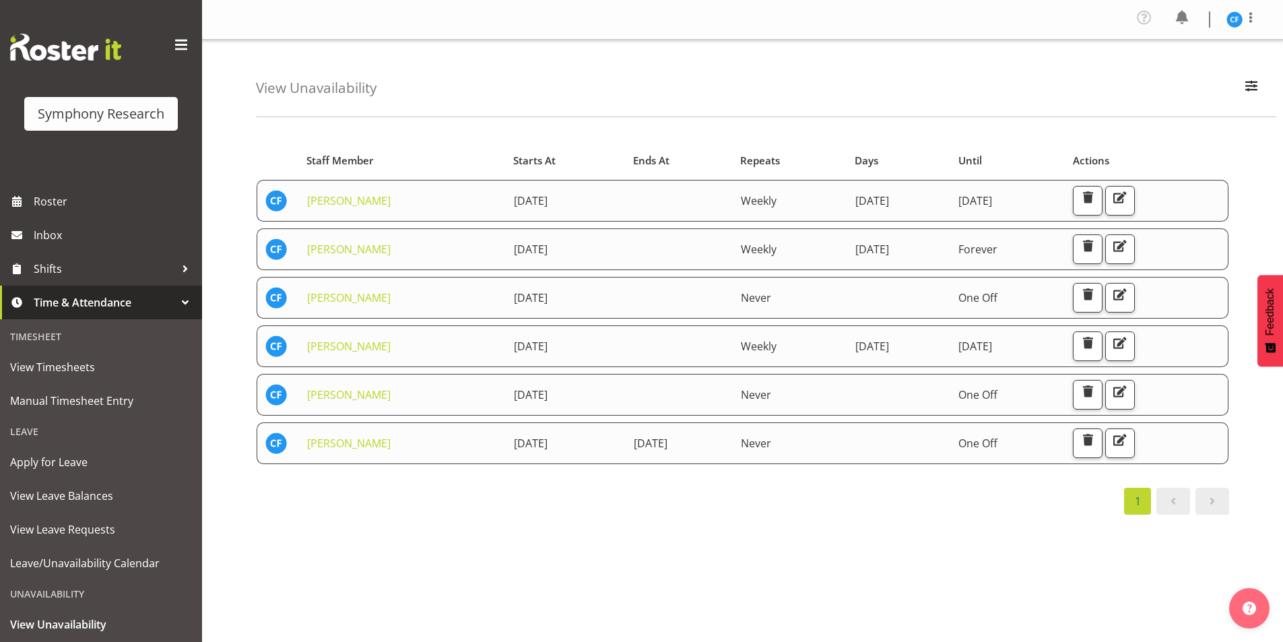
click at [696, 569] on div "Starts At Staff Member Starts At Ends At Repeats Days Until Actions [PERSON_NAM…" at bounding box center [769, 396] width 1027 height 539
click at [576, 508] on div "1" at bounding box center [742, 501] width 973 height 27
click at [590, 499] on div "1" at bounding box center [742, 501] width 973 height 27
click at [811, 544] on div "Starts At Staff Member Starts At Ends At Repeats Days Until Actions [PERSON_NAM…" at bounding box center [769, 396] width 1027 height 539
click at [833, 539] on div "Starts At Staff Member Starts At Ends At Repeats Days Until Actions [PERSON_NAM…" at bounding box center [769, 396] width 1027 height 539
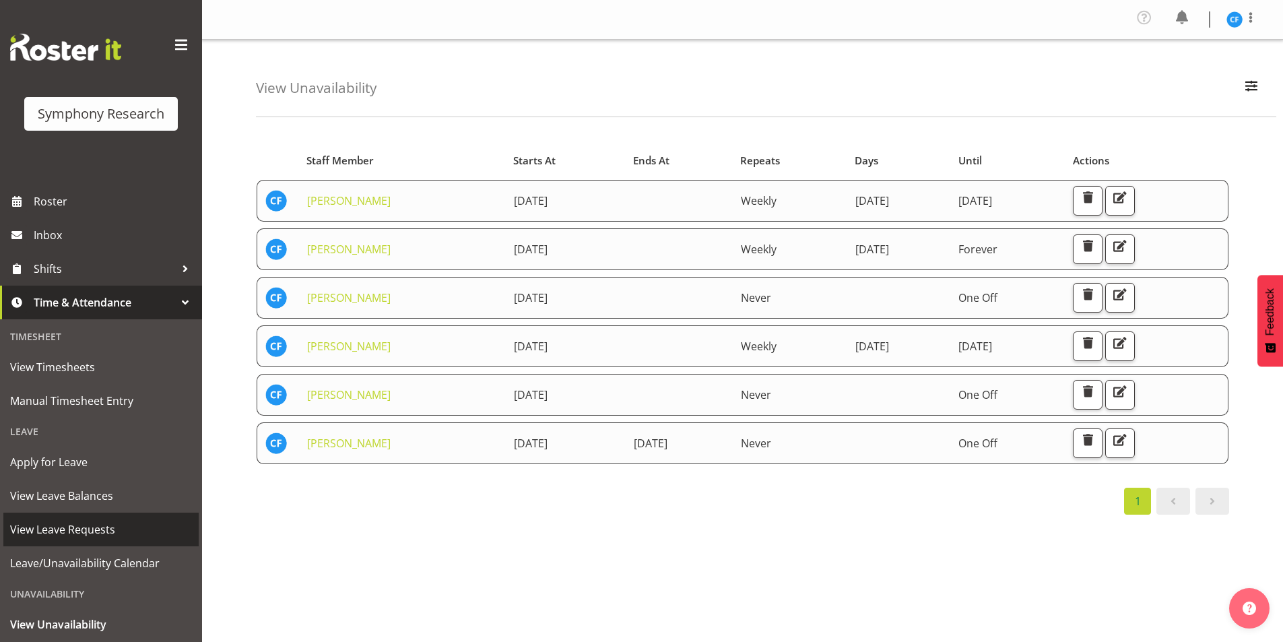
scroll to position [70, 0]
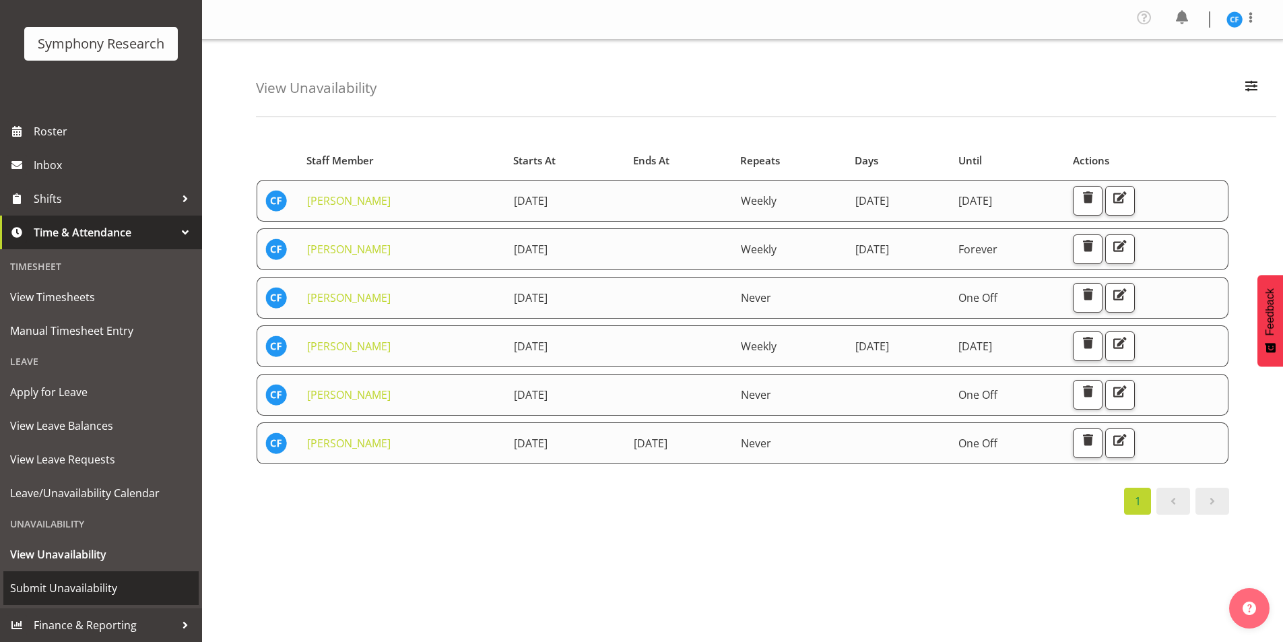
click at [69, 578] on span "Submit Unavailability" at bounding box center [101, 588] width 182 height 20
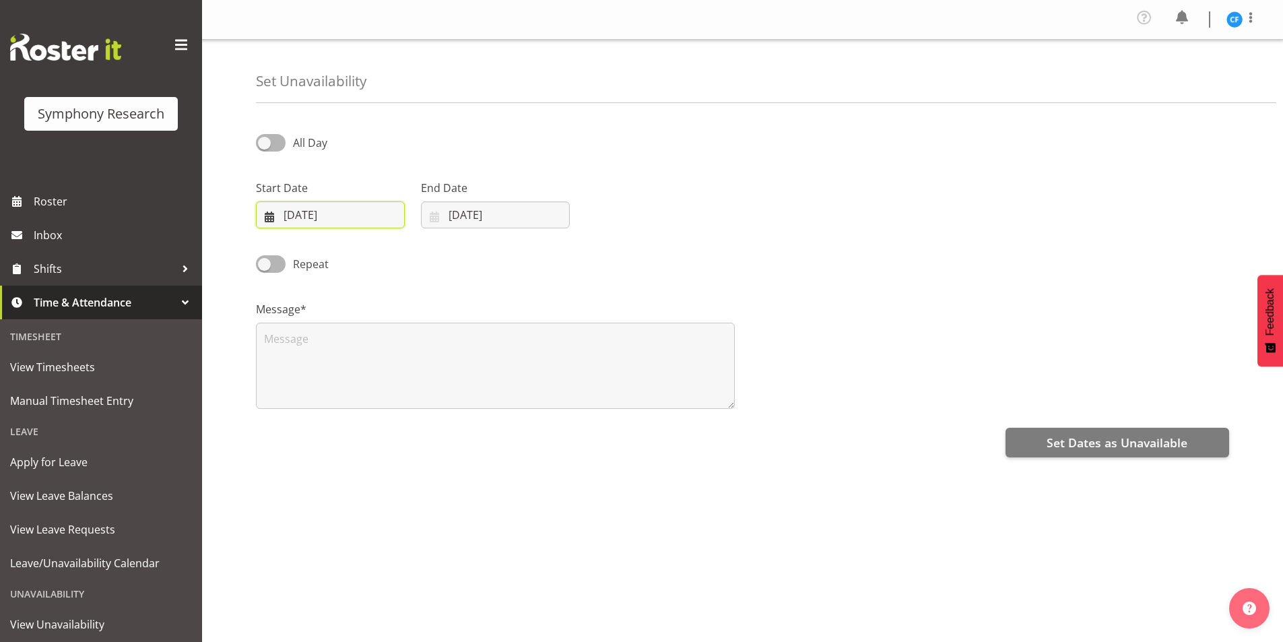
click at [272, 211] on input "01/09/2025" at bounding box center [330, 214] width 149 height 27
click at [361, 354] on span "10" at bounding box center [363, 350] width 11 height 13
type input "10/09/2025"
click at [503, 300] on div "Message*" at bounding box center [495, 349] width 495 height 135
click at [442, 215] on input "01/09/2025" at bounding box center [495, 214] width 149 height 27
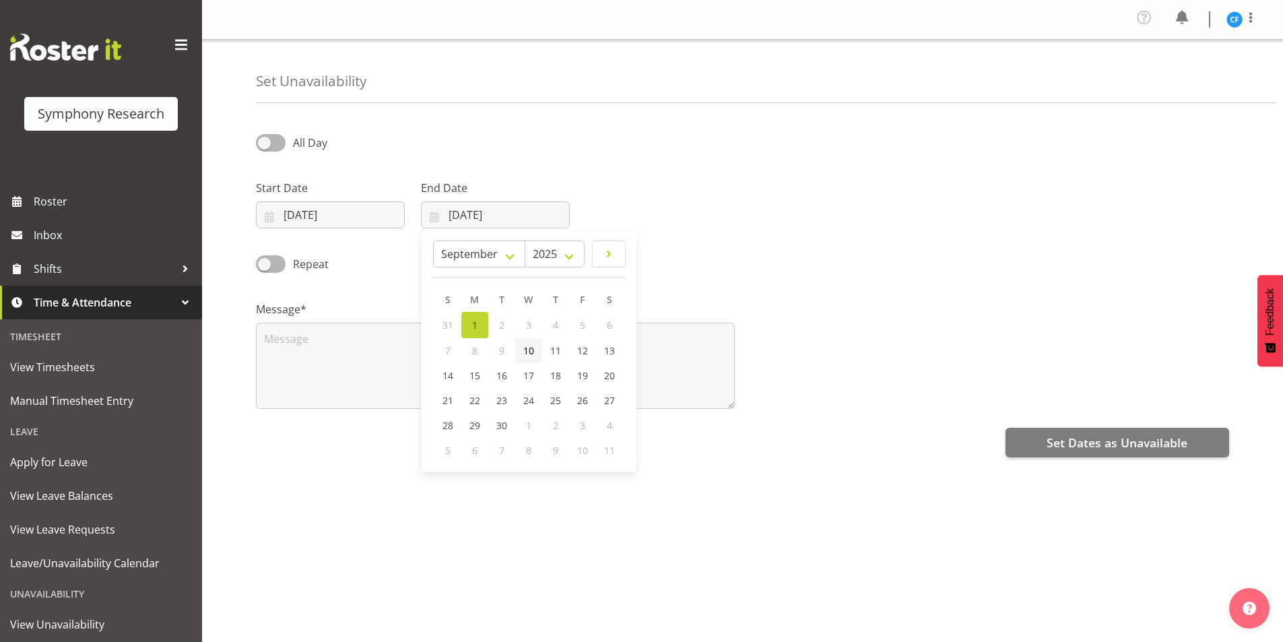
click at [533, 356] on span "10" at bounding box center [528, 350] width 11 height 13
type input "10/09/2025"
click at [688, 286] on div "Message*" at bounding box center [495, 349] width 495 height 135
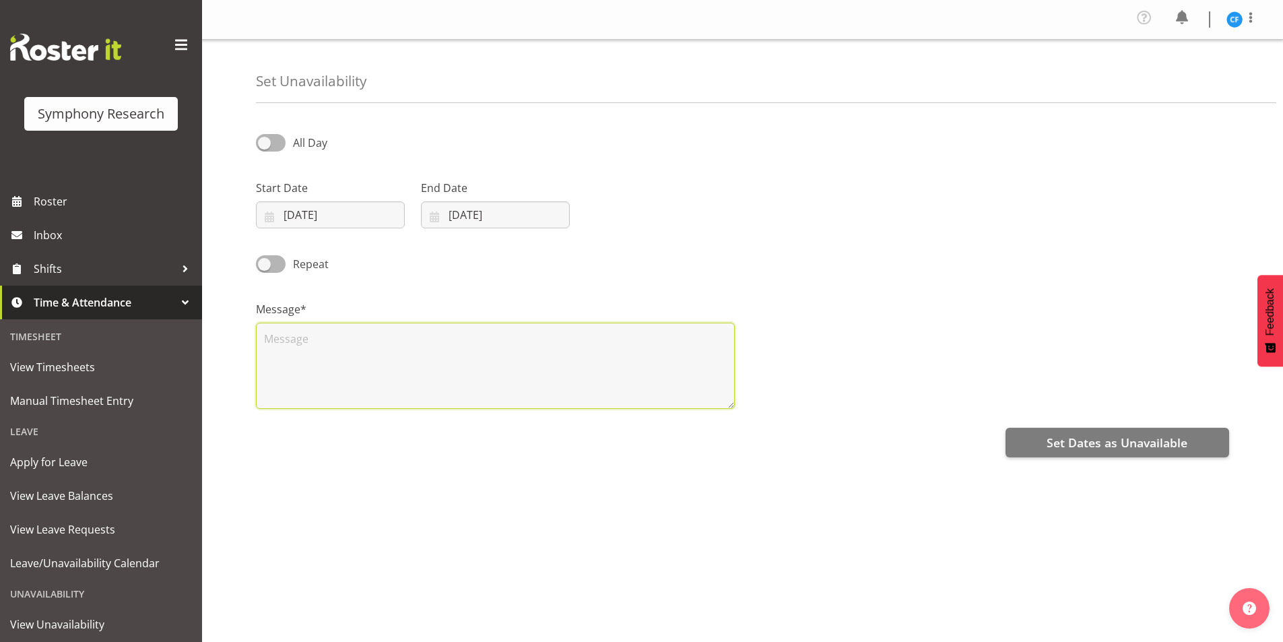
click at [653, 361] on textarea at bounding box center [495, 366] width 479 height 86
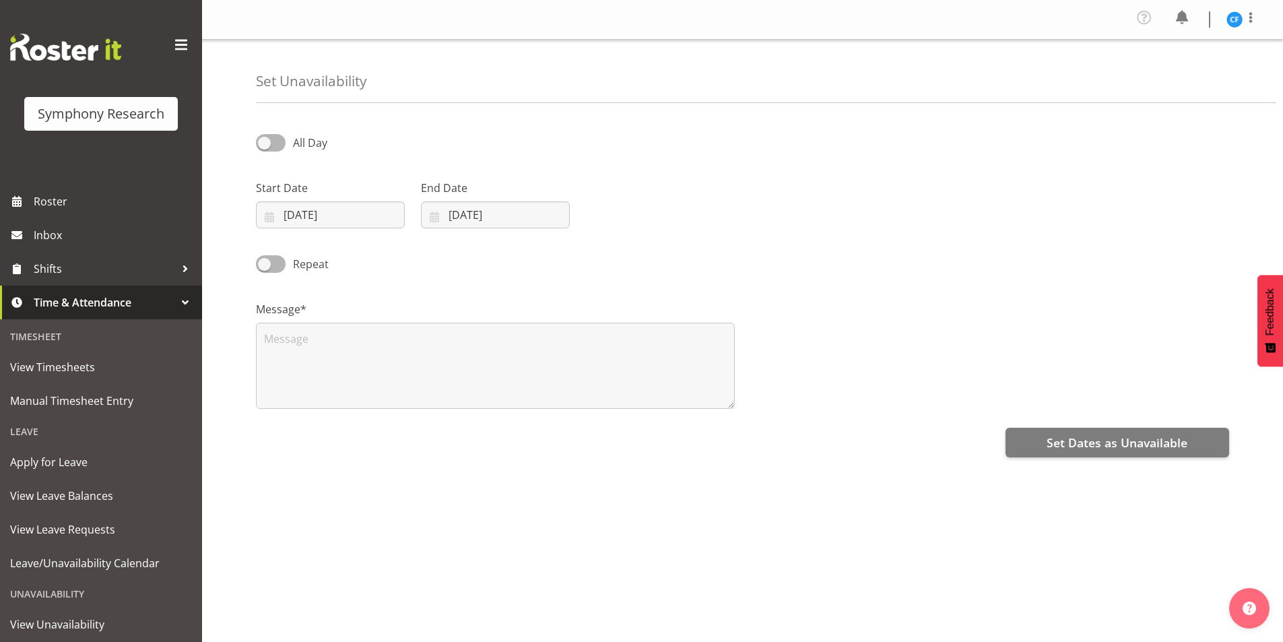
click at [659, 244] on div "Repeat" at bounding box center [742, 259] width 989 height 46
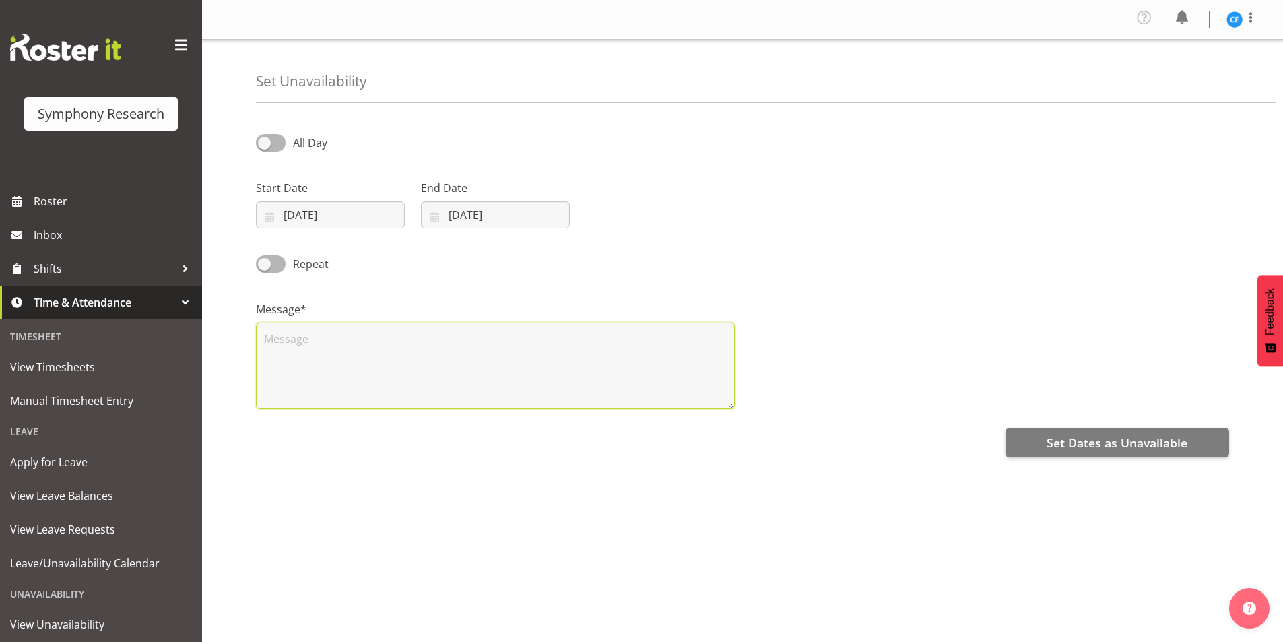
click at [494, 348] on textarea at bounding box center [495, 366] width 479 height 86
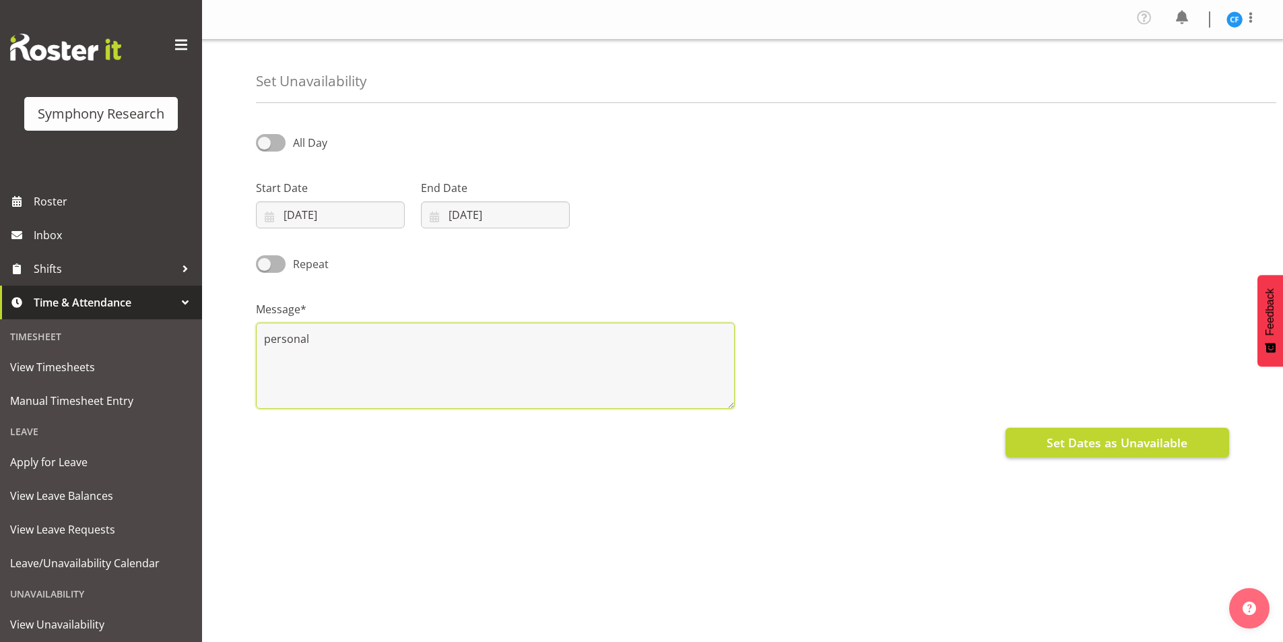
type textarea "personal"
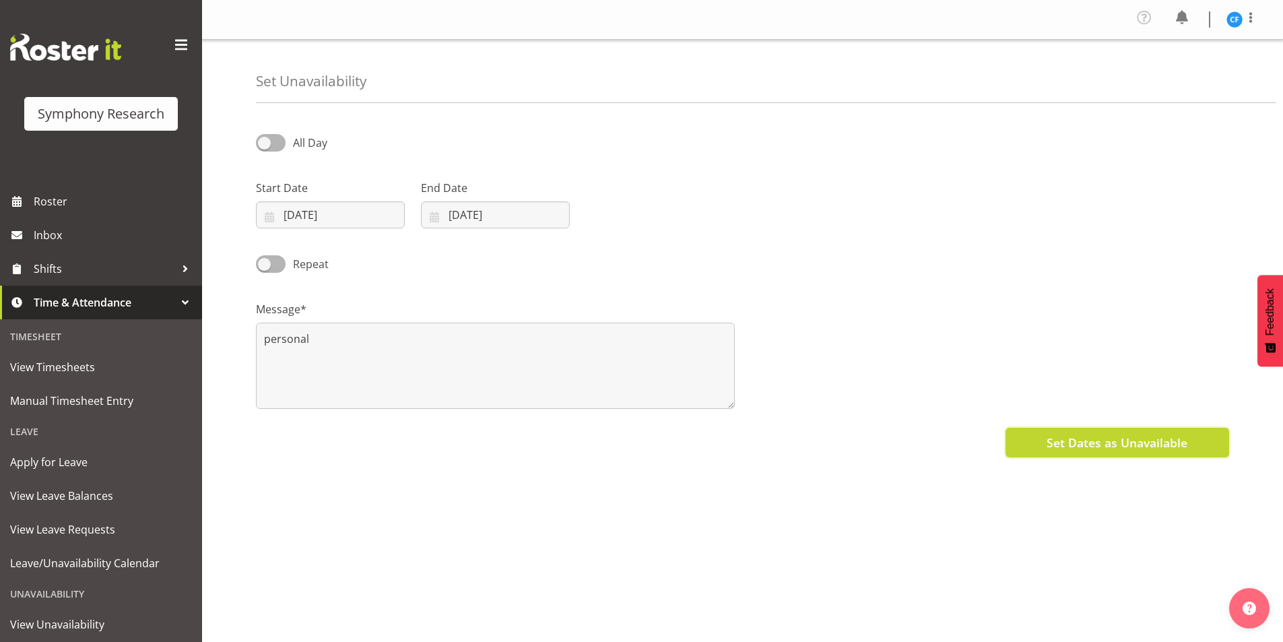
click at [1093, 451] on span "Set Dates as Unavailable" at bounding box center [1117, 443] width 141 height 18
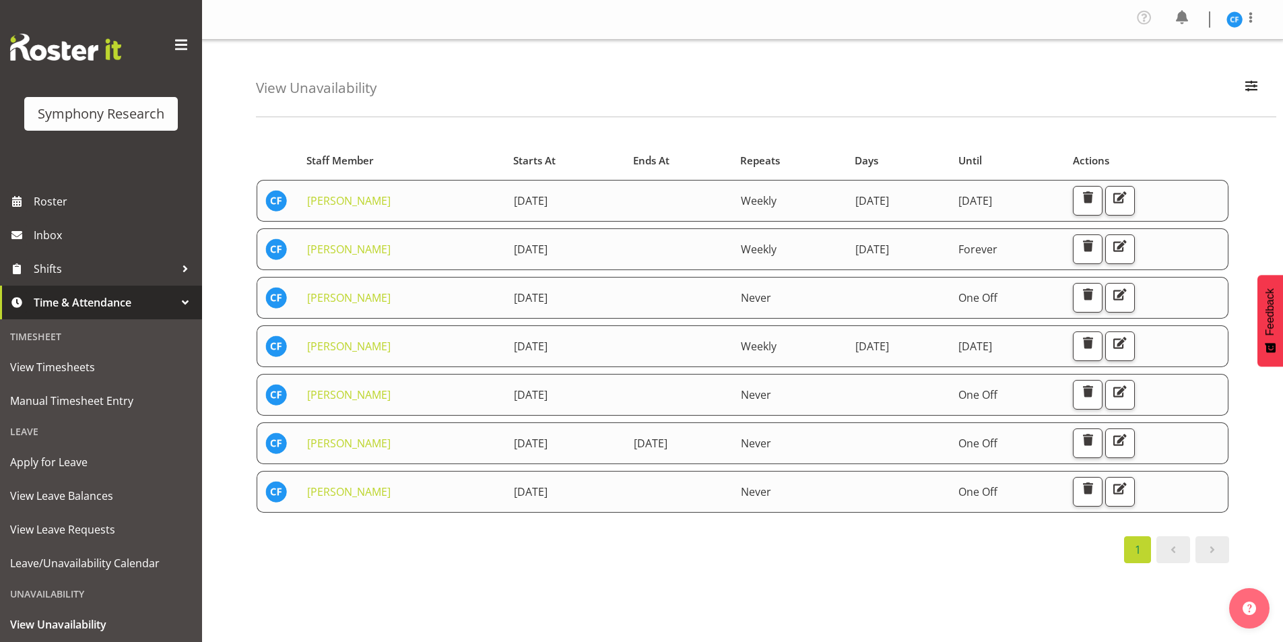
click at [630, 578] on div "Starts At Staff Member Starts At Ends At Repeats Days Until Actions [PERSON_NAM…" at bounding box center [769, 396] width 1027 height 539
click at [1135, 250] on button "button" at bounding box center [1120, 249] width 30 height 30
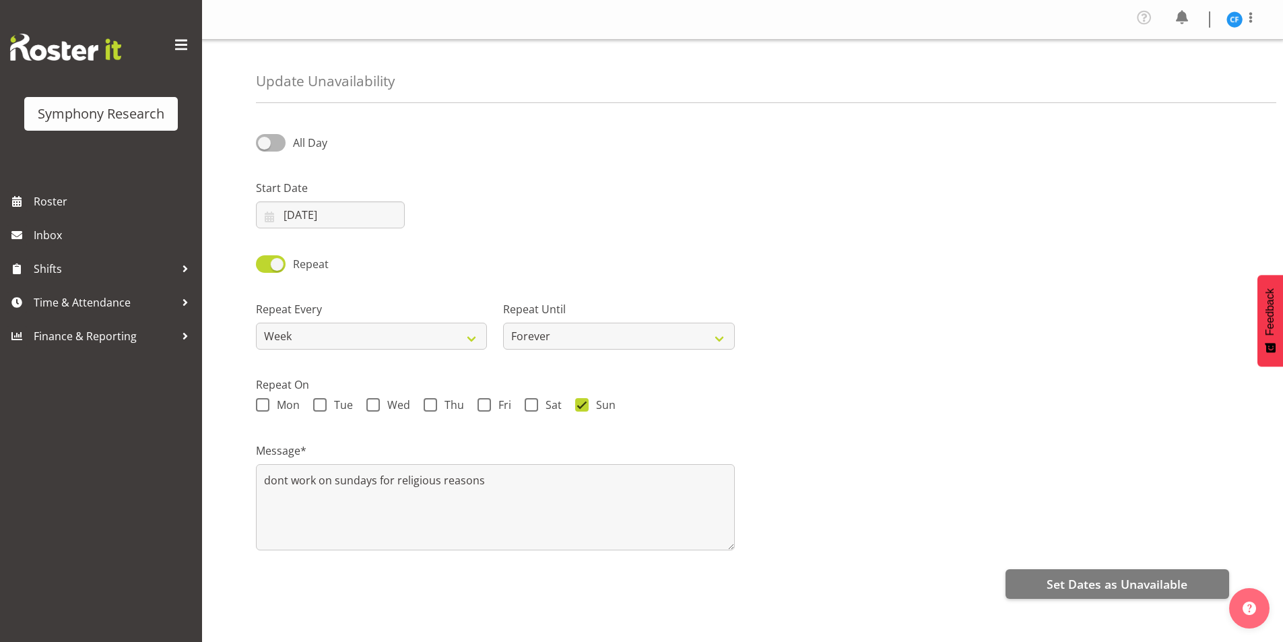
click at [896, 279] on div "Repeat" at bounding box center [742, 259] width 989 height 46
click at [272, 215] on input "[DATE]" at bounding box center [330, 214] width 149 height 27
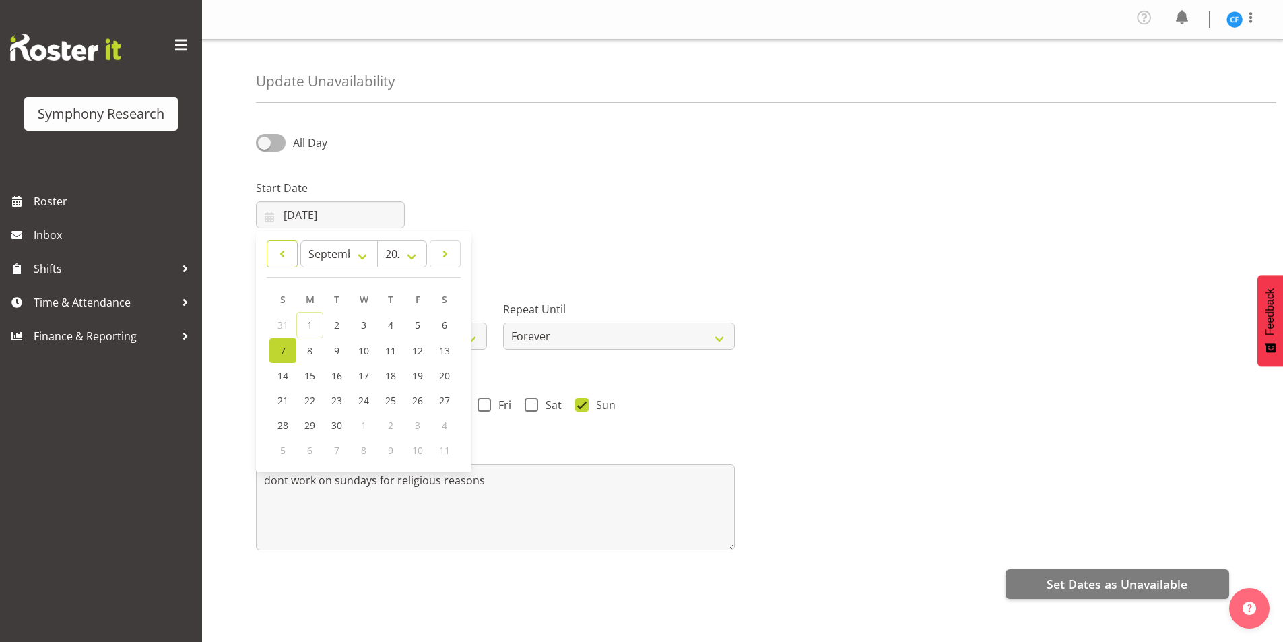
click at [273, 254] on link at bounding box center [282, 253] width 31 height 27
click at [440, 253] on span at bounding box center [444, 254] width 13 height 16
select select "8"
click at [284, 422] on span "28" at bounding box center [282, 425] width 11 height 13
type input "28/09/2025"
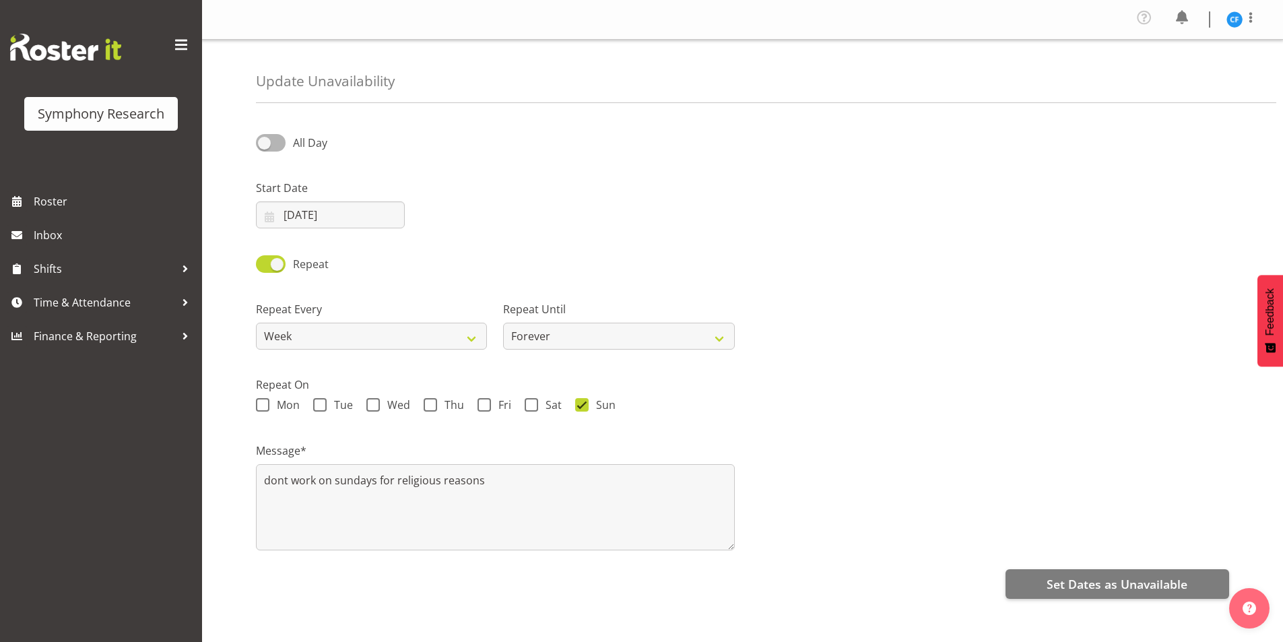
click at [849, 412] on div "Mon Tue Wed Thu Fri Sat Sun" at bounding box center [742, 407] width 973 height 18
click at [517, 486] on textarea "dont work on sundays for religious reasons" at bounding box center [495, 507] width 479 height 86
drag, startPoint x: 573, startPoint y: 475, endPoint x: 246, endPoint y: 478, distance: 327.3
click at [246, 478] on div "Update Unavailability All Day Start Date 28/09/2025 January February March Apri…" at bounding box center [742, 346] width 1081 height 612
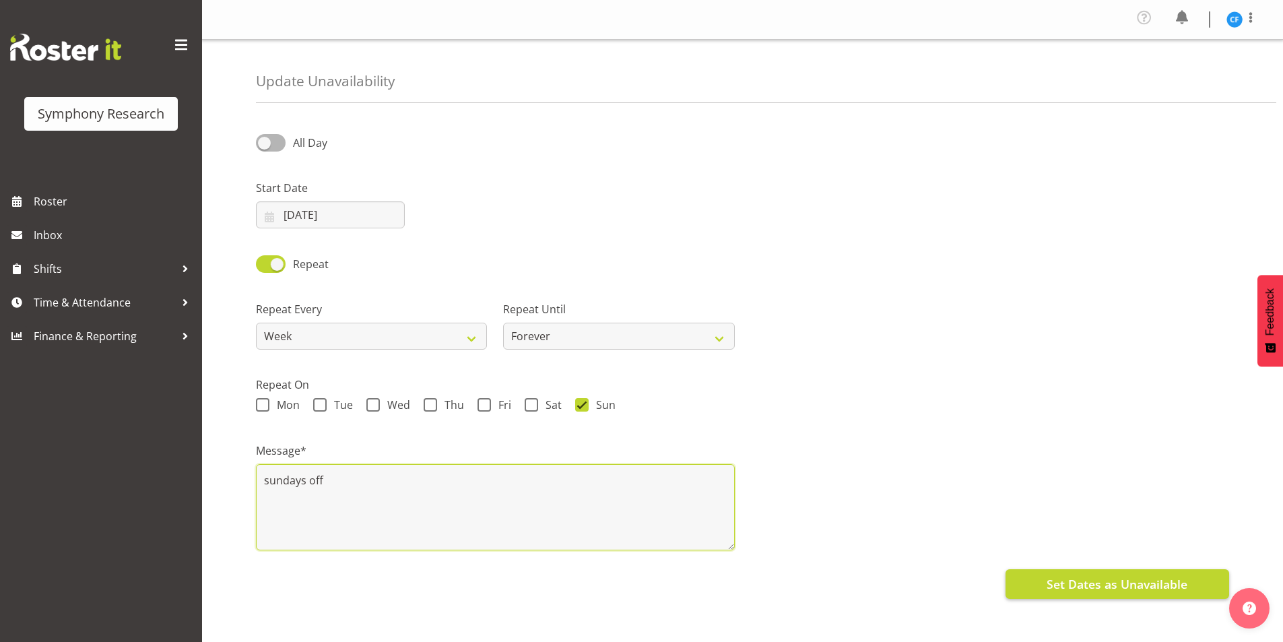
type textarea "sundays off"
click at [1089, 574] on button "Set Dates as Unavailable" at bounding box center [1118, 584] width 224 height 30
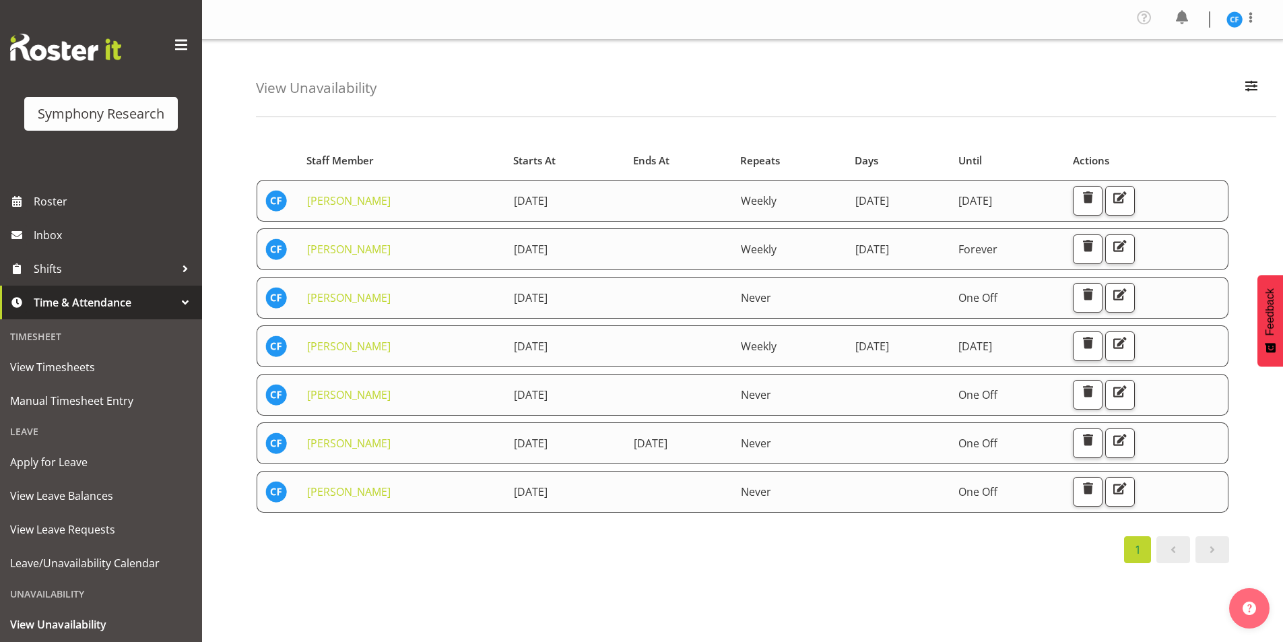
click at [809, 554] on div "1" at bounding box center [742, 549] width 973 height 27
click at [1013, 133] on div "Starts At Staff Member Starts At Ends At Repeats Days Until Actions Casey Faumu…" at bounding box center [769, 396] width 1027 height 539
click at [913, 603] on div "Starts At Staff Member Starts At Ends At Repeats Days Until Actions Casey Faumu…" at bounding box center [769, 396] width 1027 height 539
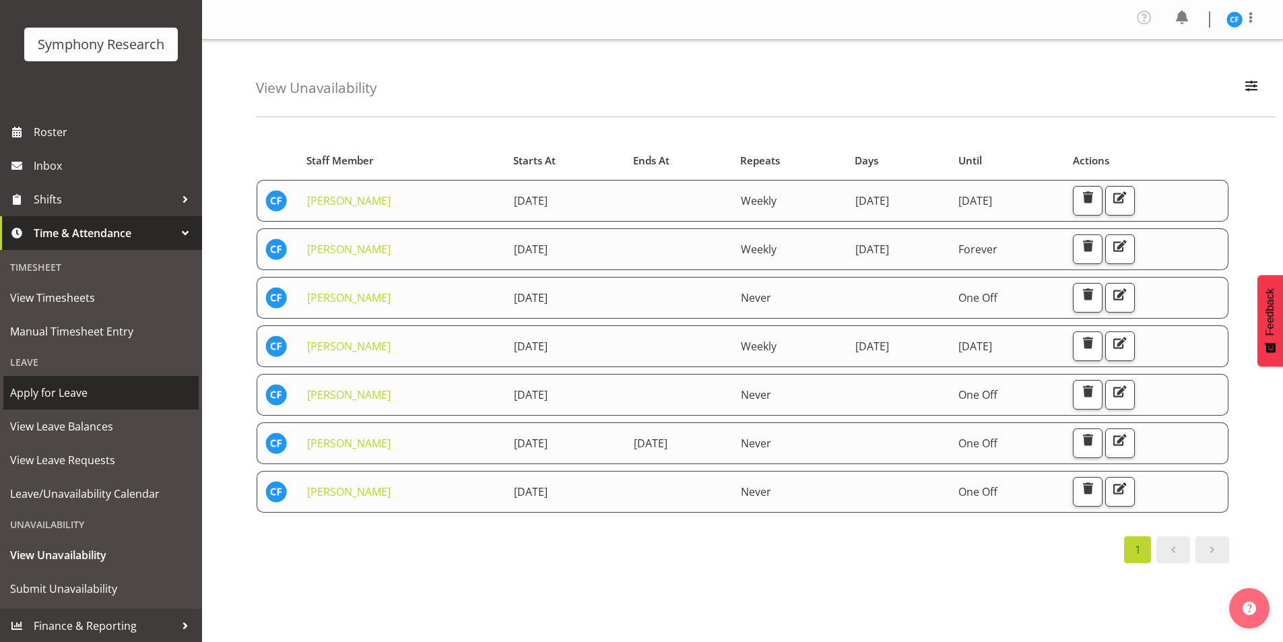
scroll to position [70, 0]
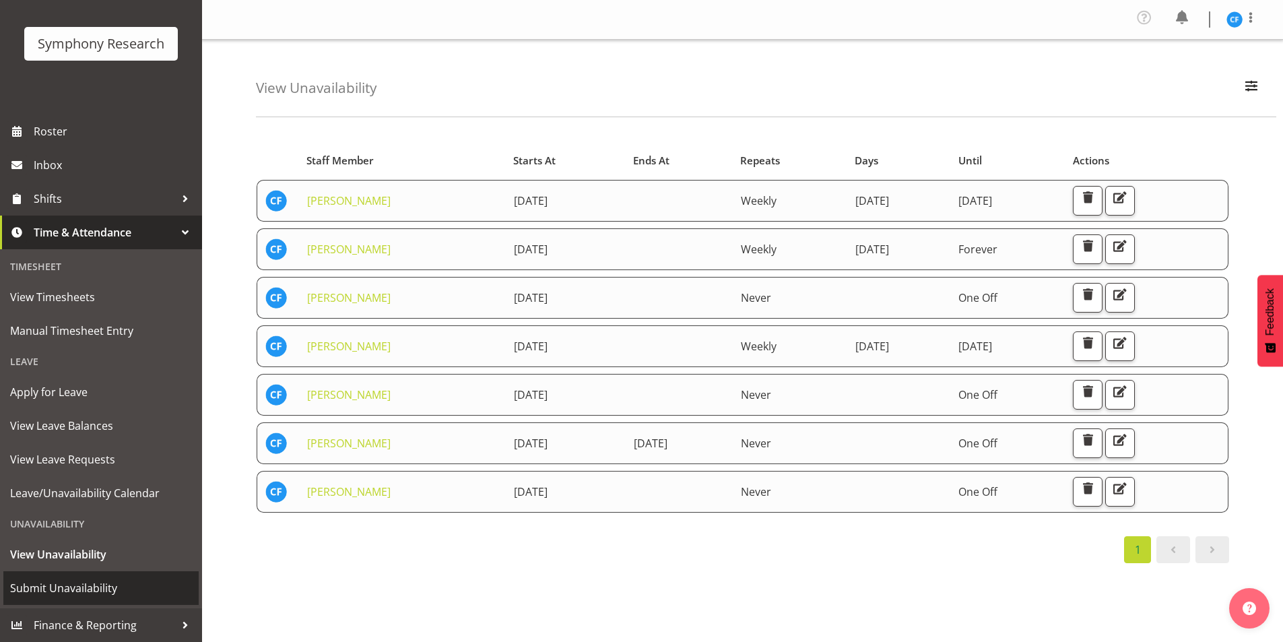
click at [79, 585] on span "Submit Unavailability" at bounding box center [101, 588] width 182 height 20
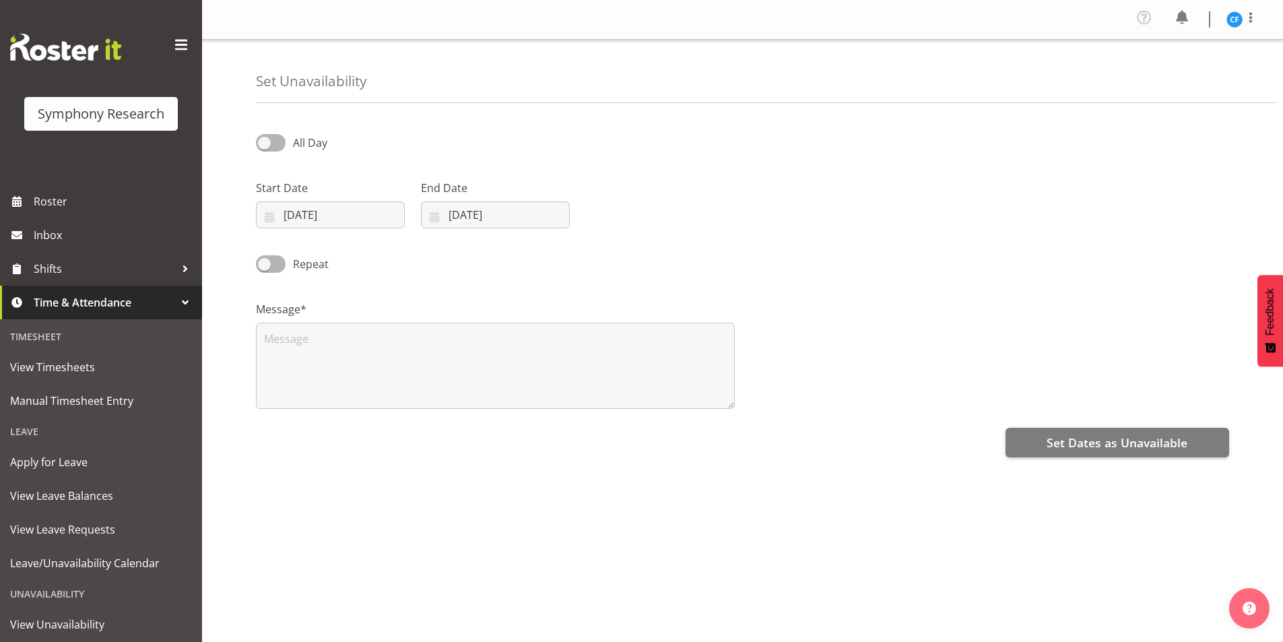
select select "8"
select select "2025"
click at [271, 214] on input "01/09/2025" at bounding box center [330, 214] width 149 height 27
click at [280, 352] on span "7" at bounding box center [282, 350] width 5 height 13
type input "07/09/2025"
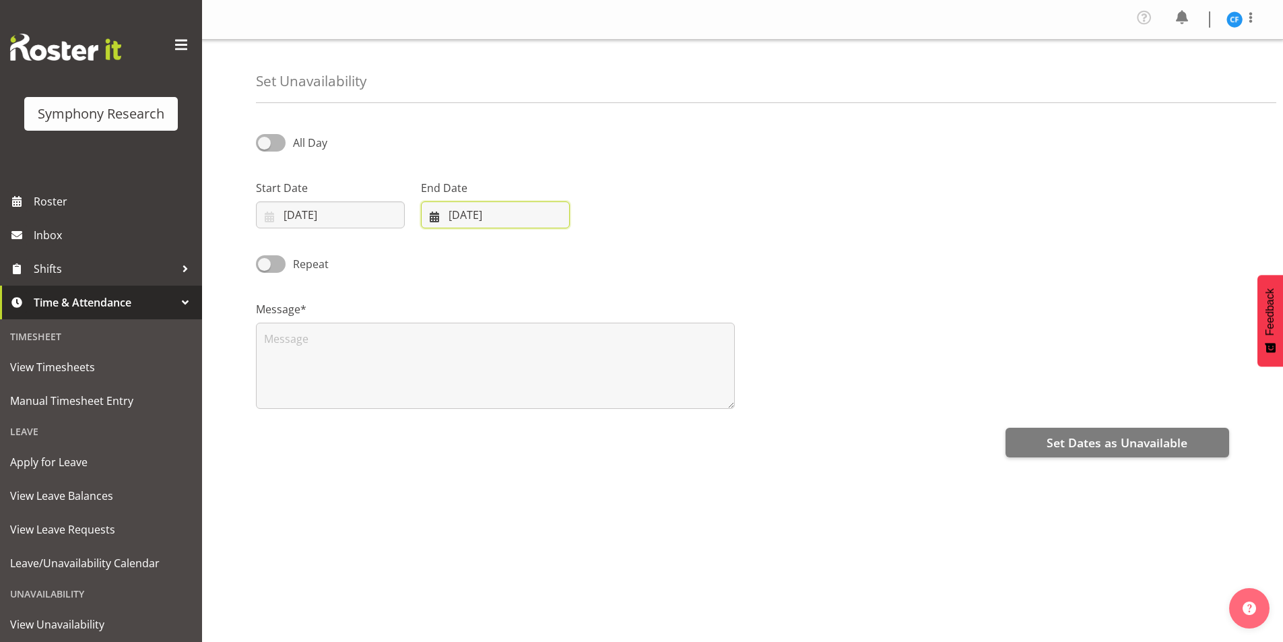
click at [434, 216] on input "01/09/2025" at bounding box center [495, 214] width 149 height 27
click at [448, 352] on span "7" at bounding box center [447, 350] width 5 height 13
type input "07/09/2025"
click at [686, 249] on div "Repeat" at bounding box center [742, 259] width 989 height 46
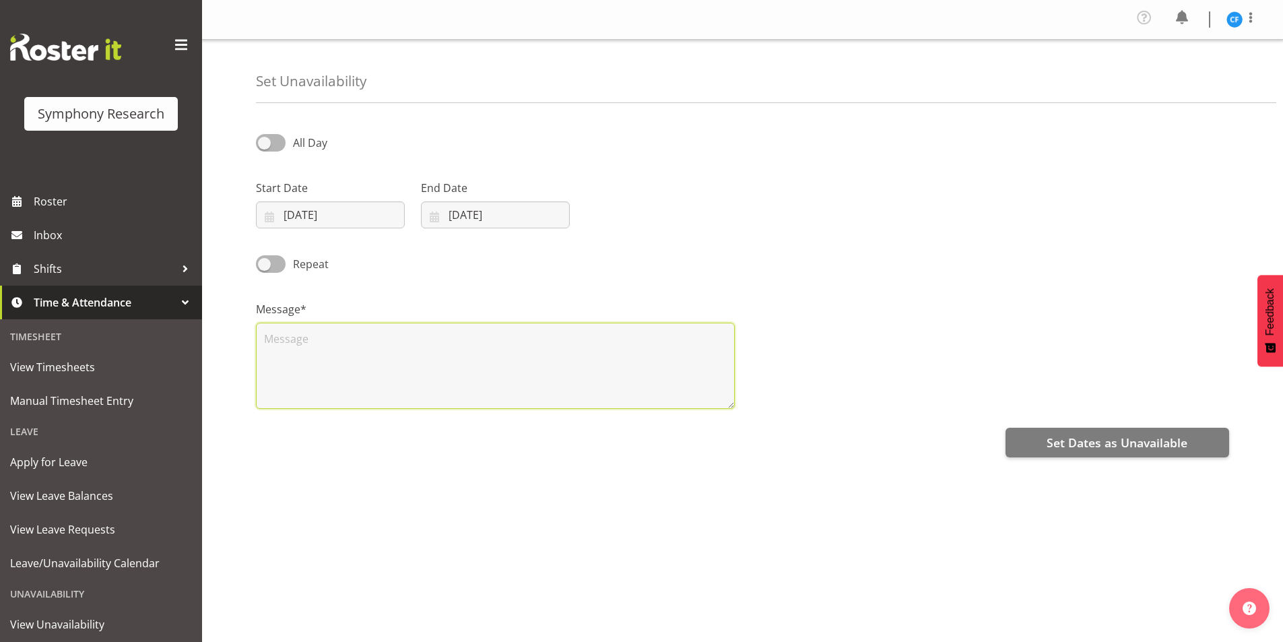
click at [626, 349] on textarea at bounding box center [495, 366] width 479 height 86
type textarea "assignment"
drag, startPoint x: 302, startPoint y: 342, endPoint x: 125, endPoint y: 346, distance: 177.2
click at [125, 346] on div "Symphony Research Roster Inbox Shifts Time & Attendance Timesheet View Timeshee…" at bounding box center [641, 326] width 1283 height 652
type textarea "school assignments"
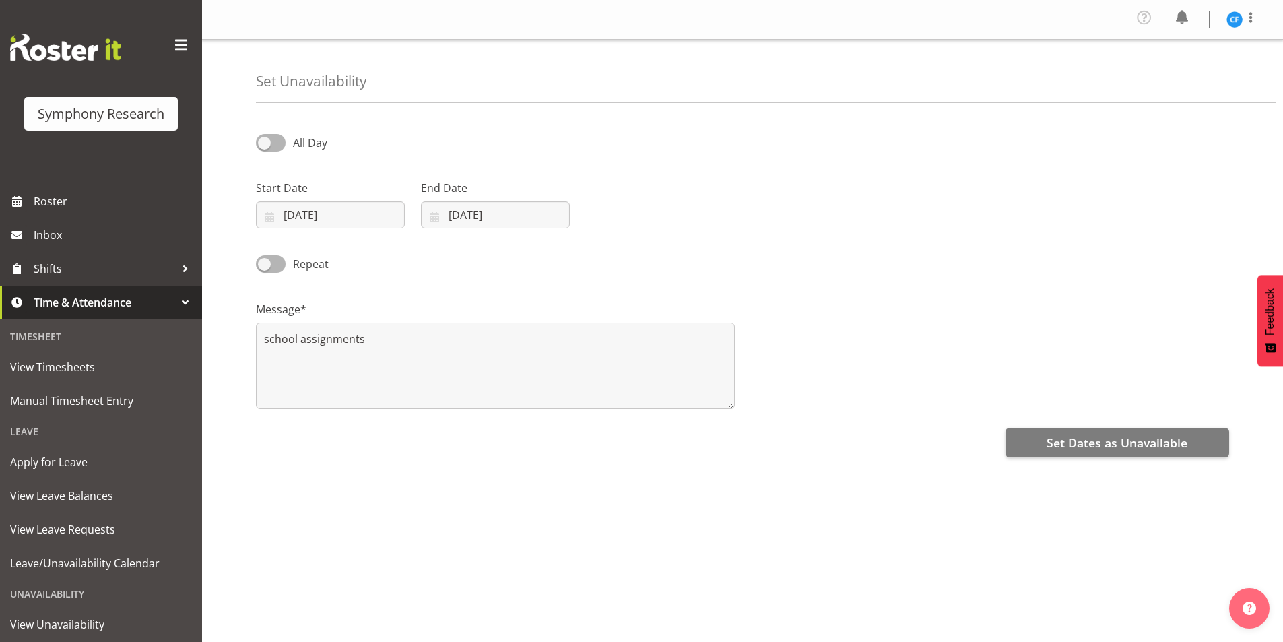
drag, startPoint x: 917, startPoint y: 528, endPoint x: 997, endPoint y: 490, distance: 88.3
click at [917, 528] on div "All Day Start Date 07/09/2025 January February March April May June July August…" at bounding box center [769, 382] width 1027 height 539
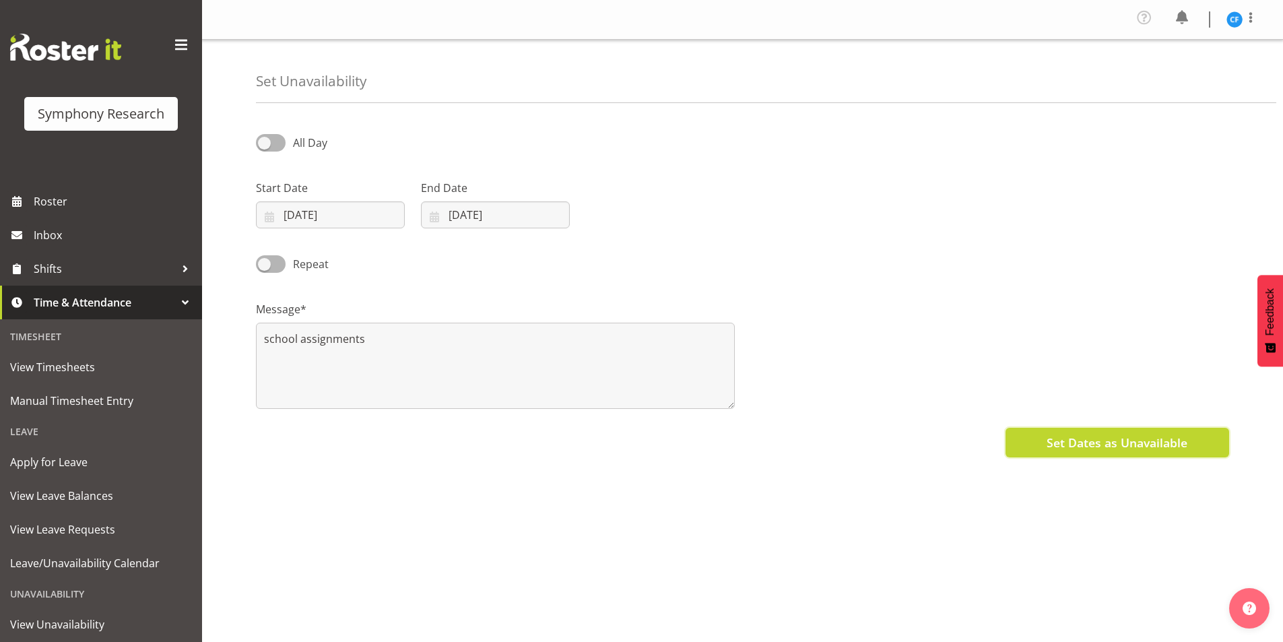
click at [1096, 449] on span "Set Dates as Unavailable" at bounding box center [1117, 443] width 141 height 18
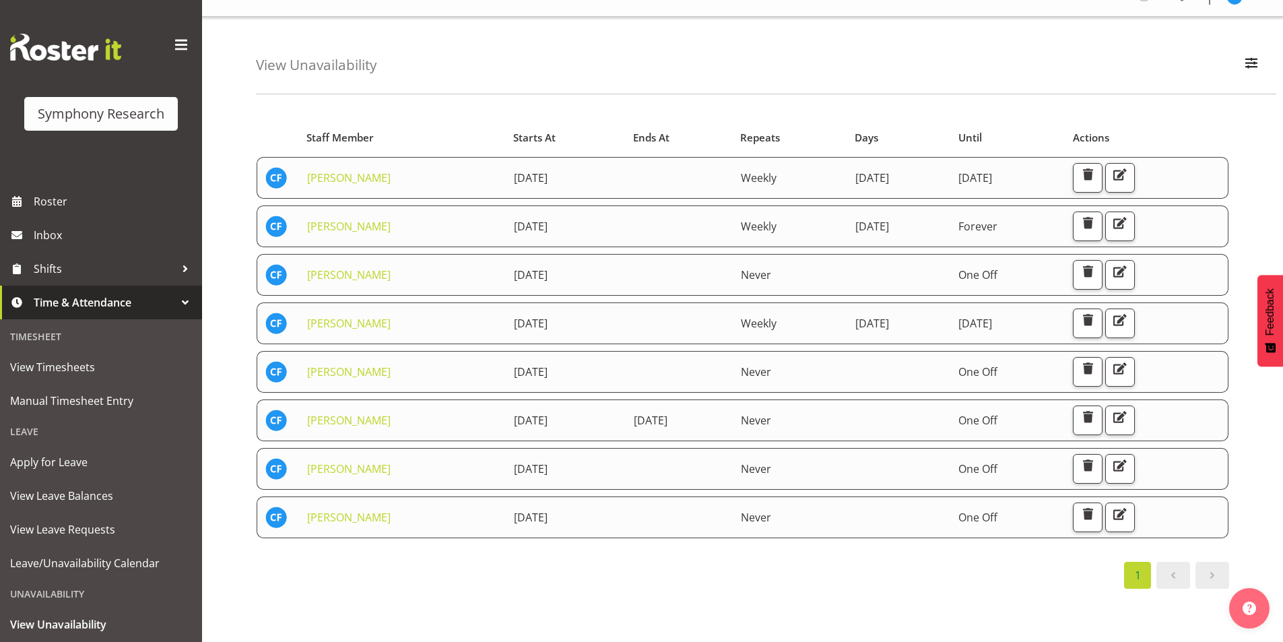
scroll to position [34, 0]
click at [789, 605] on div "Starts At Staff Member Starts At Ends At Repeats Days Until Actions [PERSON_NAM…" at bounding box center [769, 372] width 1027 height 539
click at [825, 585] on div "Starts At Staff Member Starts At Ends At Repeats Days Until Actions [PERSON_NAM…" at bounding box center [769, 372] width 1027 height 539
click at [1129, 261] on span "button" at bounding box center [1120, 270] width 18 height 18
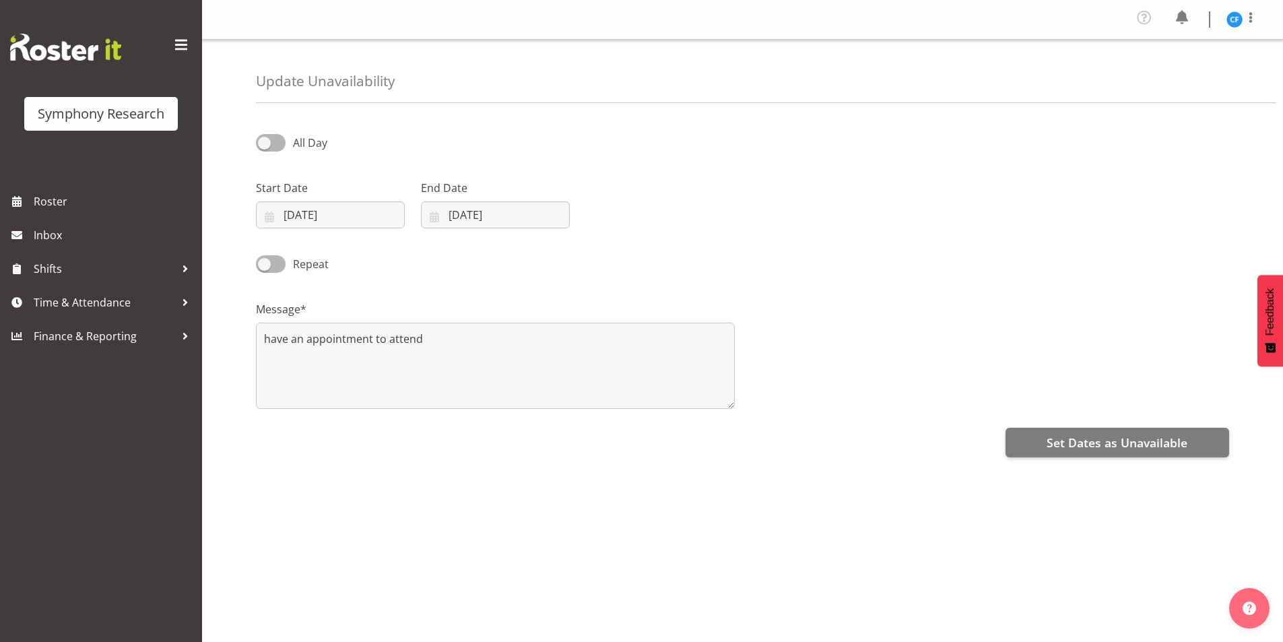
select select "8"
select select "2025"
click at [270, 220] on input "03/09/2025" at bounding box center [330, 214] width 149 height 27
click at [335, 327] on span "2" at bounding box center [336, 325] width 5 height 13
type input "02/09/2025"
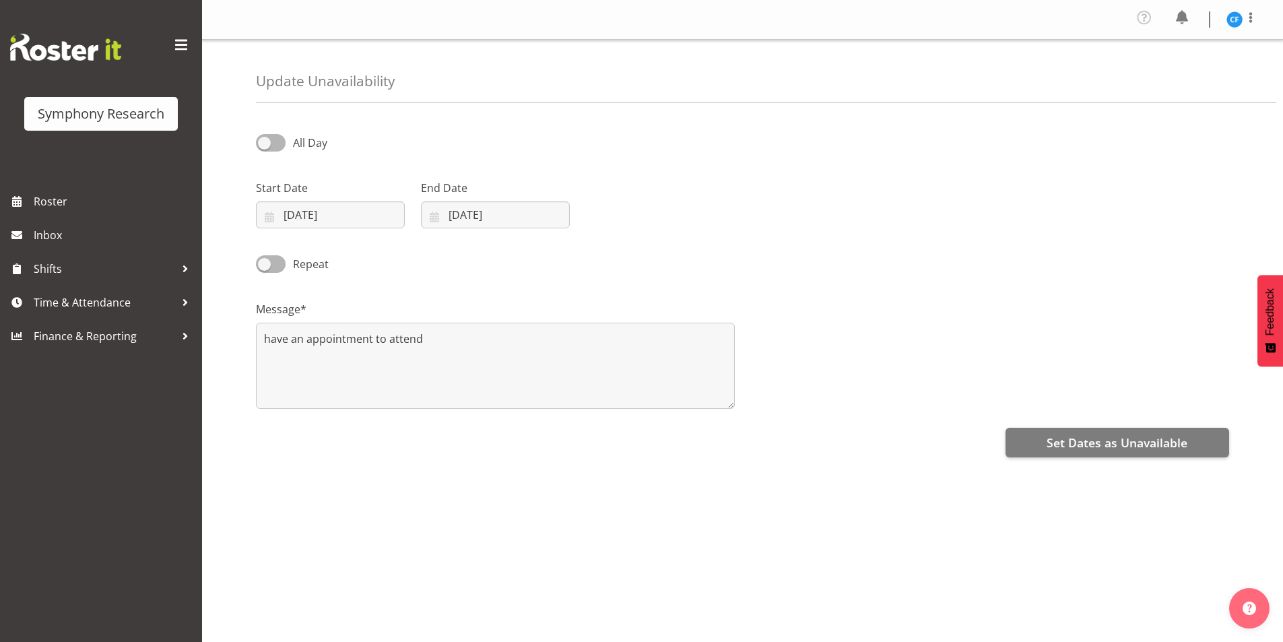
click at [635, 253] on div "Repeat" at bounding box center [742, 259] width 989 height 46
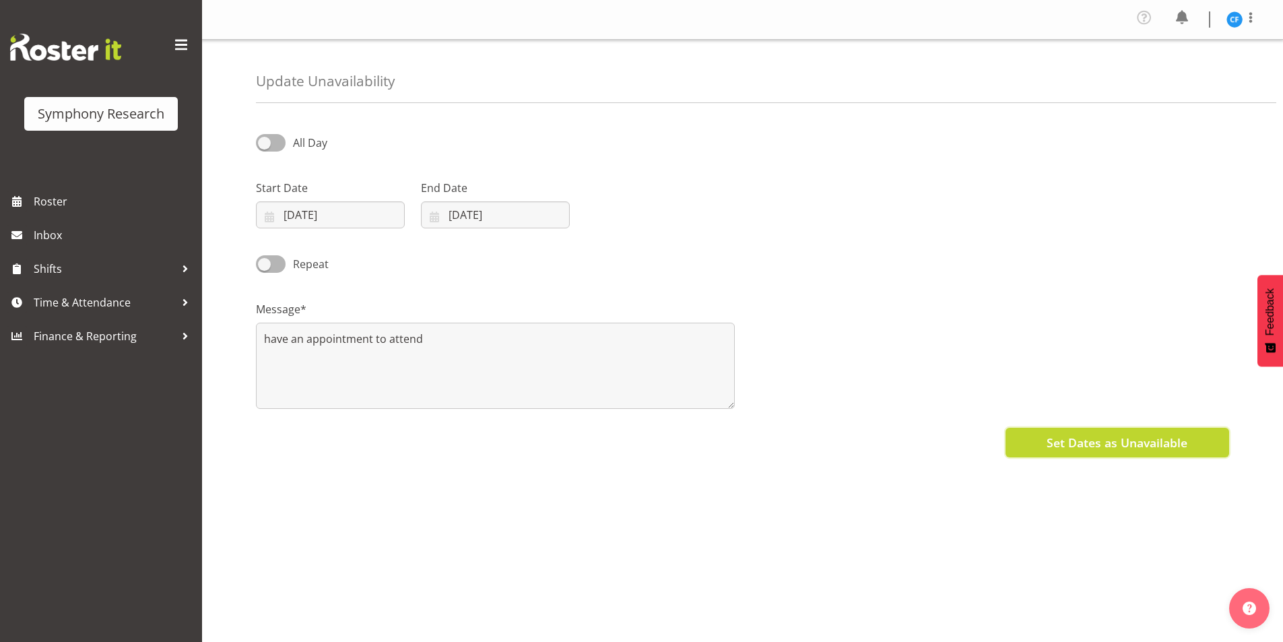
click at [1086, 436] on span "Set Dates as Unavailable" at bounding box center [1117, 443] width 141 height 18
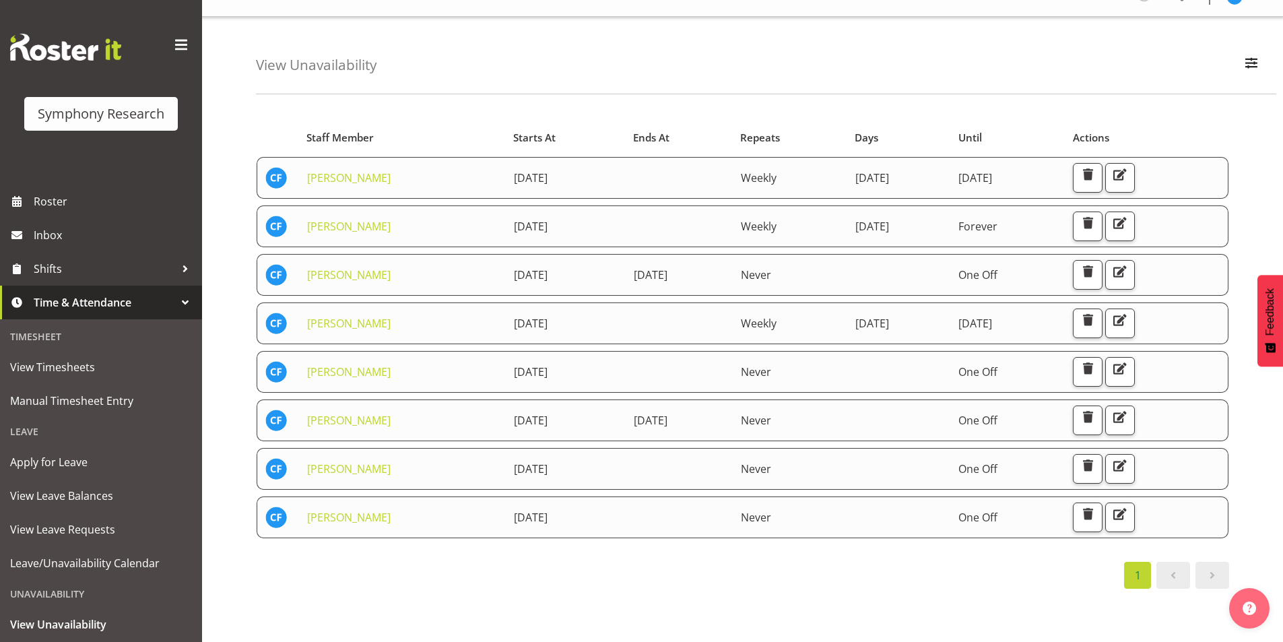
scroll to position [34, 0]
click at [947, 563] on div "1" at bounding box center [742, 573] width 973 height 27
click at [752, 560] on div "1" at bounding box center [742, 573] width 973 height 27
click at [911, 566] on div "1" at bounding box center [742, 573] width 973 height 27
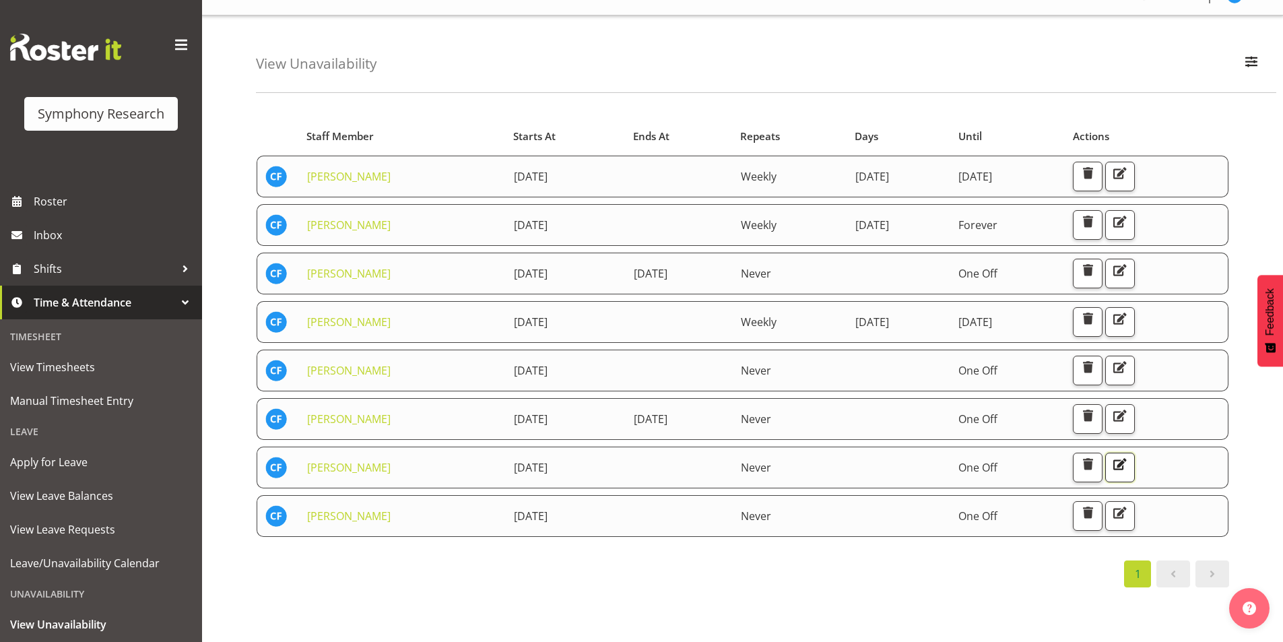
click at [1129, 457] on span "button" at bounding box center [1120, 464] width 18 height 18
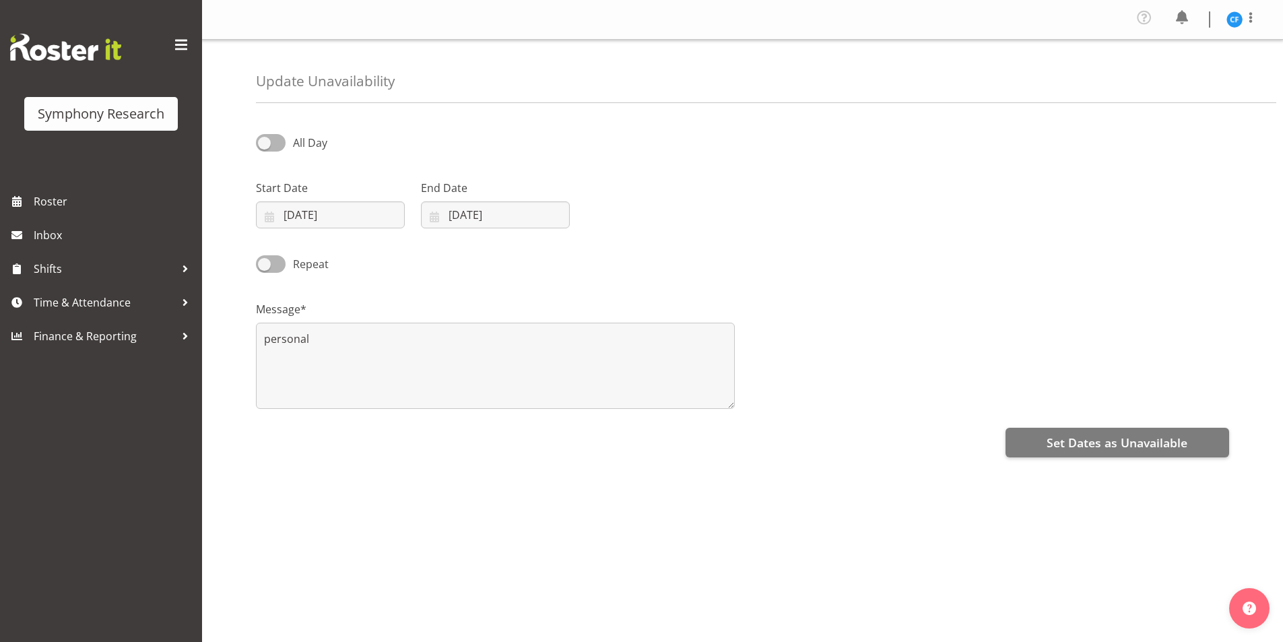
select select "8"
select select "2025"
click at [274, 214] on input "[DATE]" at bounding box center [330, 214] width 149 height 27
click at [339, 352] on span "9" at bounding box center [336, 350] width 5 height 13
type input "09/09/2025"
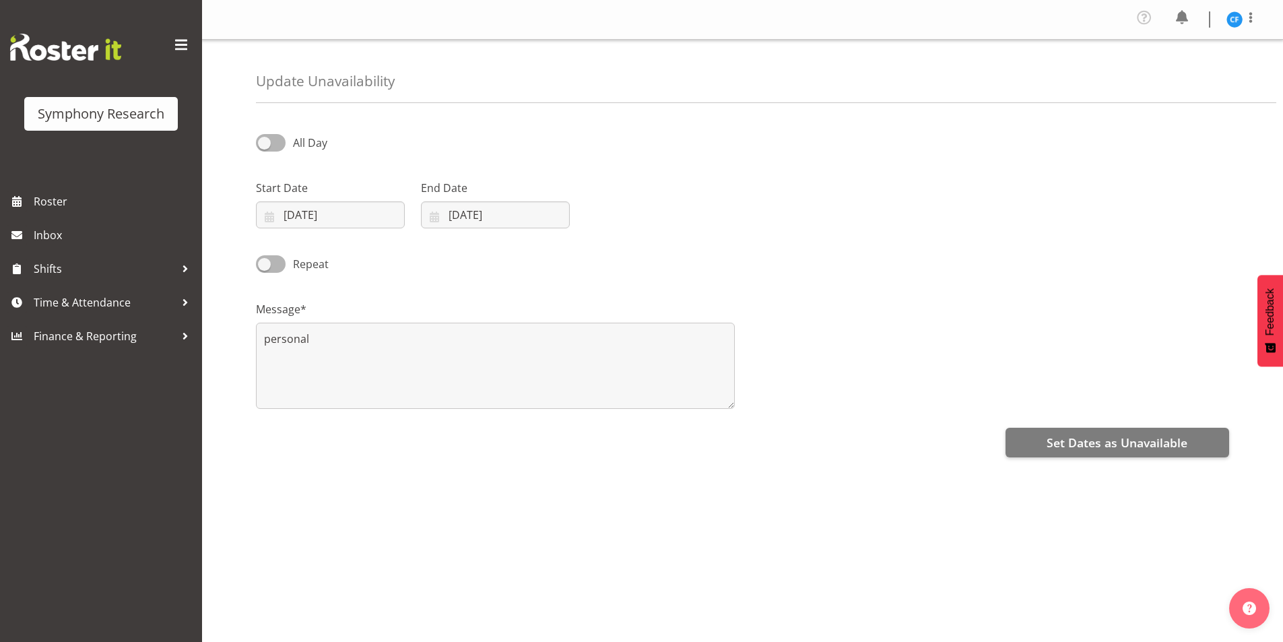
click at [872, 207] on div "Start Date 09/09/2025 January February March April May June July August Septemb…" at bounding box center [742, 198] width 989 height 75
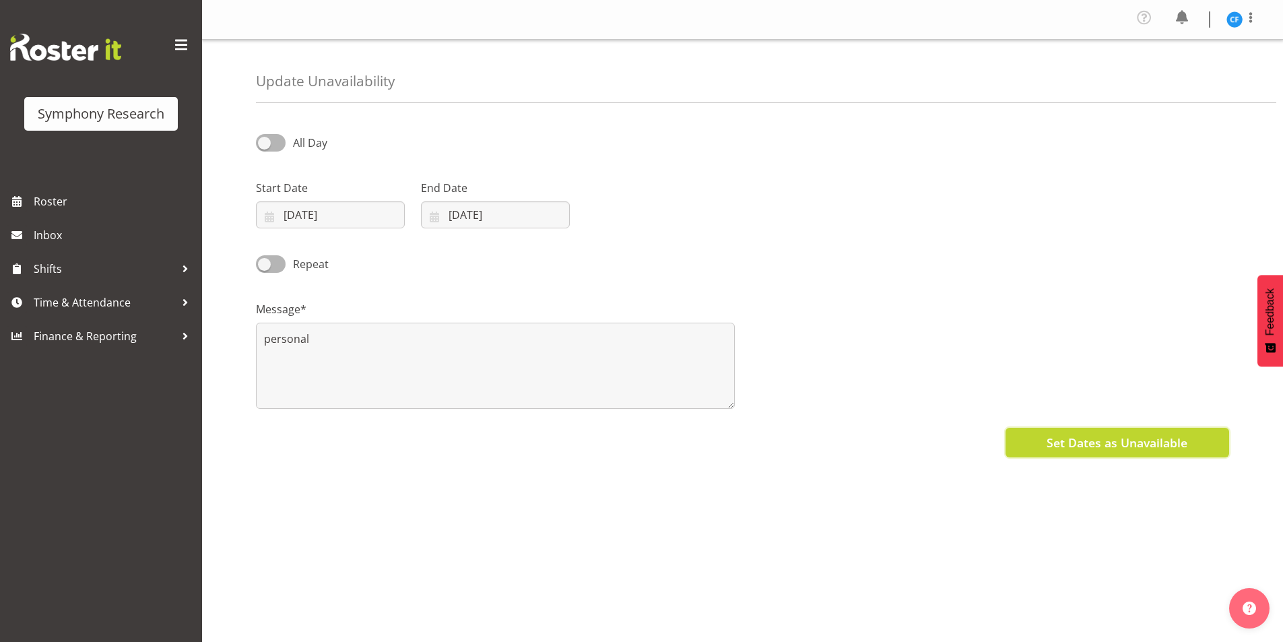
click at [1101, 452] on button "Set Dates as Unavailable" at bounding box center [1118, 443] width 224 height 30
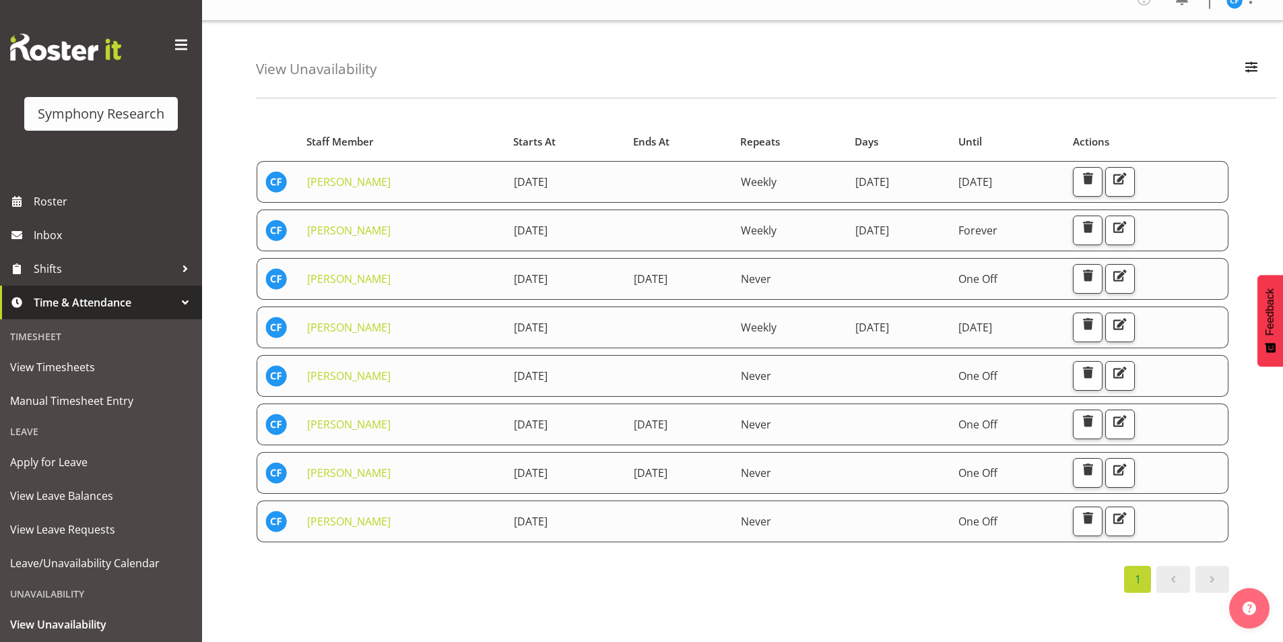
scroll to position [34, 0]
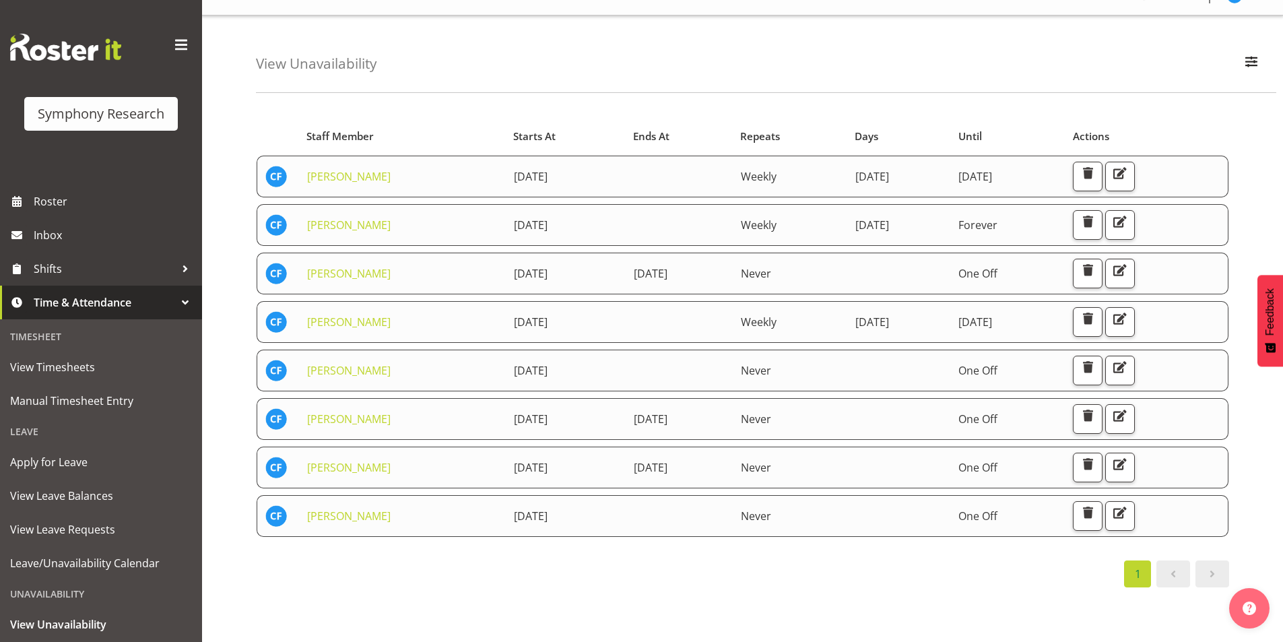
click at [906, 603] on div "Starts At Staff Member Starts At Ends At Repeats Days Until Actions [PERSON_NAM…" at bounding box center [769, 372] width 1027 height 539
click at [897, 608] on div "Starts At Staff Member Starts At Ends At Repeats Days Until Actions [PERSON_NAM…" at bounding box center [769, 372] width 1027 height 539
click at [669, 79] on div "View Unavailability Search Search for a particular employee Showing current una…" at bounding box center [766, 53] width 1020 height 77
